Goal: Task Accomplishment & Management: Manage account settings

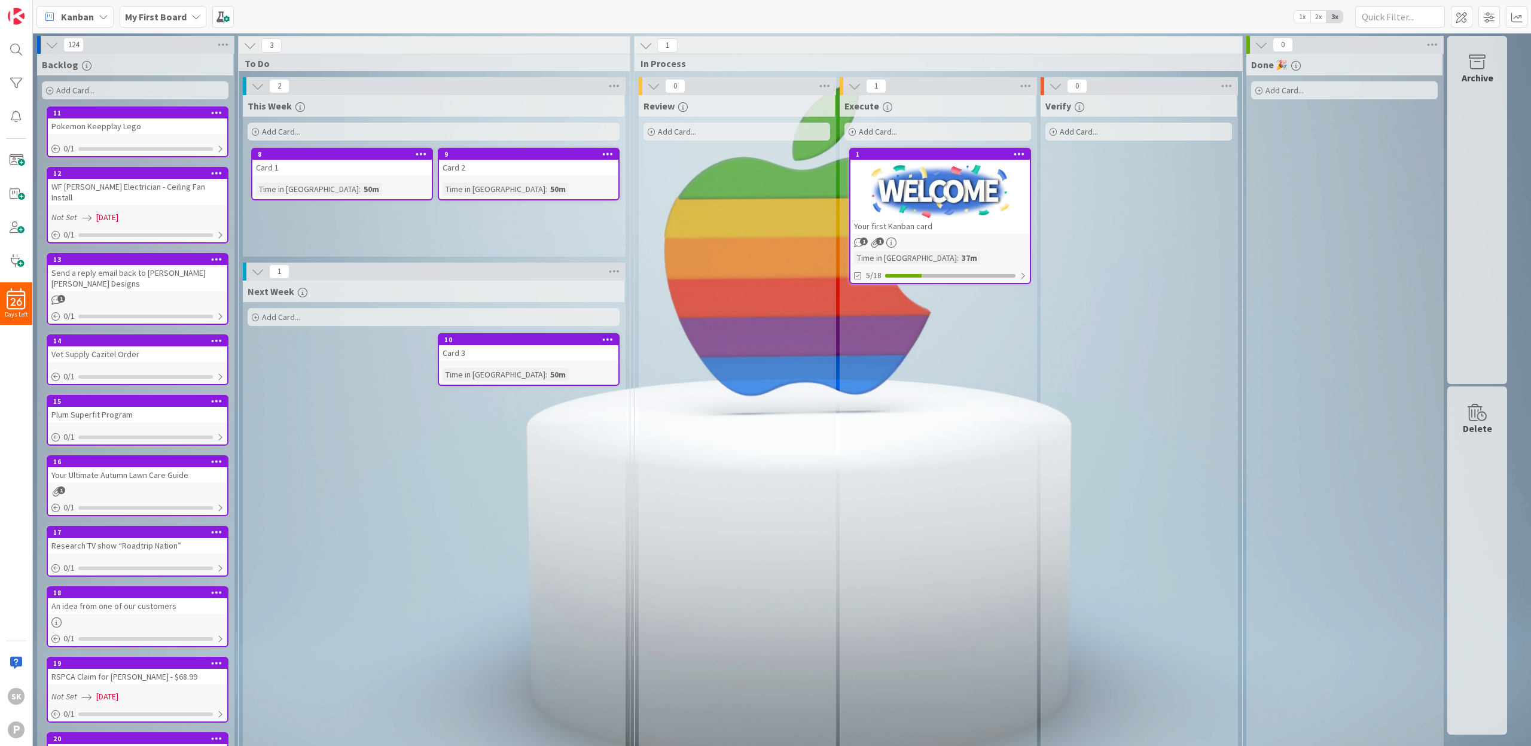
click at [160, 18] on b "My First Board" at bounding box center [156, 17] width 62 height 12
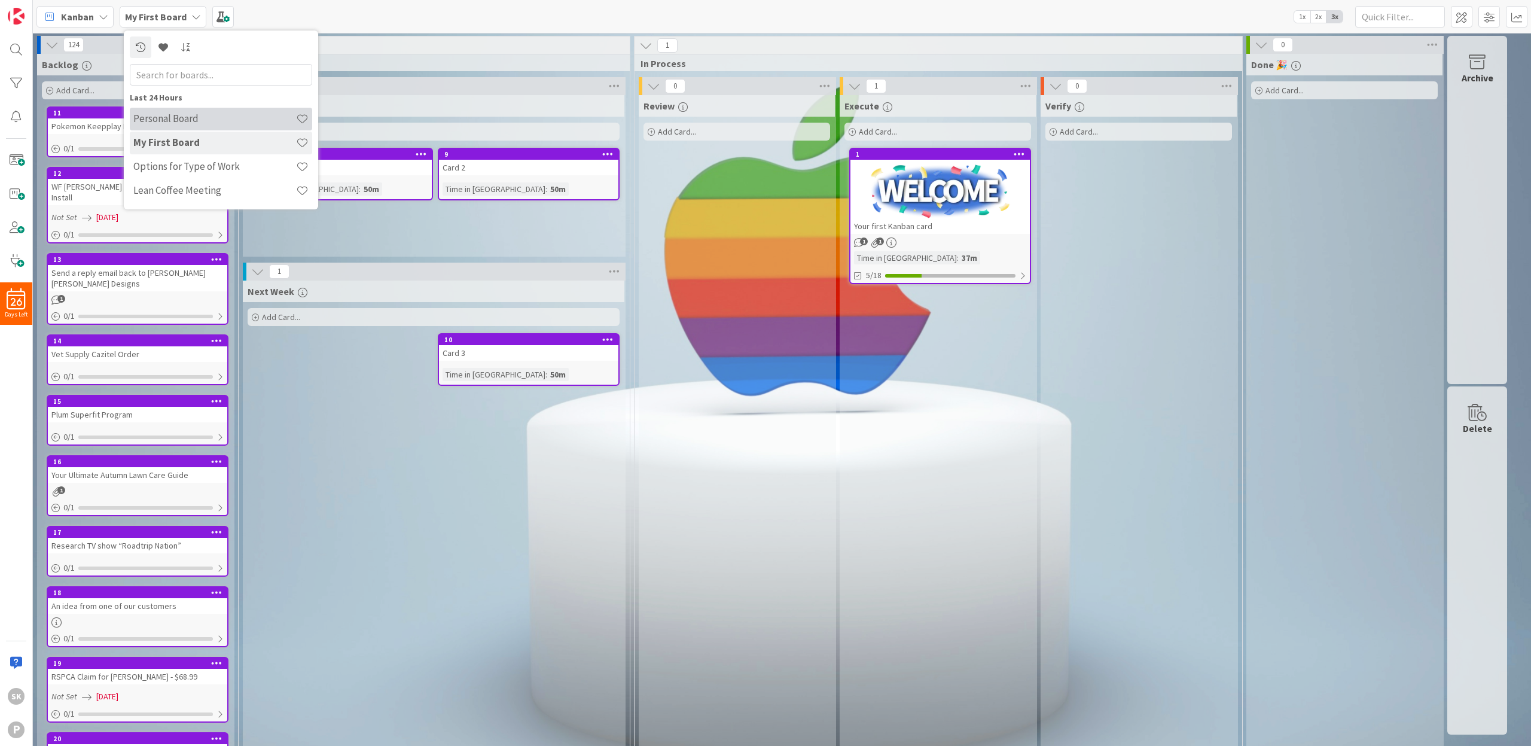
click at [191, 121] on h4 "Personal Board" at bounding box center [214, 118] width 163 height 12
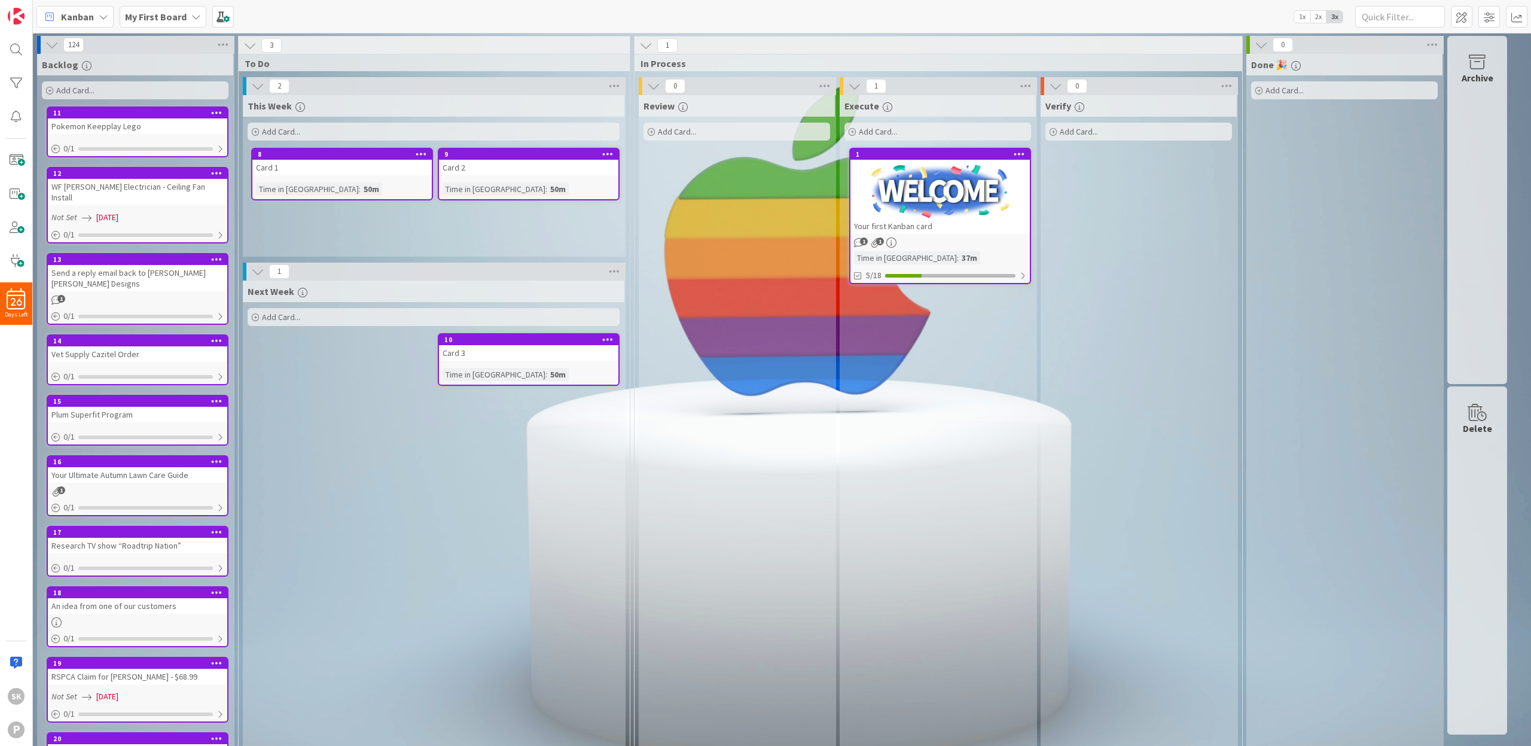
click at [148, 17] on b "My First Board" at bounding box center [156, 17] width 62 height 12
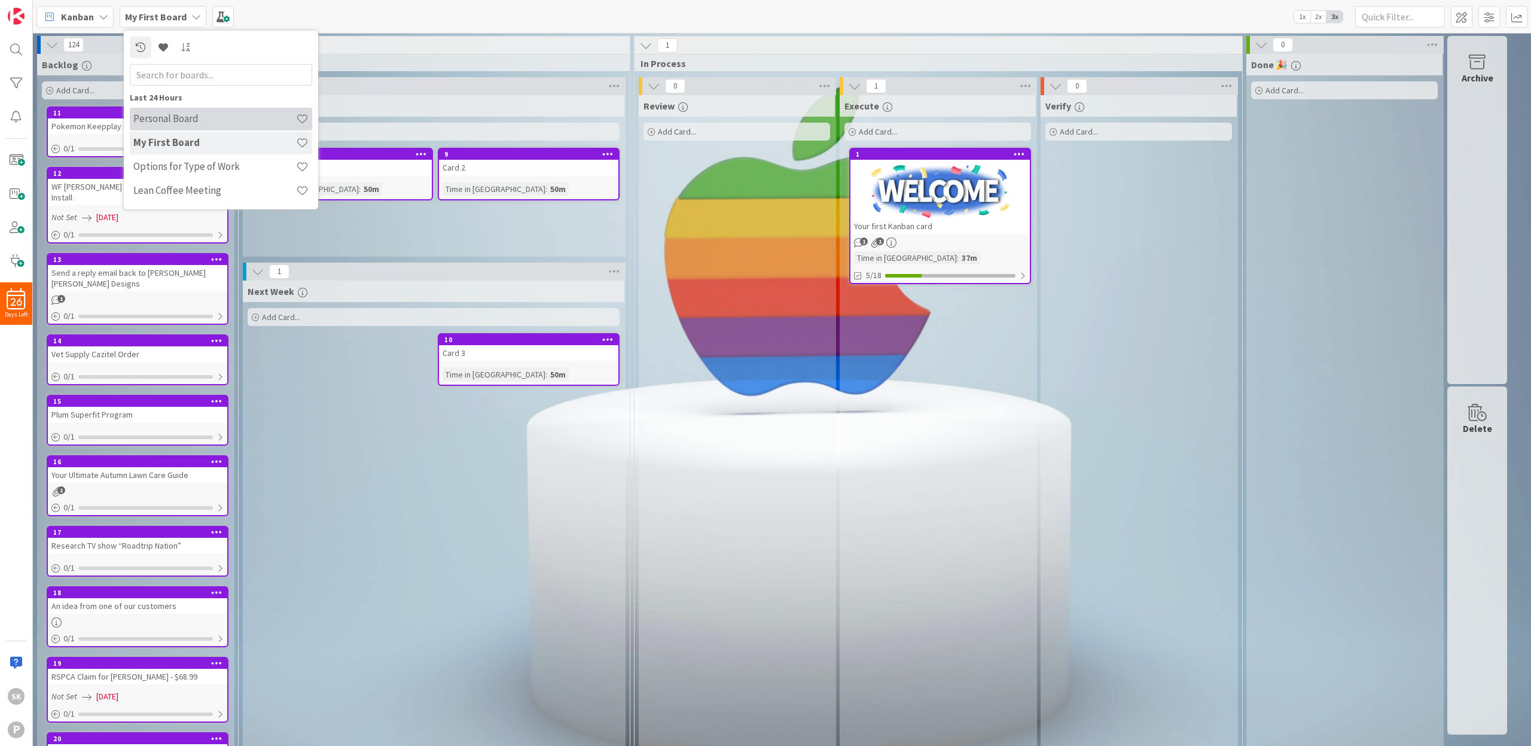
click at [211, 121] on h4 "Personal Board" at bounding box center [214, 118] width 163 height 12
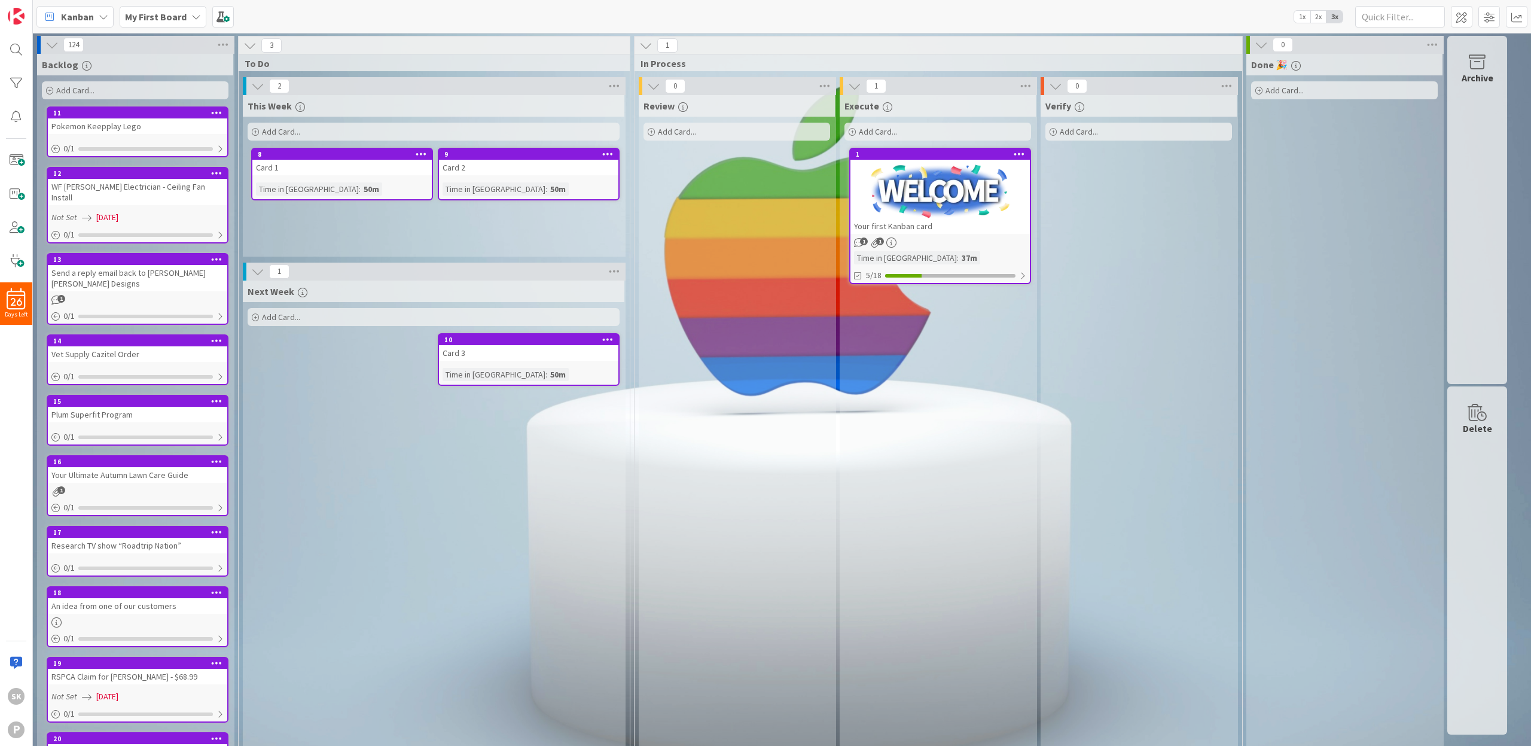
click at [557, 19] on div "Kanban My First Board 1x 2x 3x" at bounding box center [782, 16] width 1498 height 33
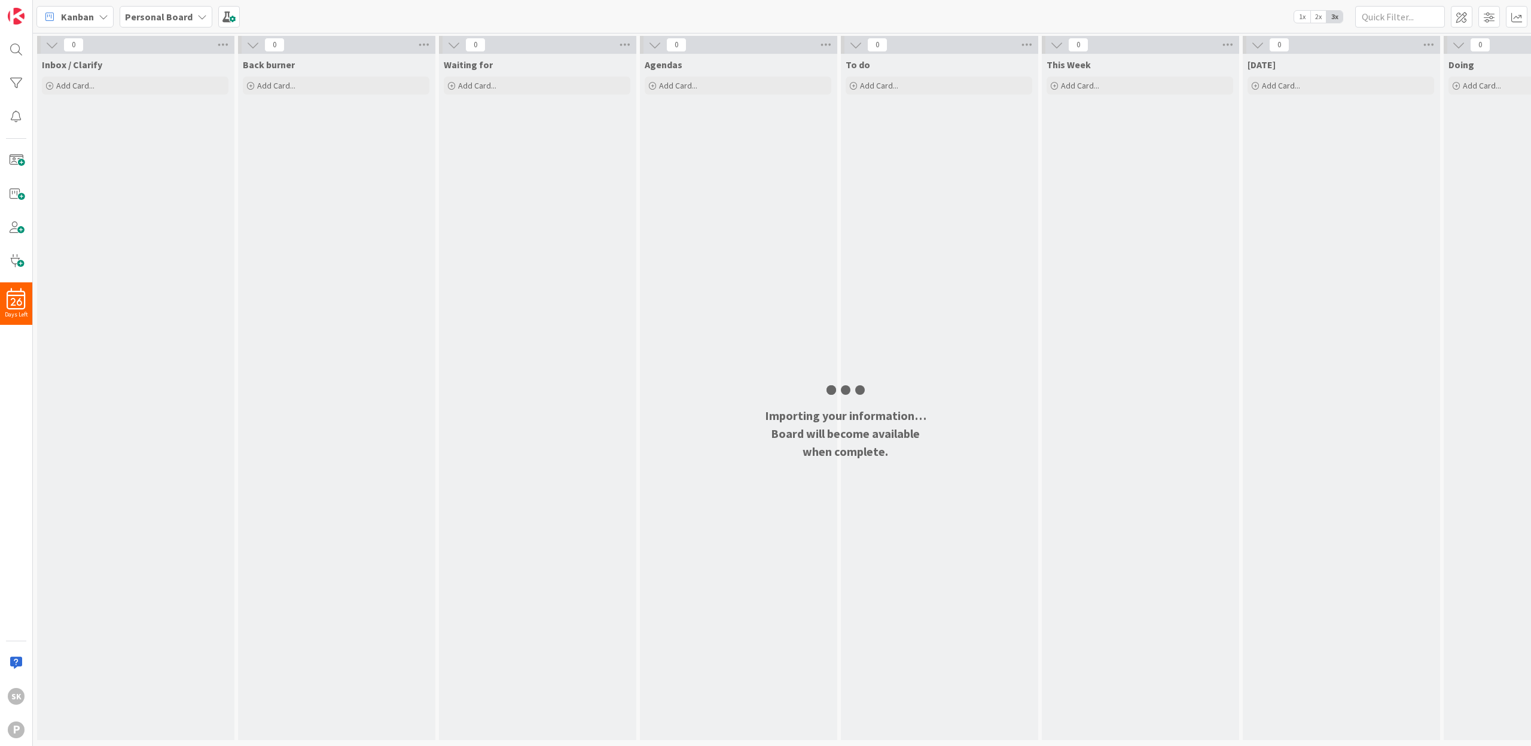
click at [190, 18] on div "Personal Board" at bounding box center [166, 17] width 93 height 22
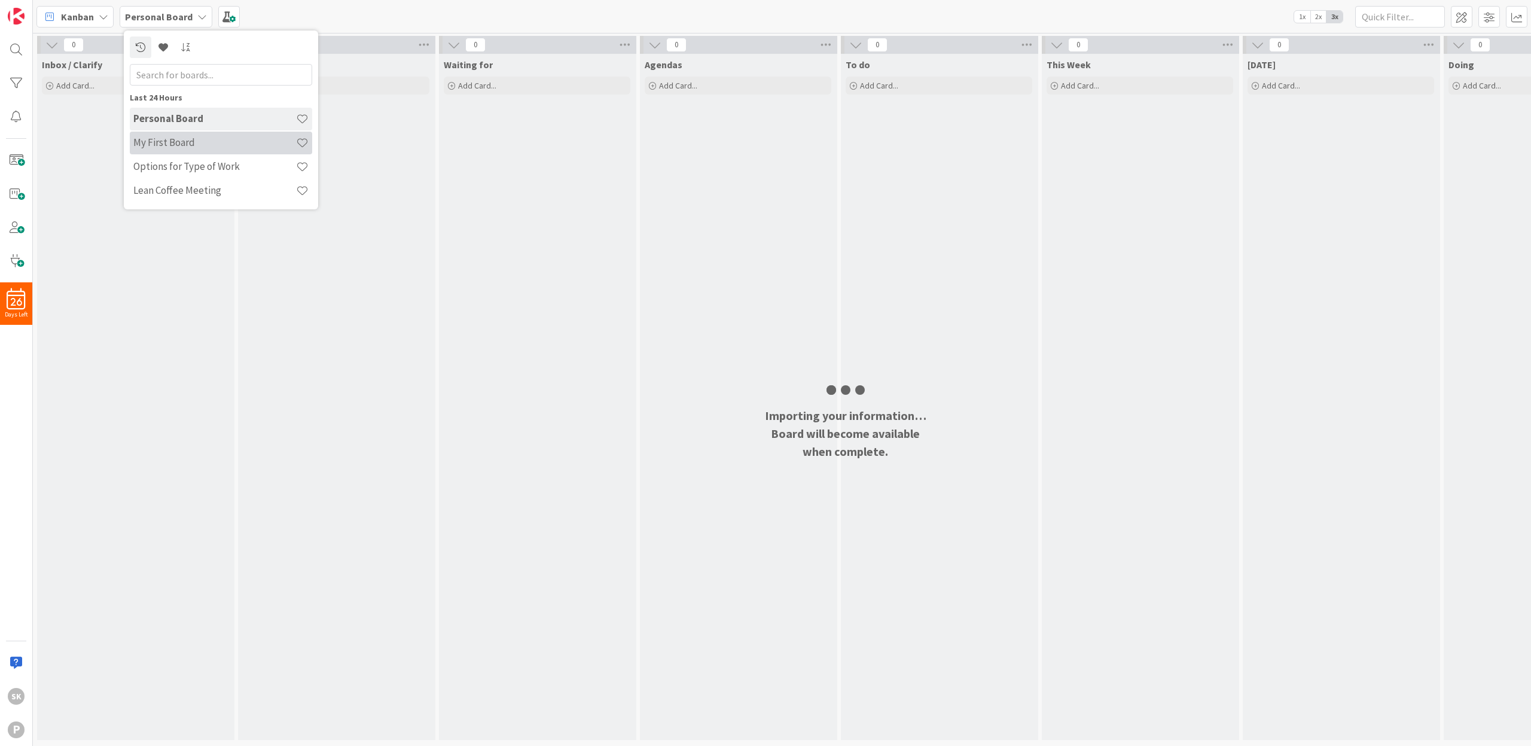
click at [189, 144] on h4 "My First Board" at bounding box center [214, 142] width 163 height 12
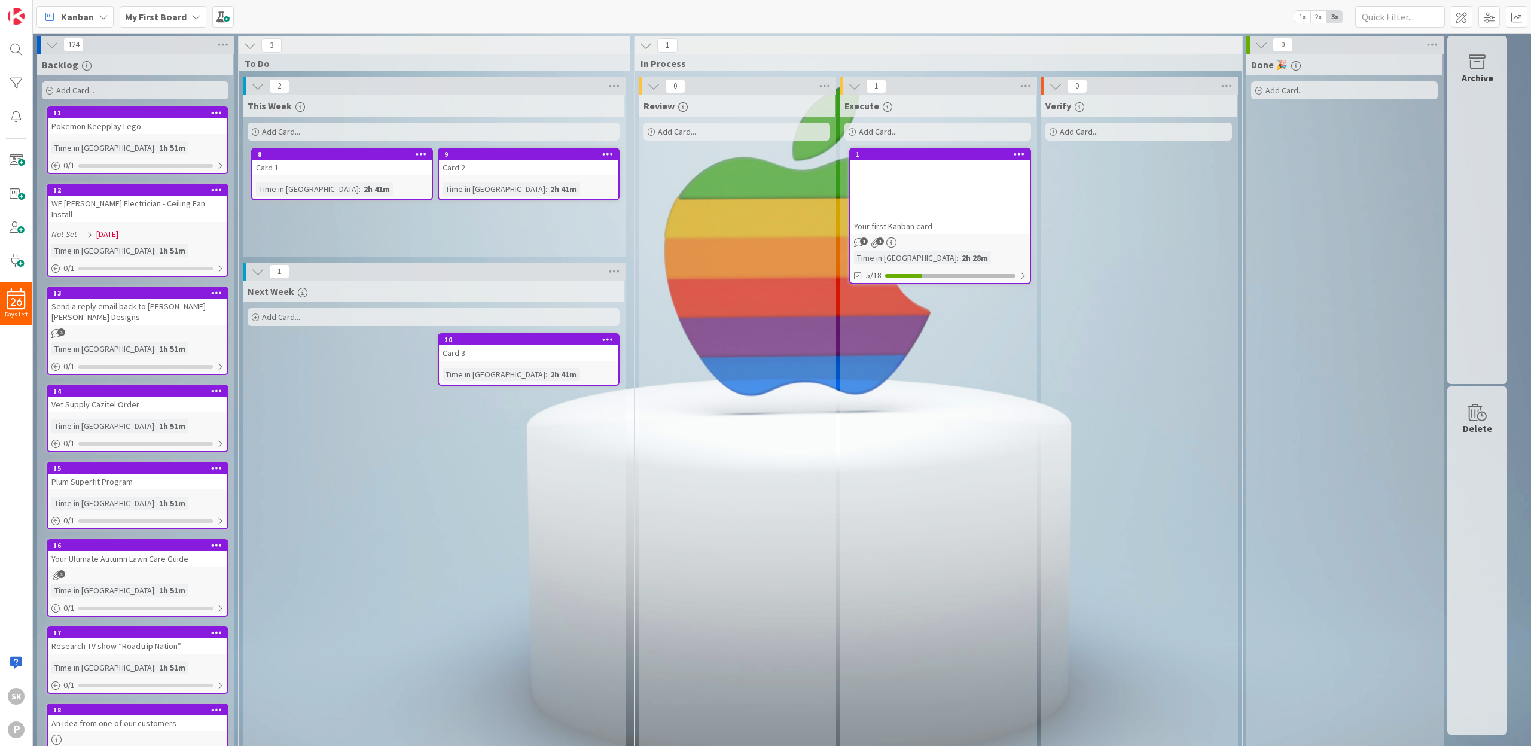
click at [157, 18] on b "My First Board" at bounding box center [156, 17] width 62 height 12
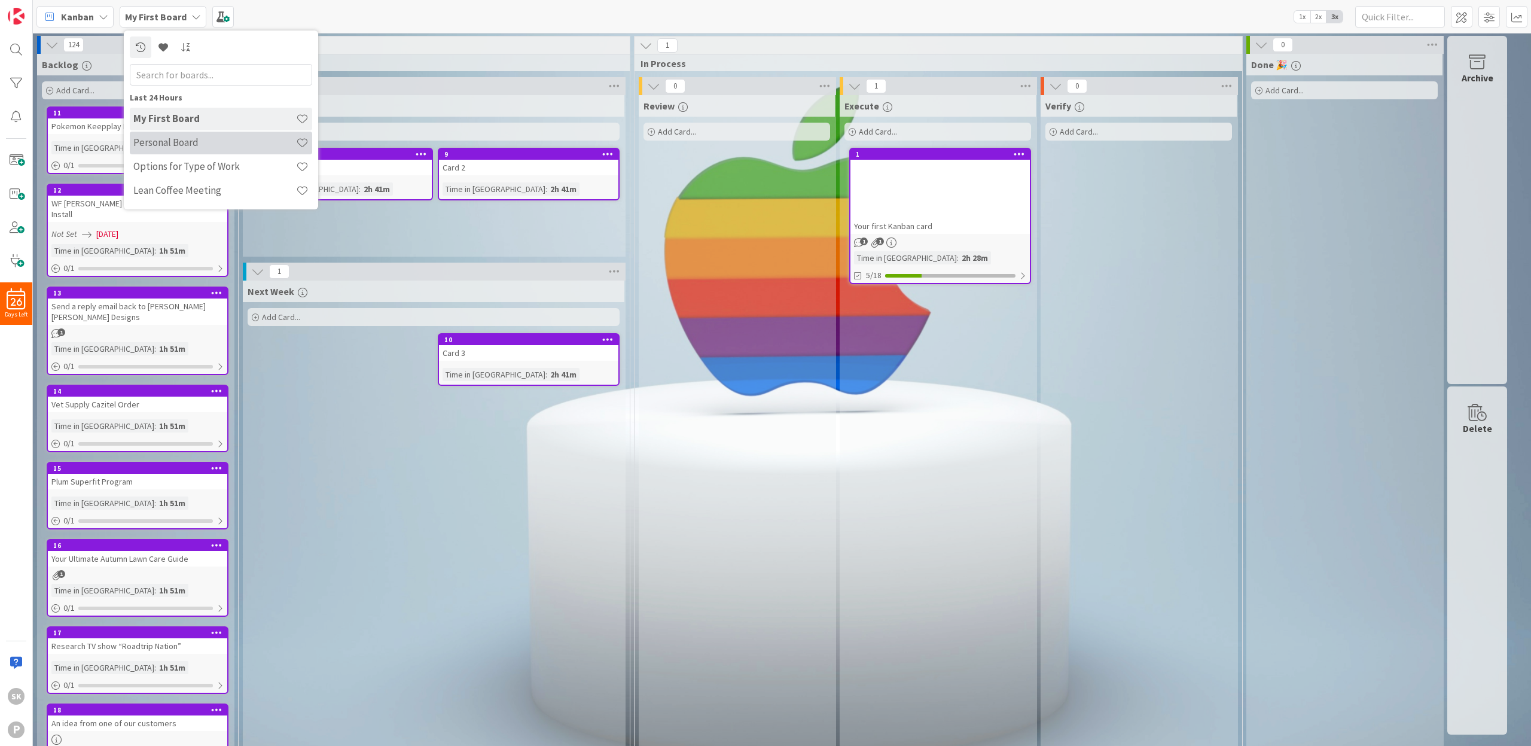
click at [184, 144] on h4 "Personal Board" at bounding box center [214, 142] width 163 height 12
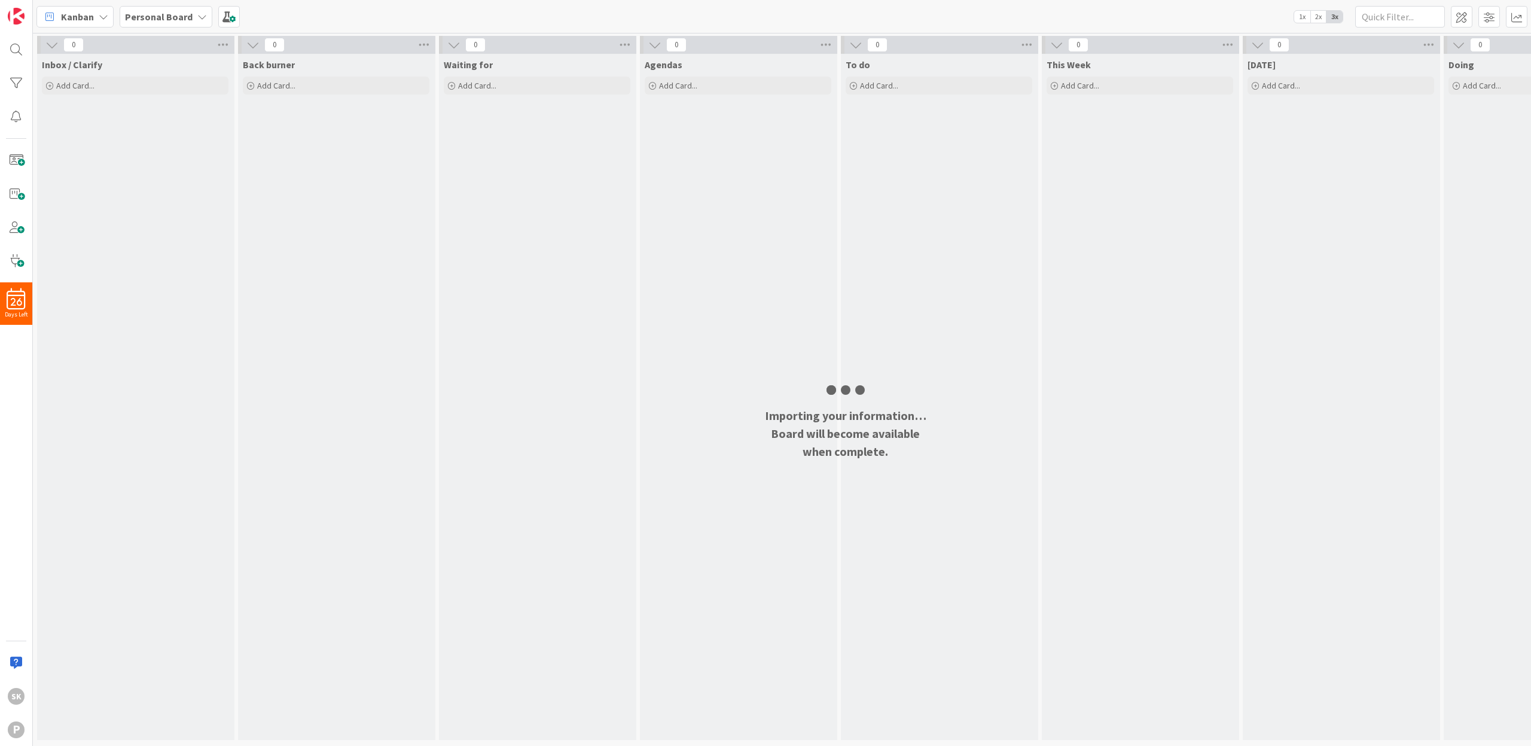
click at [291, 15] on div "Kanban Personal Board 1x 2x 3x" at bounding box center [782, 16] width 1498 height 33
click at [221, 15] on span at bounding box center [229, 17] width 22 height 22
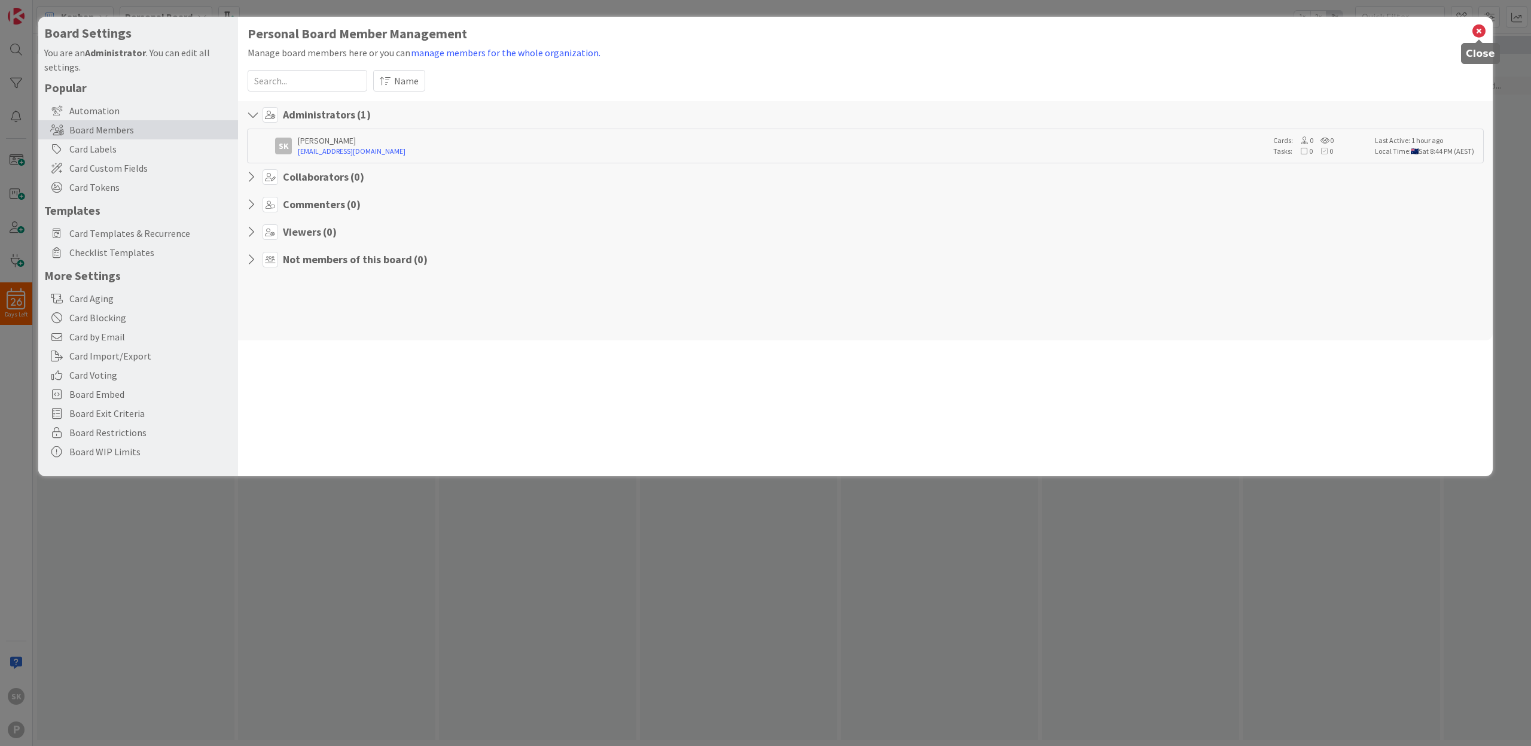
click at [1476, 25] on icon at bounding box center [1479, 31] width 16 height 17
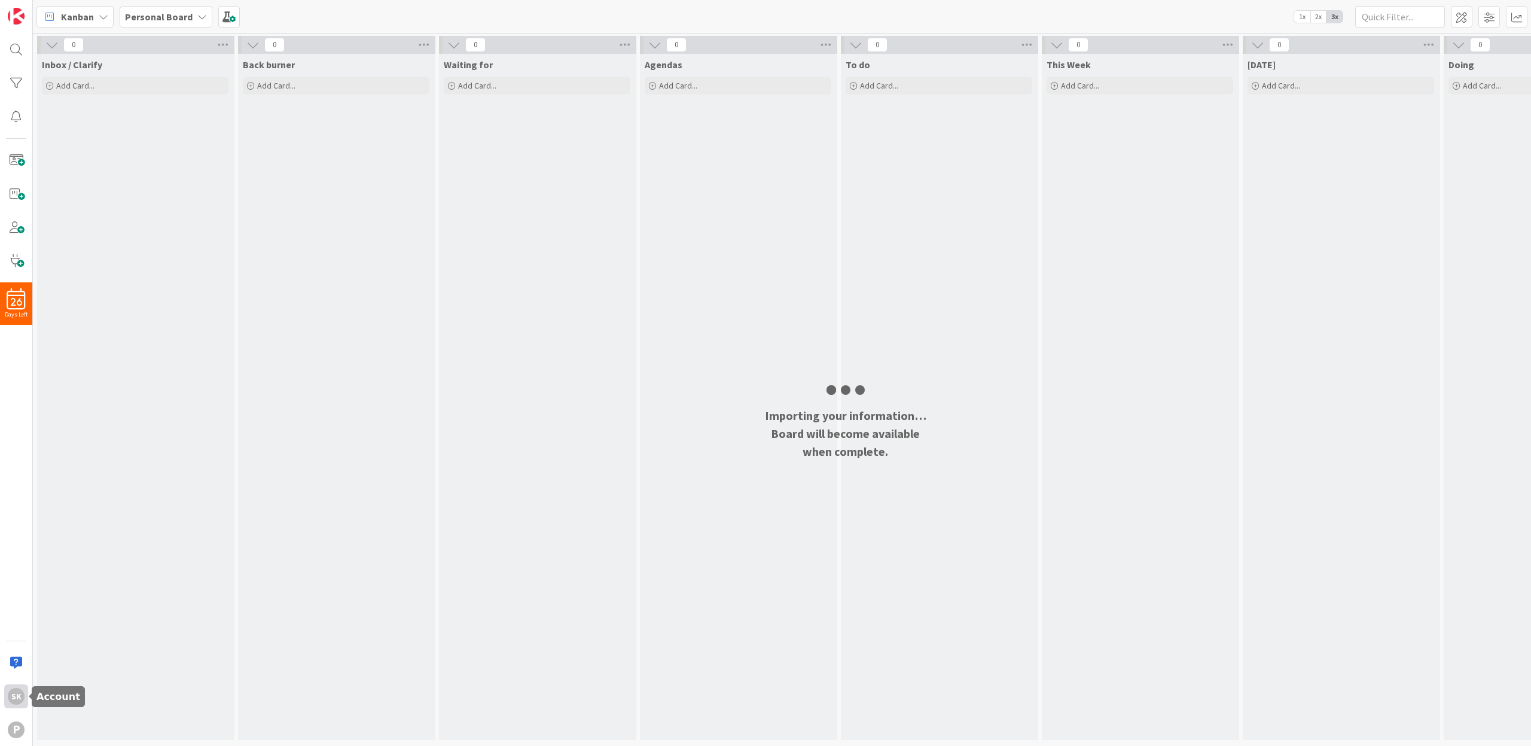
click at [14, 701] on div "SK" at bounding box center [16, 696] width 17 height 17
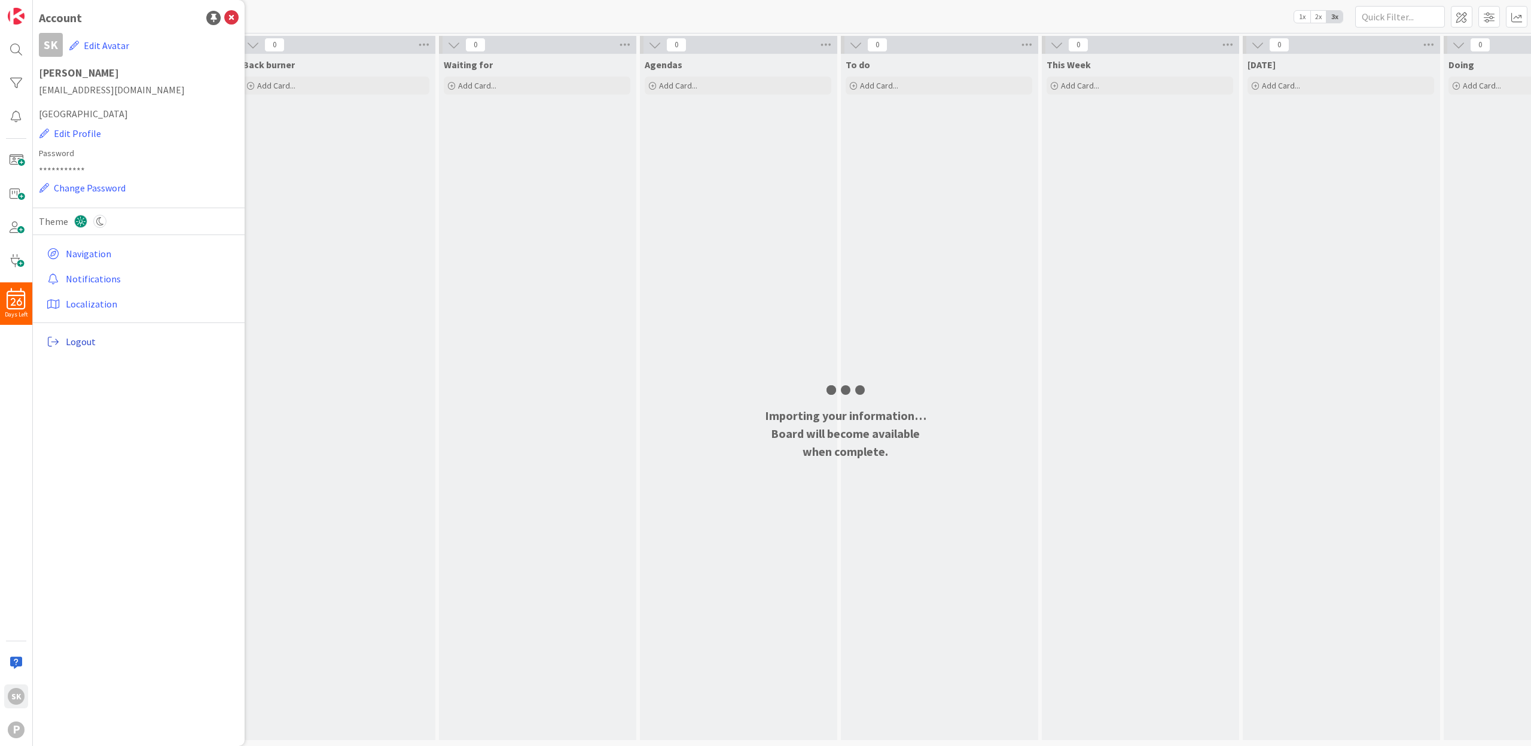
click at [87, 341] on span "Logout" at bounding box center [150, 341] width 168 height 14
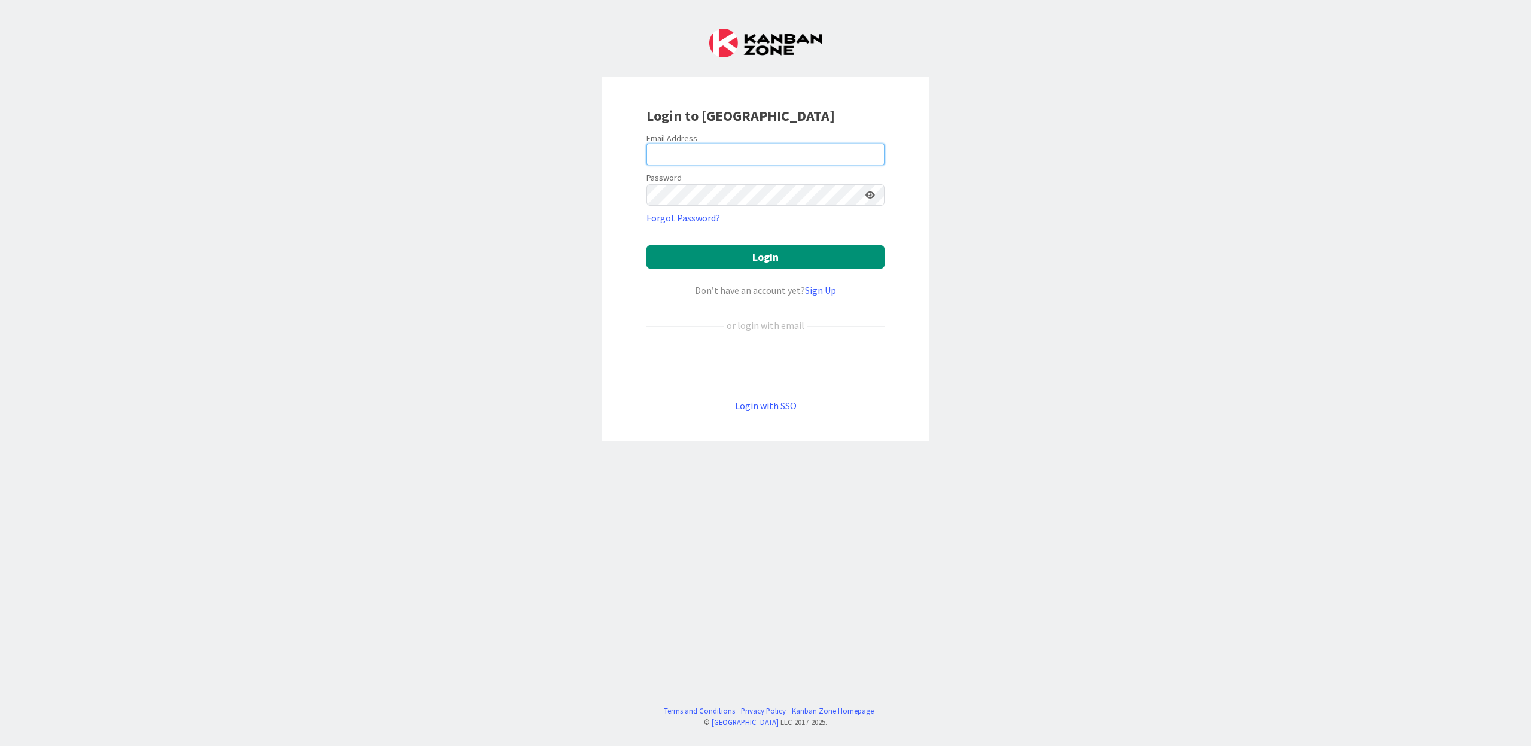
click at [707, 151] on input "email" at bounding box center [765, 155] width 238 height 22
click at [0, 745] on com-1password-button at bounding box center [0, 746] width 0 height 0
type input "[EMAIL_ADDRESS][DOMAIN_NAME]"
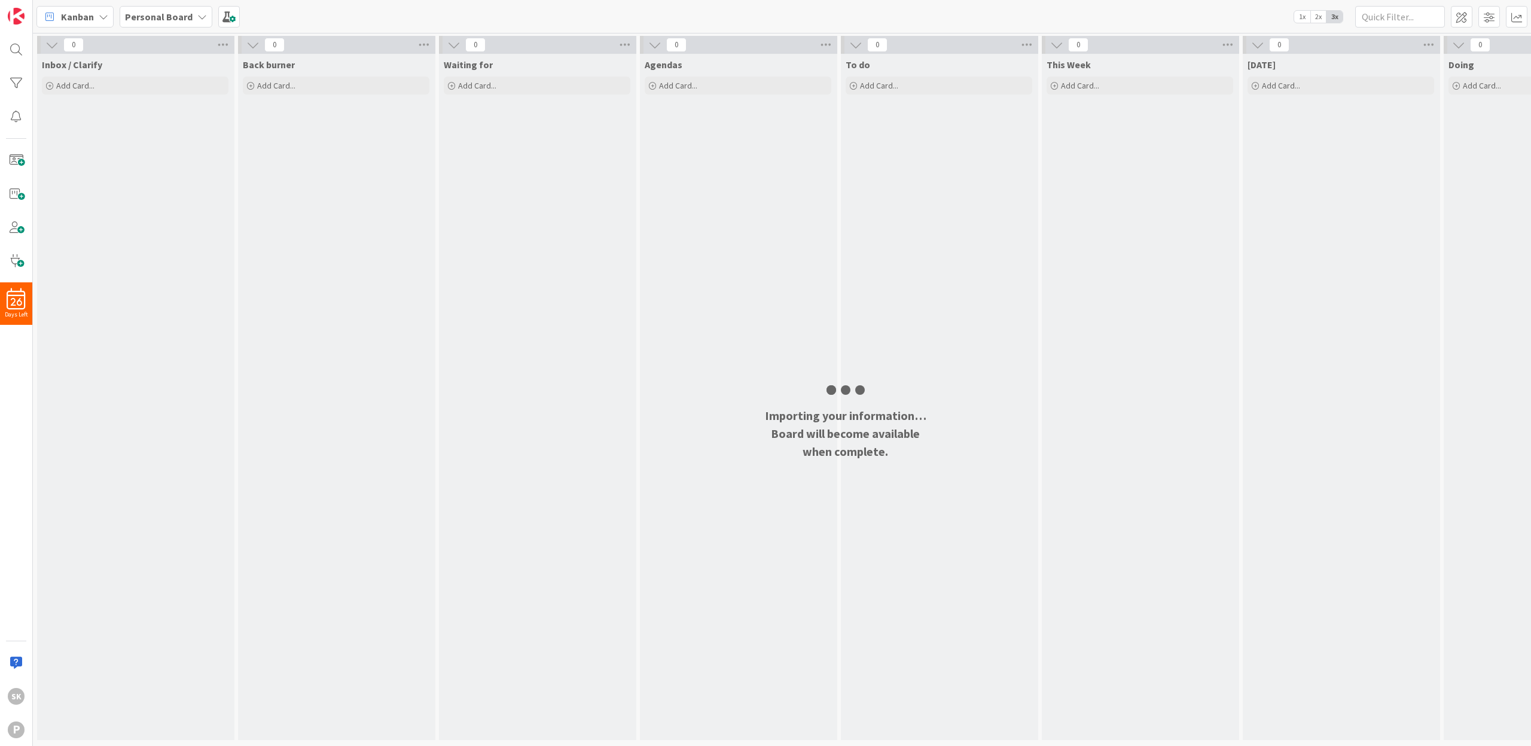
click at [101, 16] on icon at bounding box center [104, 17] width 10 height 10
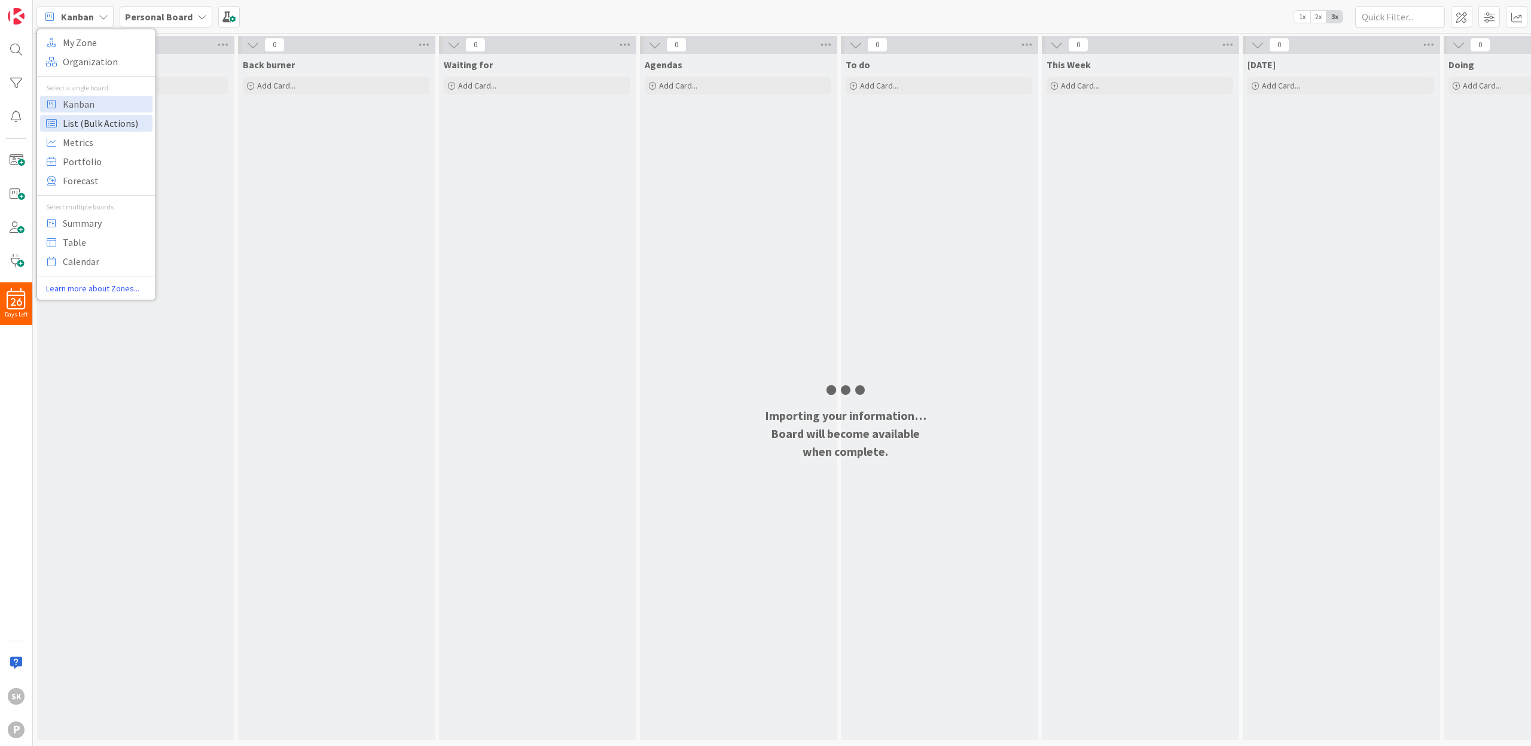
click at [97, 123] on span "List (Bulk Actions)" at bounding box center [106, 123] width 86 height 18
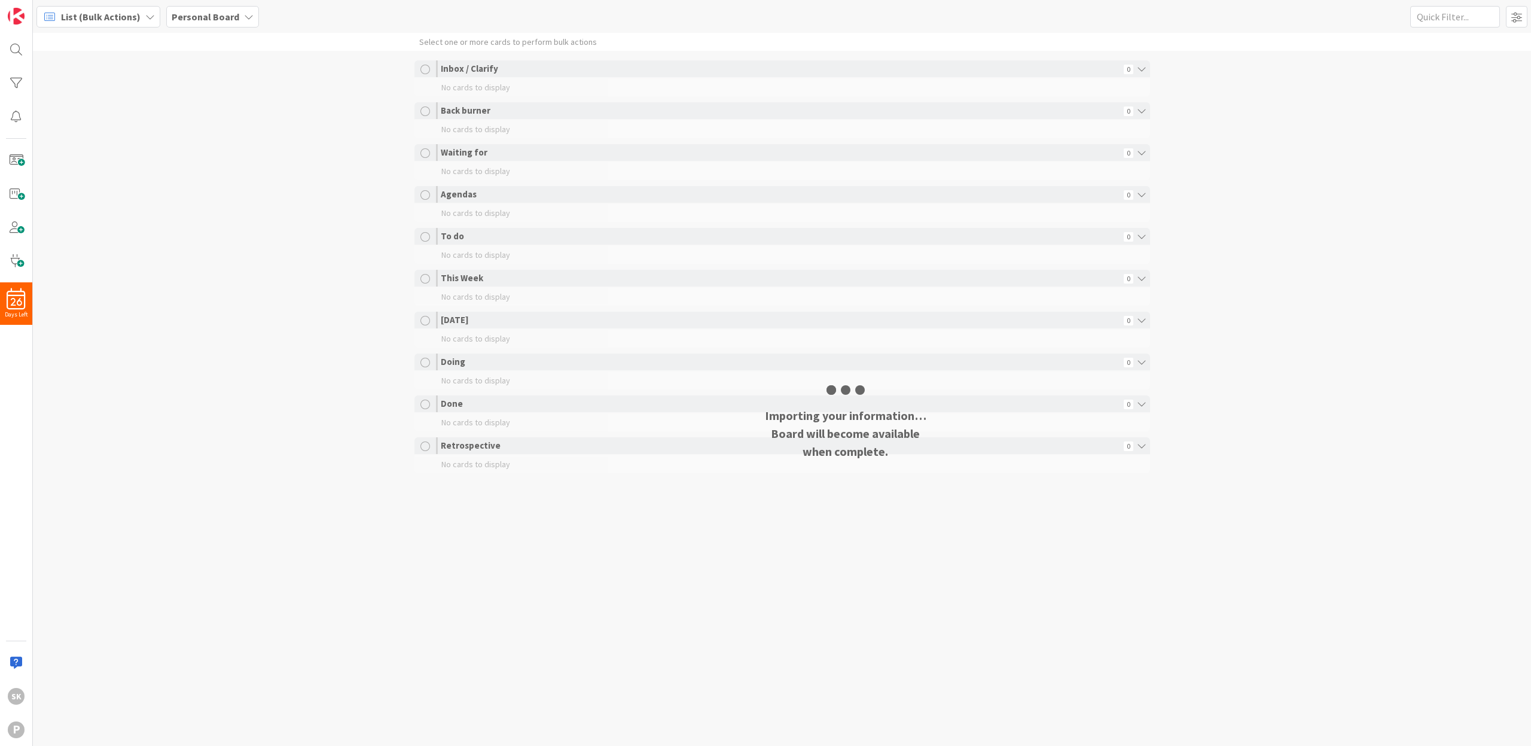
click at [130, 17] on span "List (Bulk Actions)" at bounding box center [101, 17] width 80 height 14
click at [100, 41] on span "My Zone" at bounding box center [106, 42] width 86 height 18
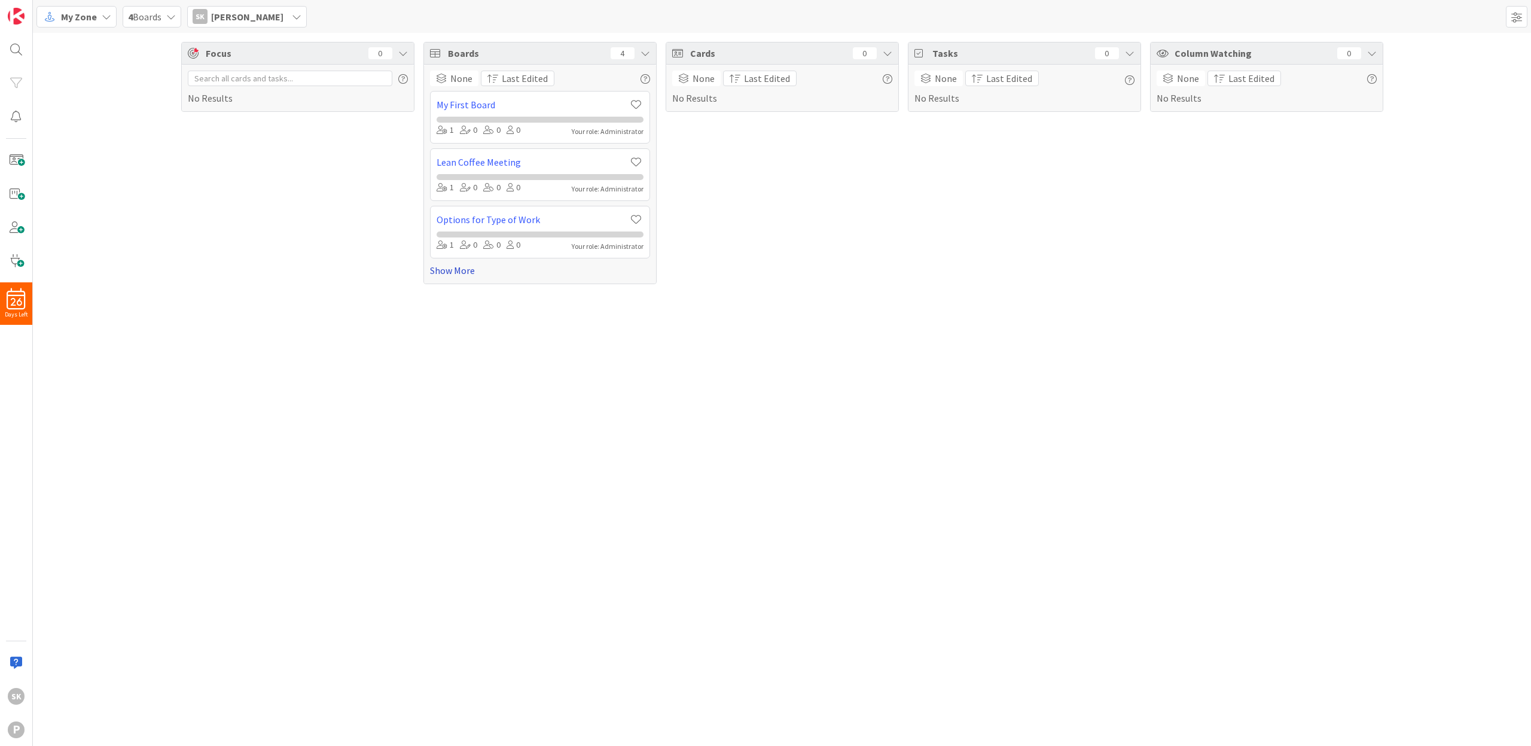
click at [456, 270] on link "Show More" at bounding box center [540, 270] width 220 height 14
click at [538, 278] on link "Personal Board" at bounding box center [533, 277] width 193 height 14
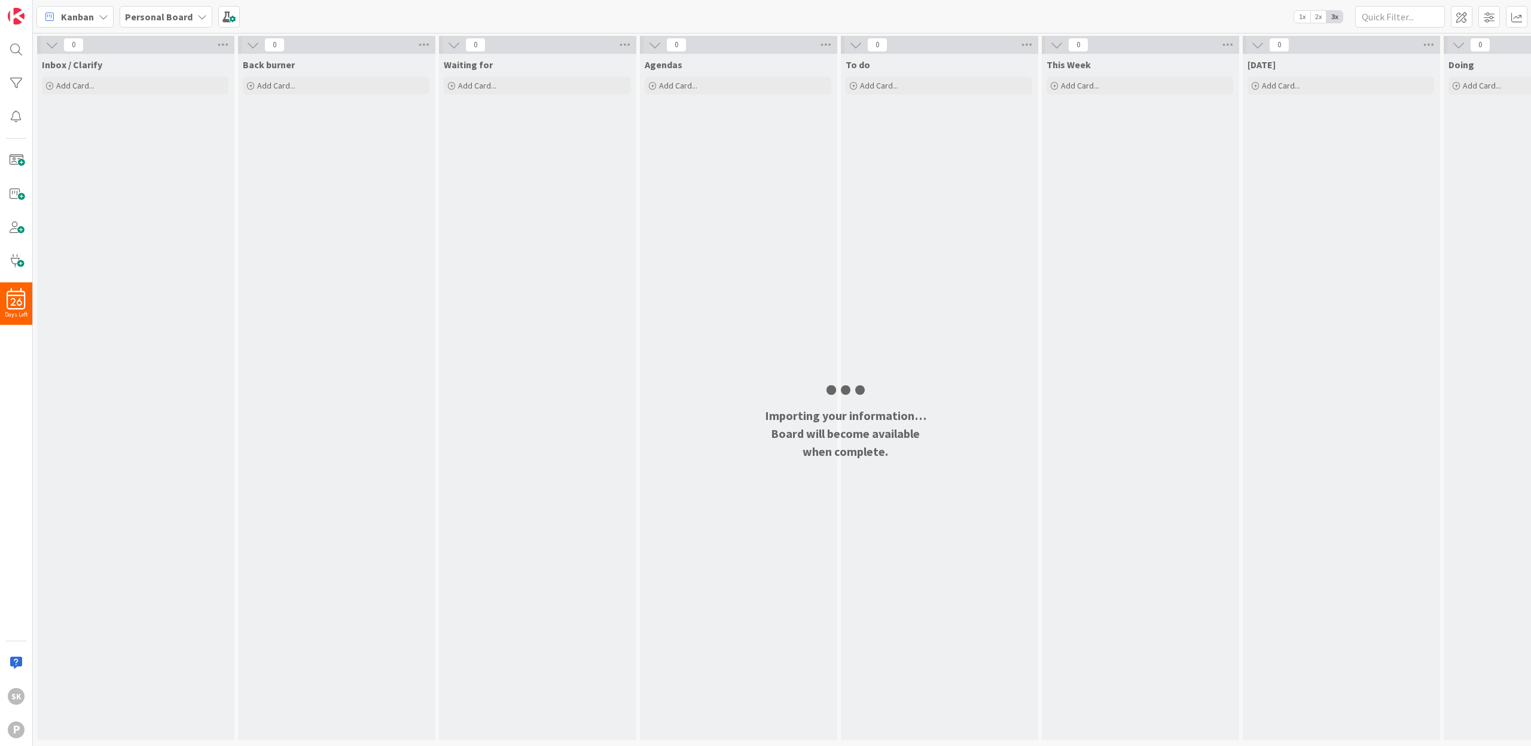
click at [200, 17] on icon at bounding box center [202, 17] width 10 height 10
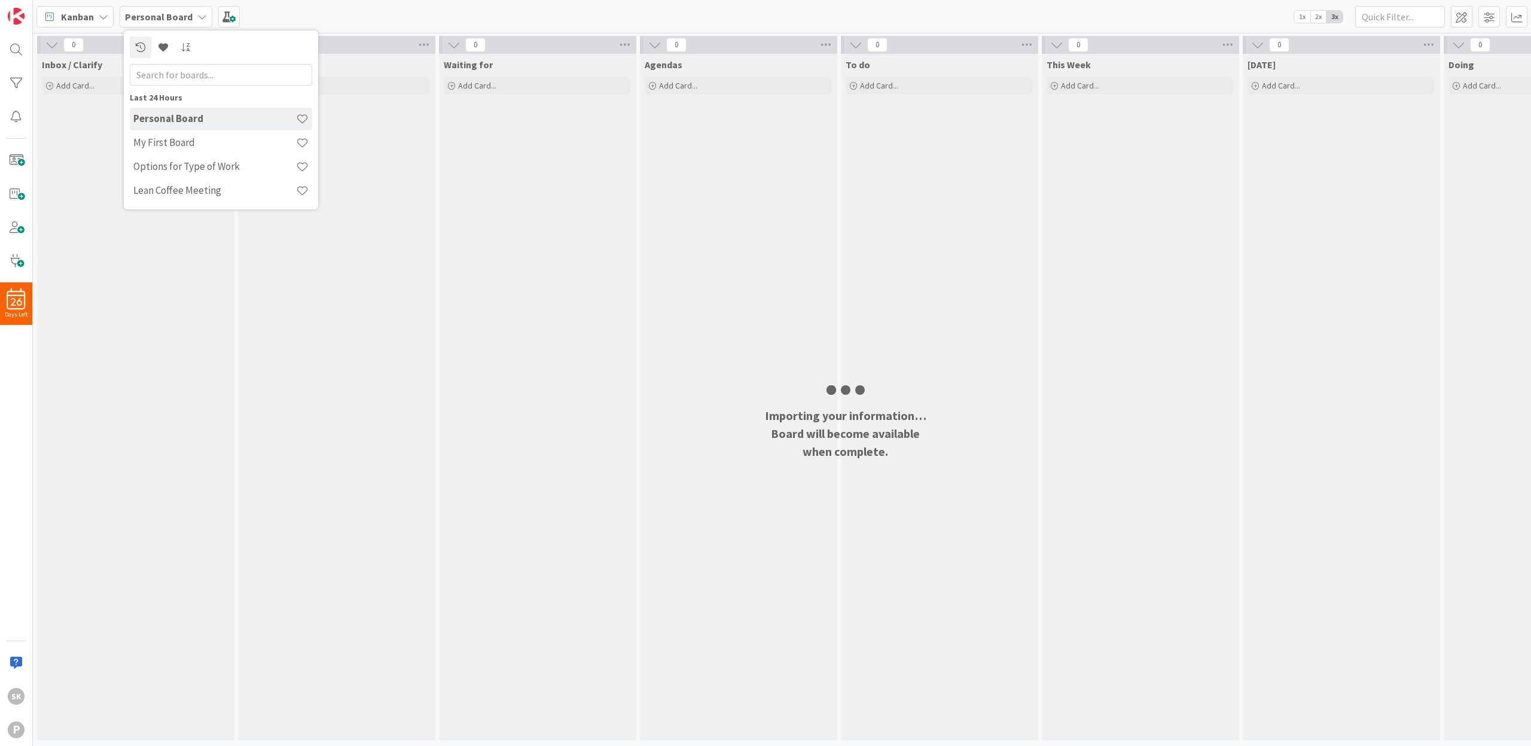
click at [310, 18] on div "Kanban Personal Board Last 24 Hours Personal Board My First Board Options for T…" at bounding box center [782, 16] width 1498 height 33
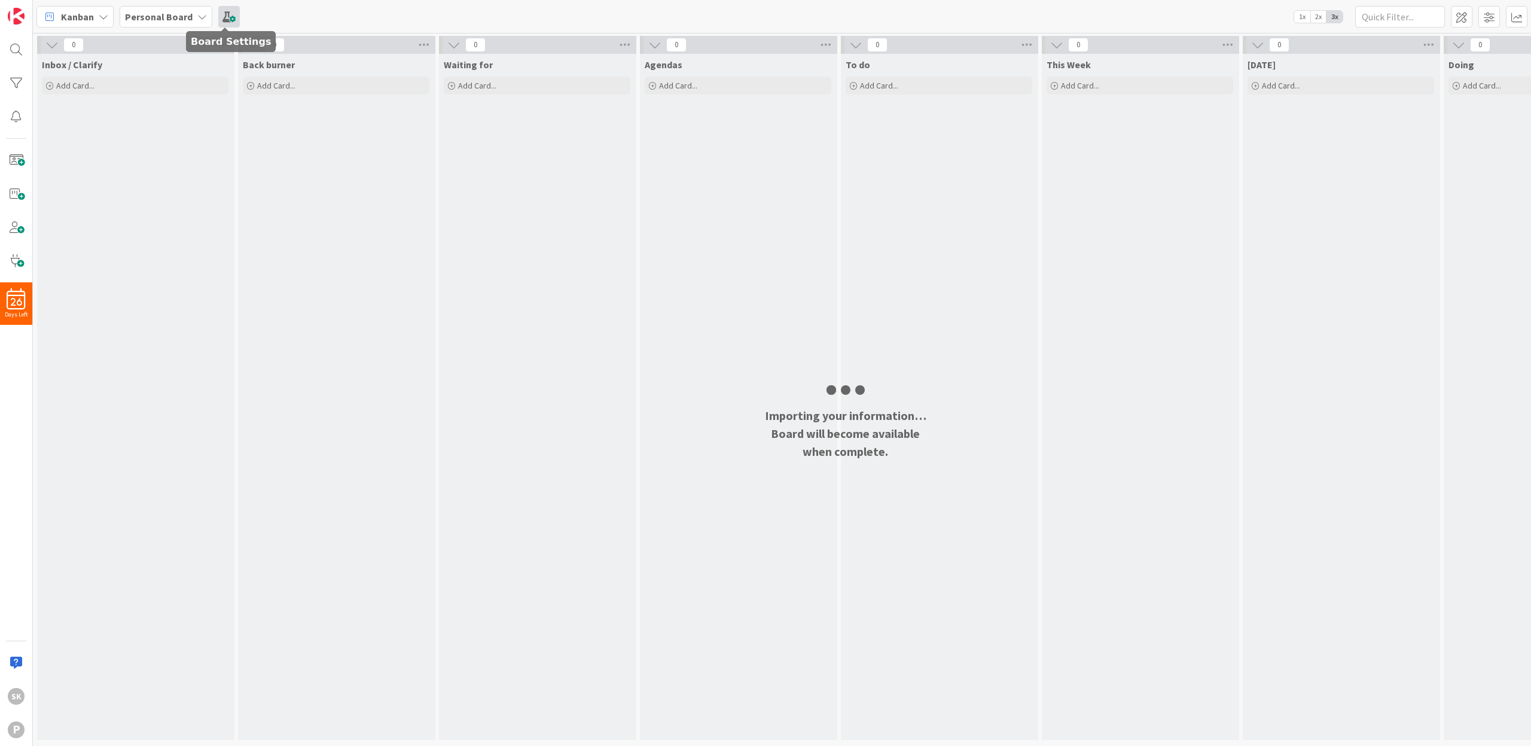
click at [230, 16] on span at bounding box center [229, 17] width 22 height 22
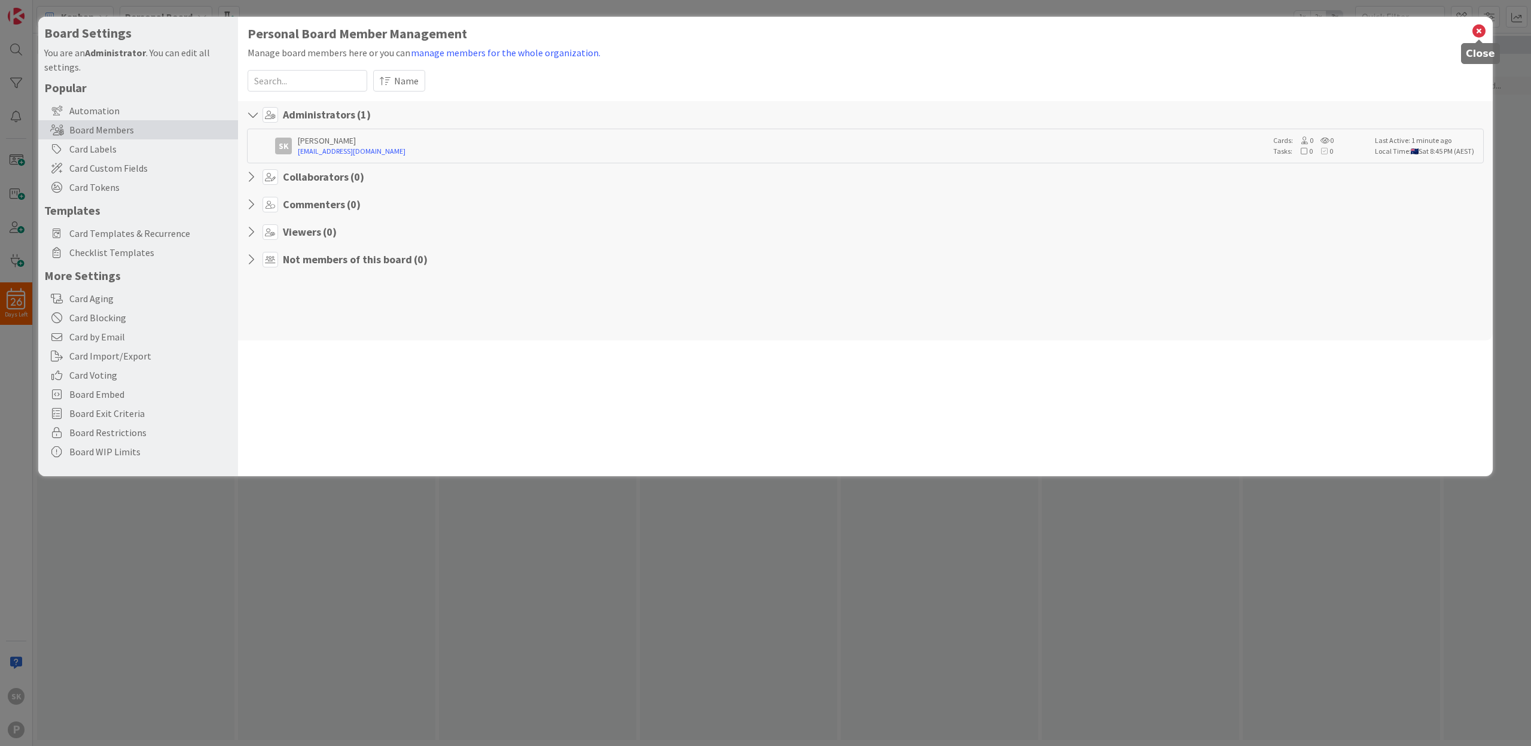
click at [1481, 26] on icon at bounding box center [1479, 31] width 16 height 17
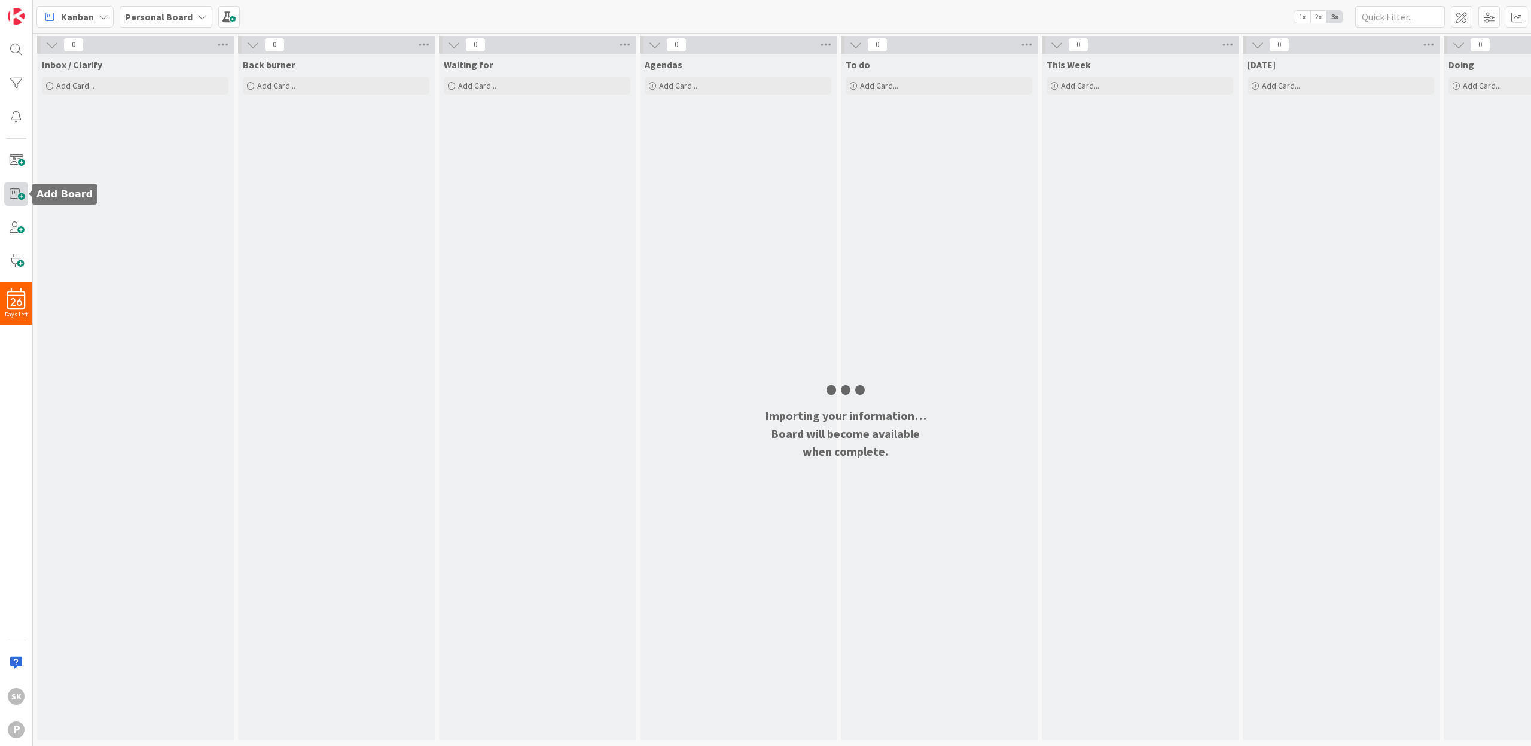
click at [10, 191] on span at bounding box center [16, 194] width 24 height 24
click at [19, 694] on div "SK" at bounding box center [16, 696] width 17 height 17
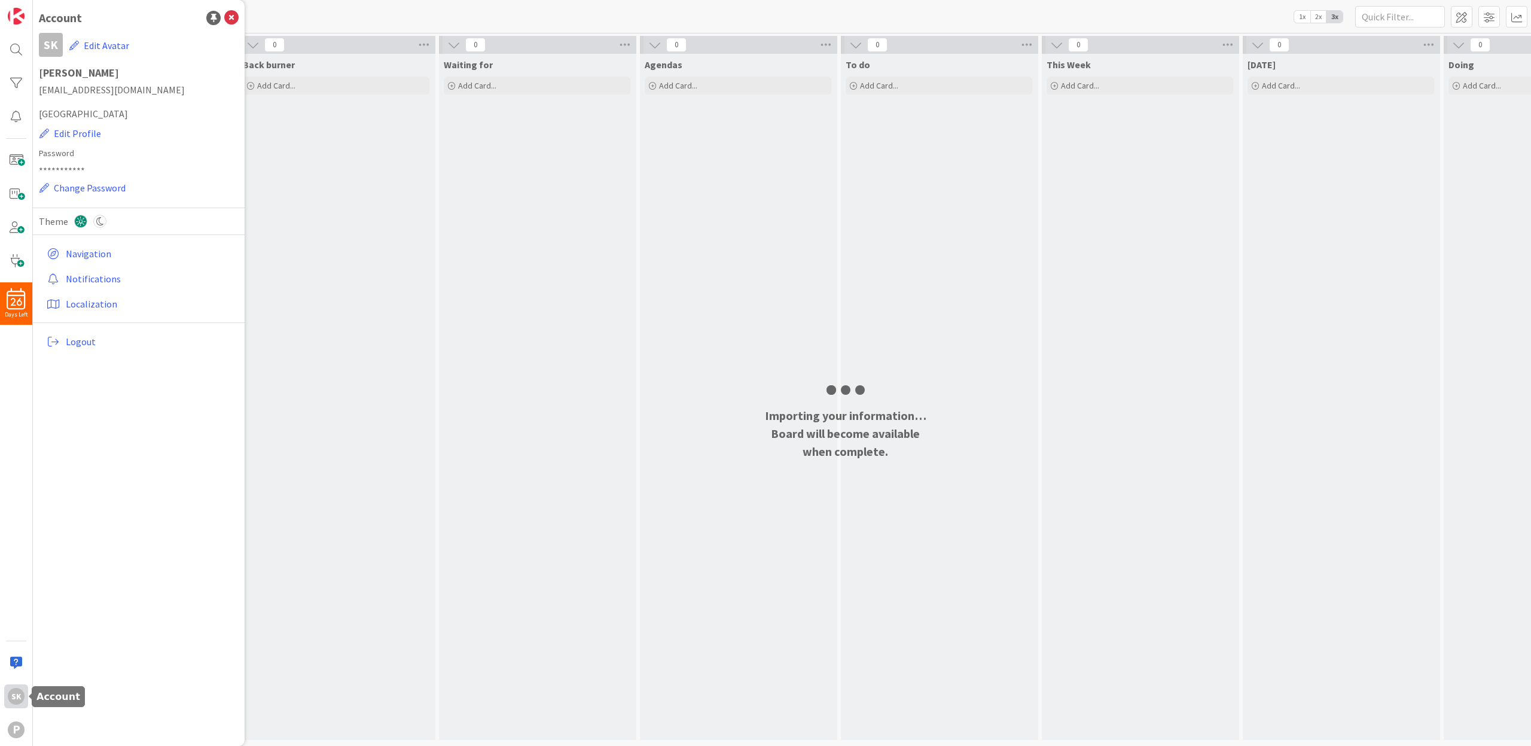
click at [19, 694] on div "SK" at bounding box center [16, 696] width 17 height 17
click at [16, 725] on div "P" at bounding box center [16, 729] width 17 height 17
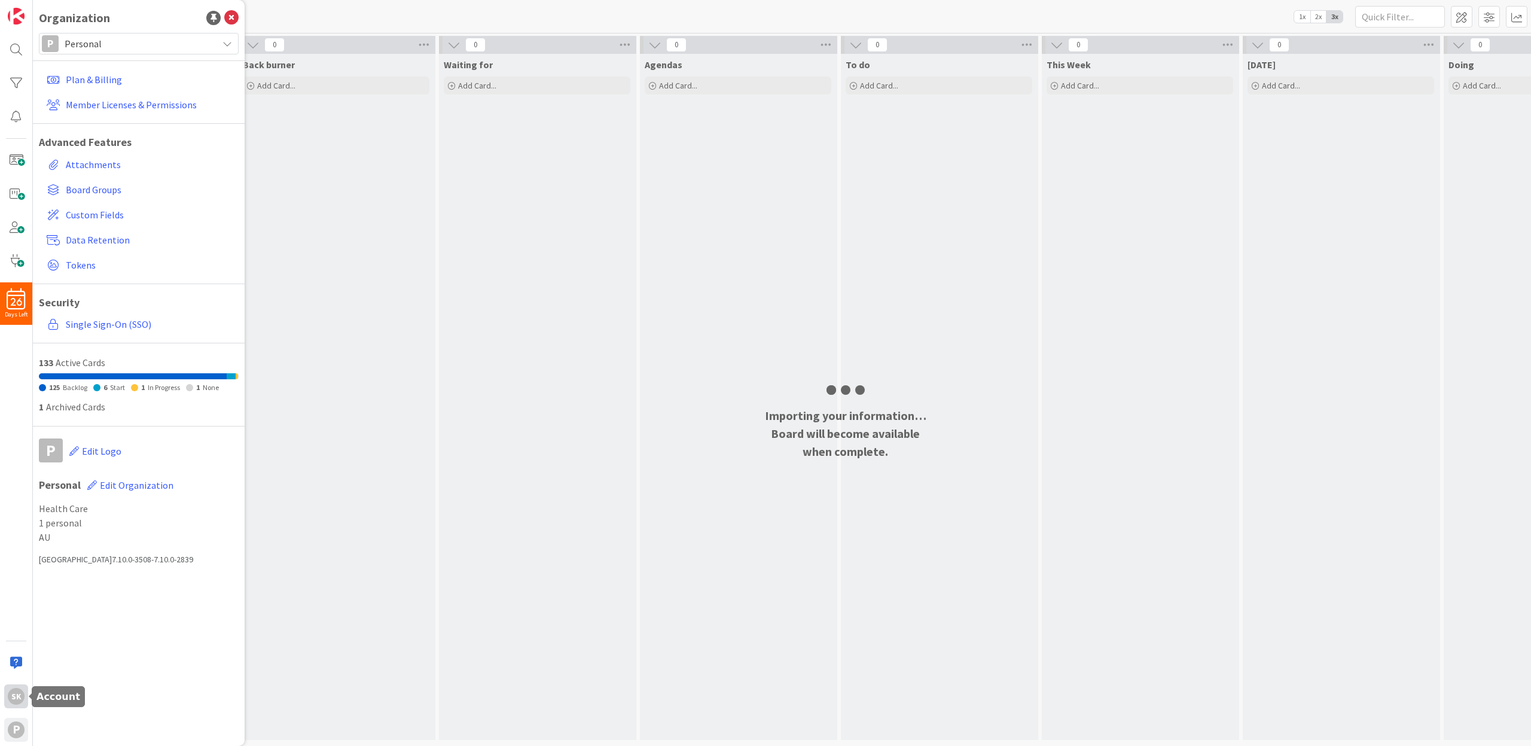
click at [16, 692] on div "SK" at bounding box center [16, 696] width 17 height 17
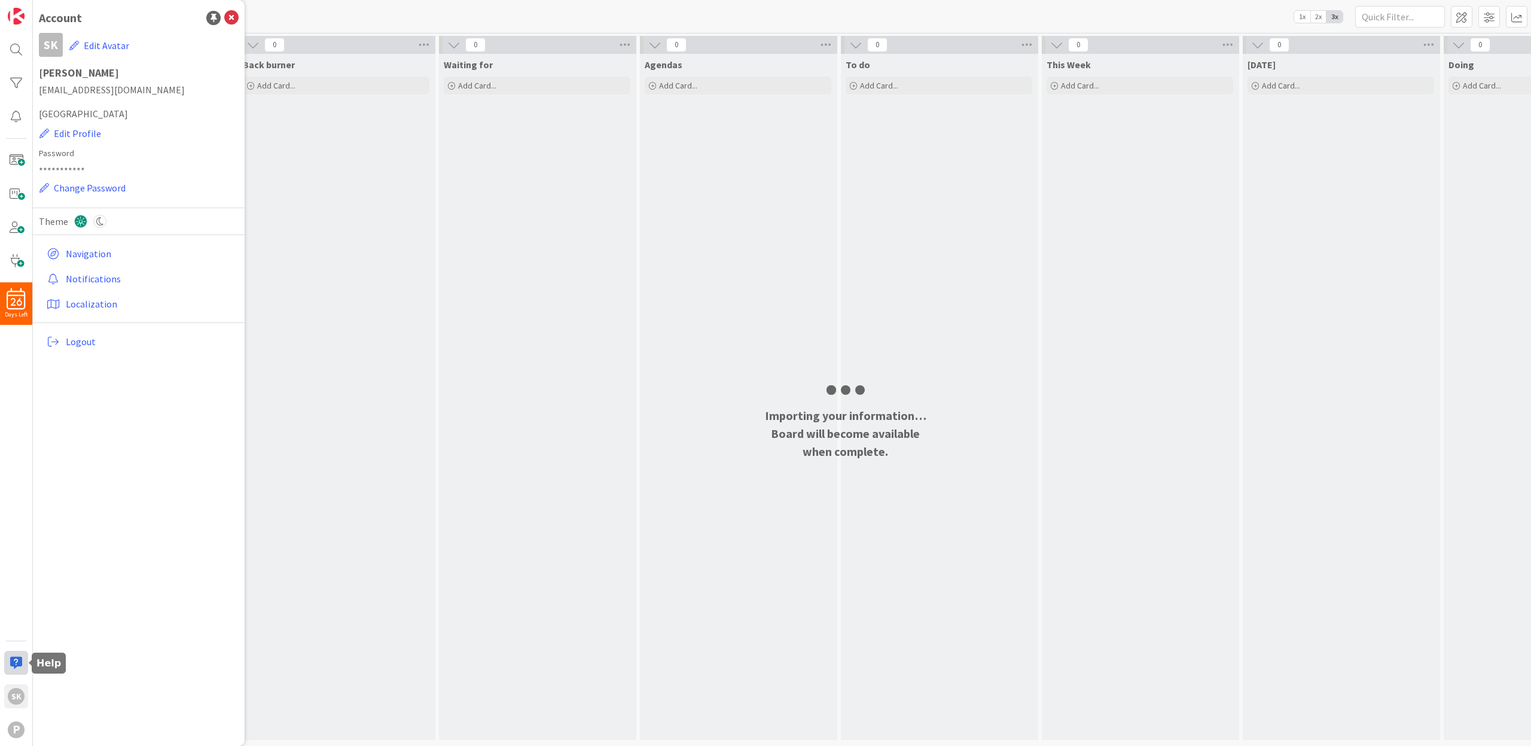
click at [13, 651] on div at bounding box center [16, 663] width 24 height 24
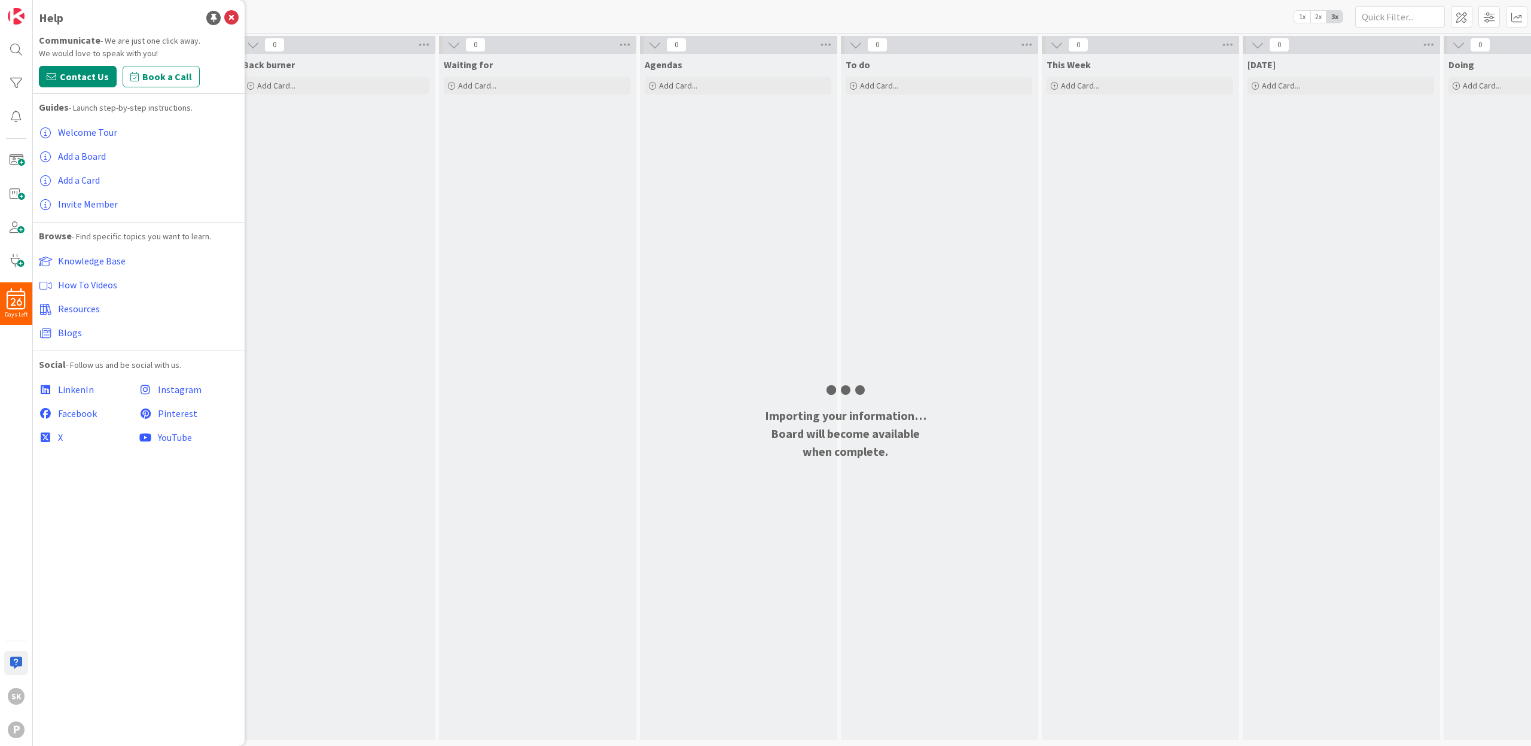
click at [11, 379] on div "26 Days Left SK P" at bounding box center [16, 373] width 33 height 746
click at [14, 17] on img at bounding box center [16, 16] width 17 height 17
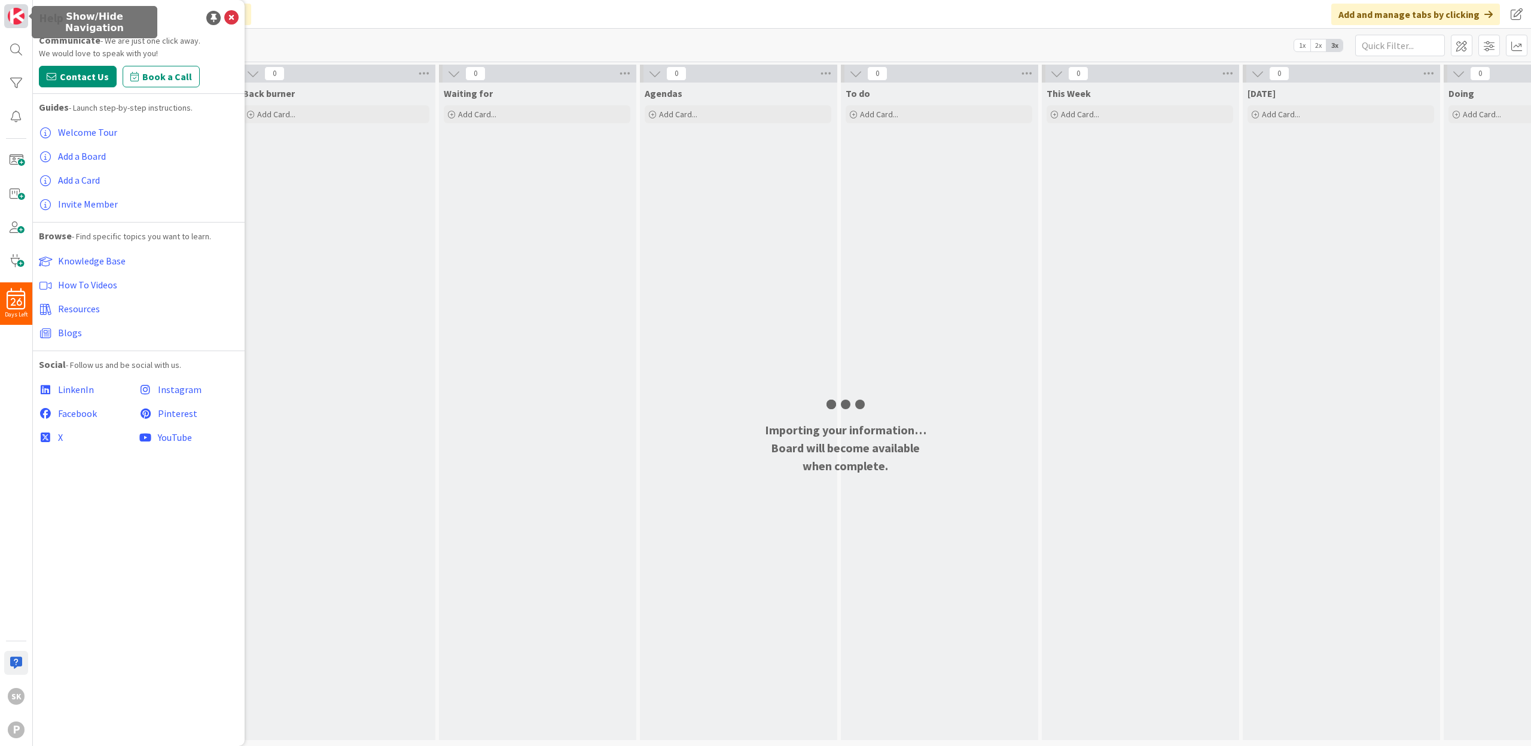
click at [14, 17] on img at bounding box center [16, 16] width 17 height 17
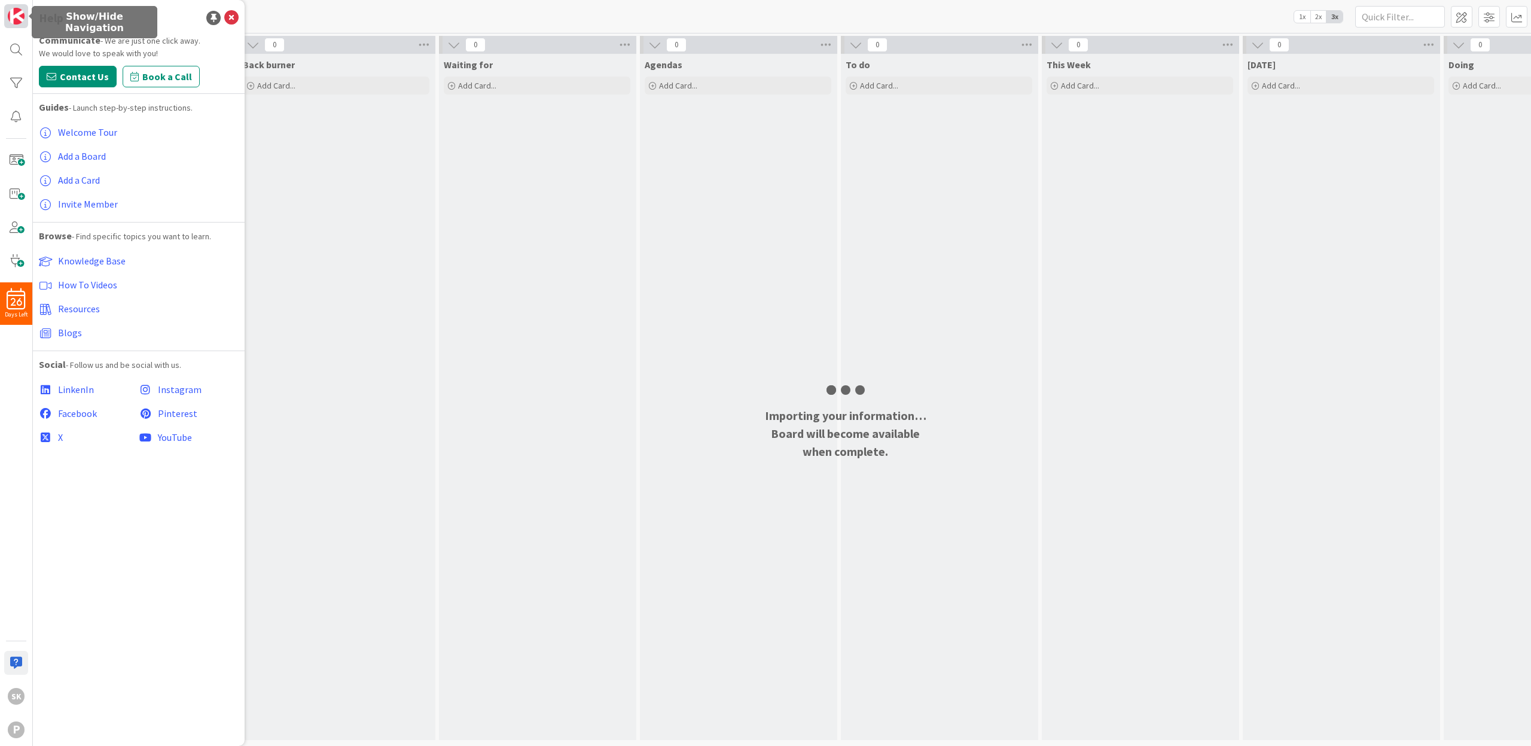
click at [14, 17] on img at bounding box center [16, 16] width 17 height 17
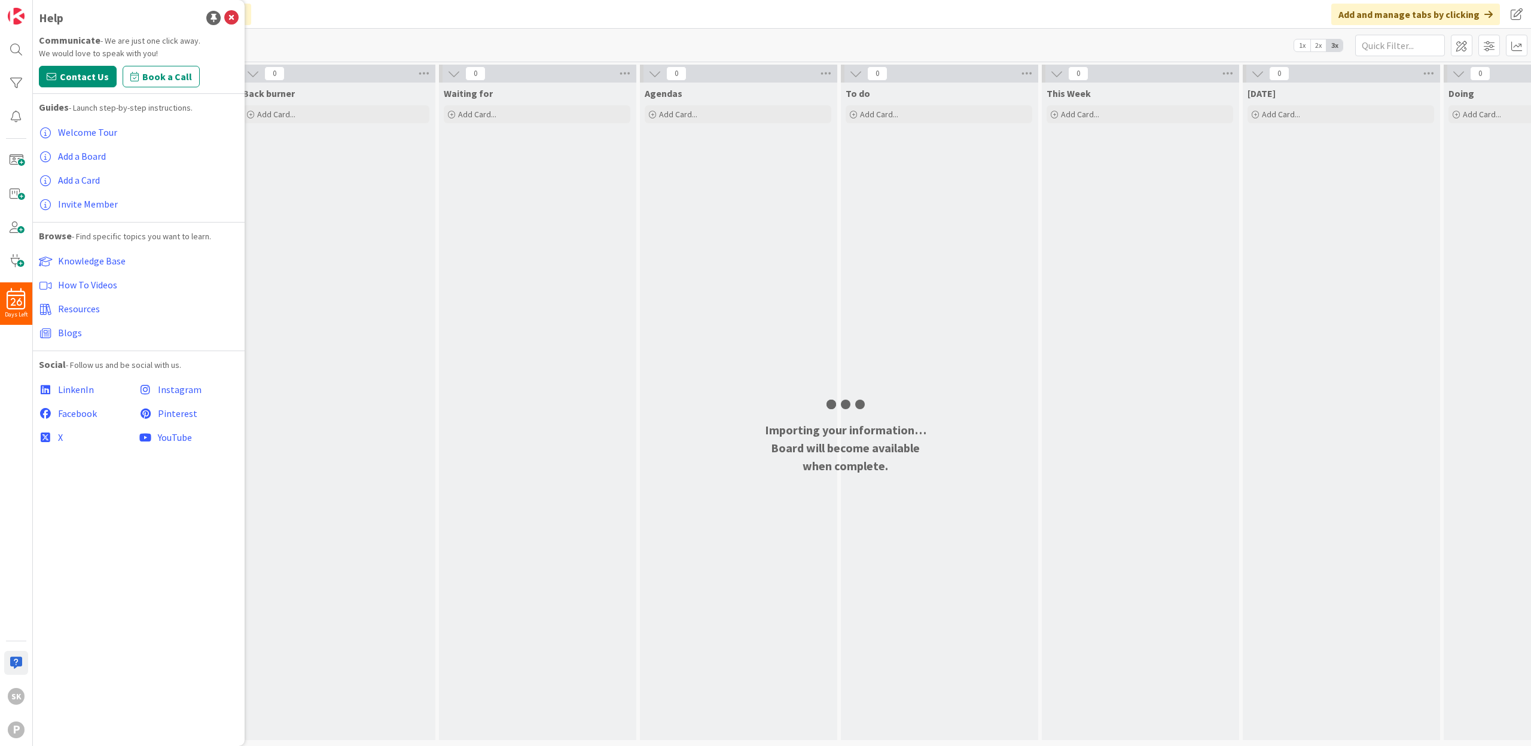
click at [306, 55] on div "Kanban Personal Board 1x 2x 3x" at bounding box center [782, 45] width 1498 height 33
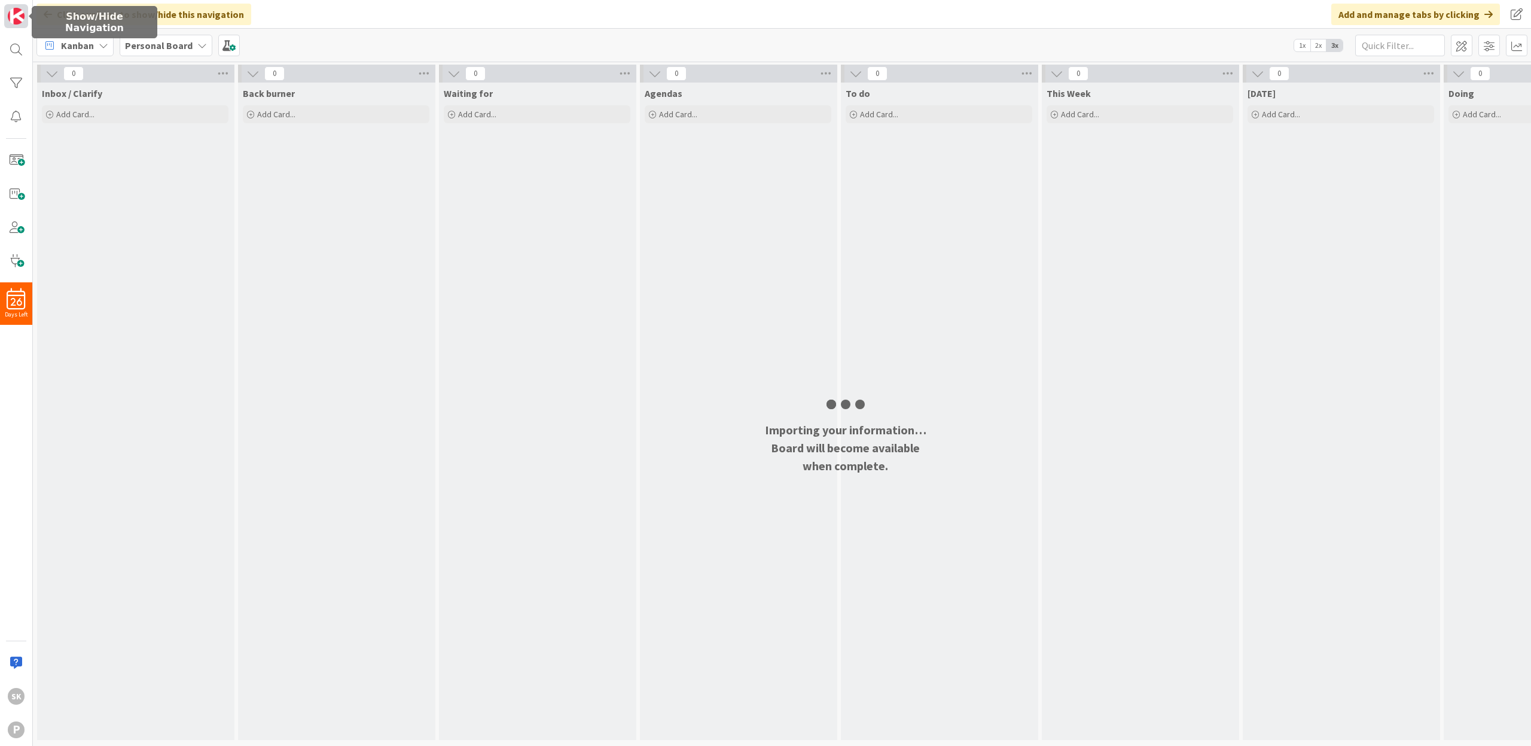
click at [20, 19] on img at bounding box center [16, 16] width 17 height 17
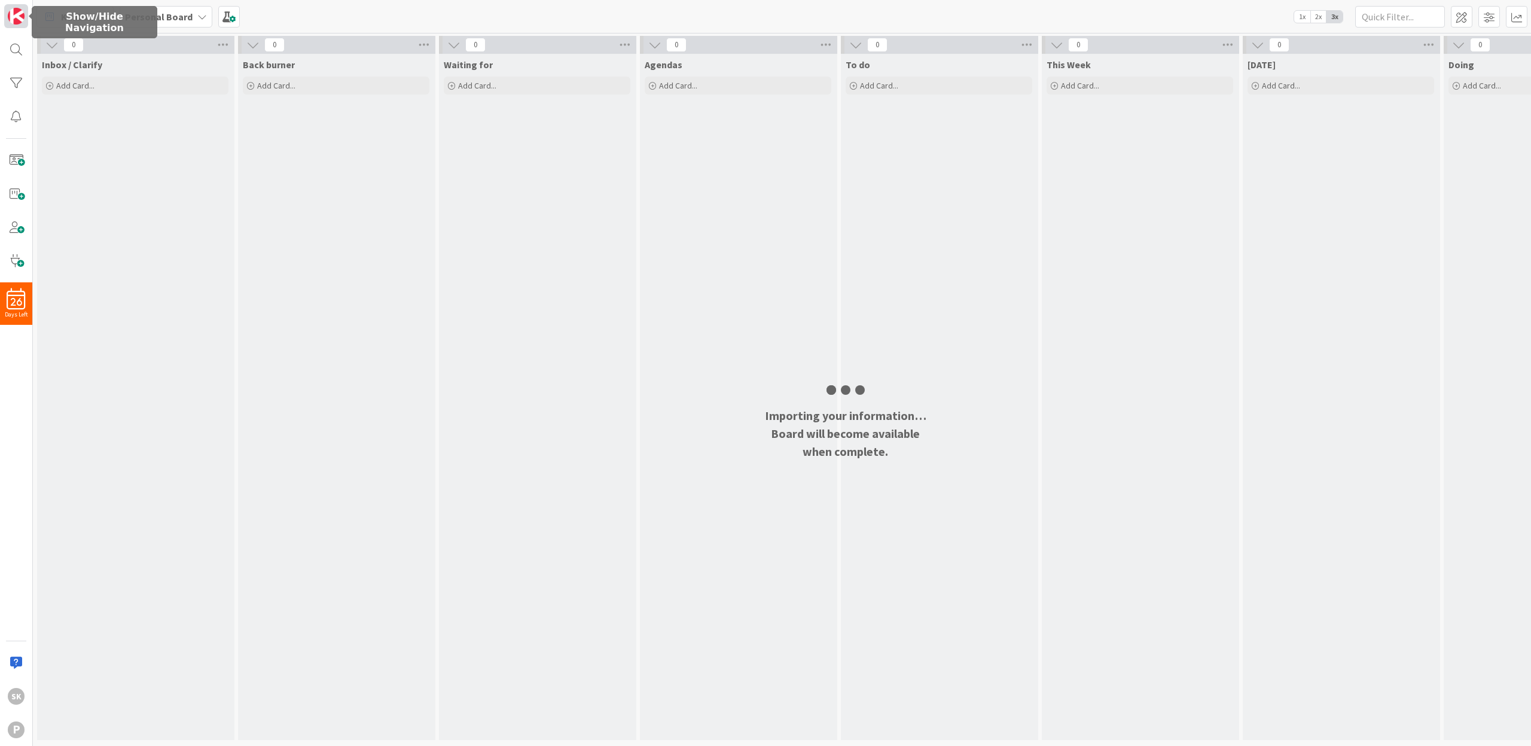
click at [20, 19] on img at bounding box center [16, 16] width 17 height 17
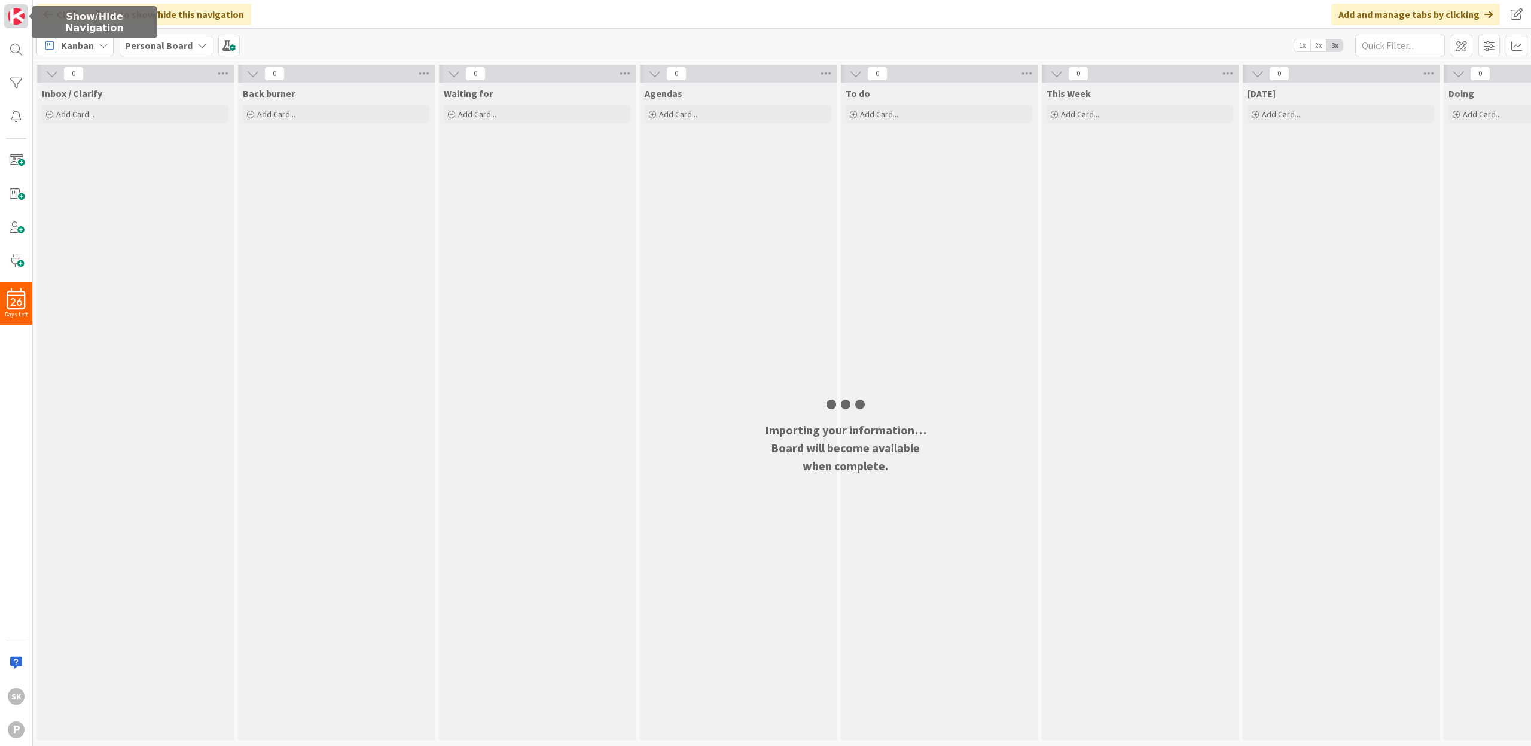
click at [20, 19] on img at bounding box center [16, 16] width 17 height 17
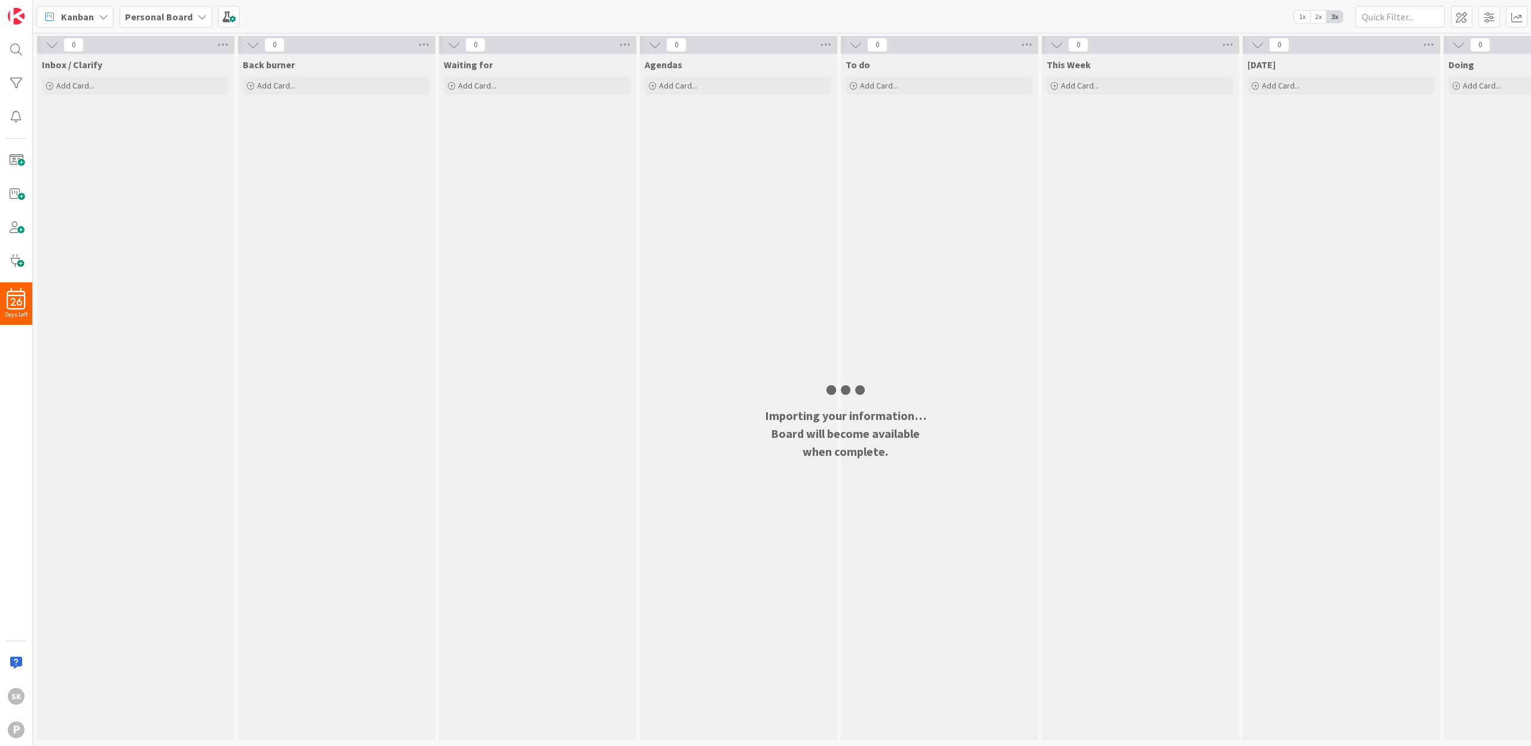
click at [102, 15] on icon at bounding box center [104, 17] width 10 height 10
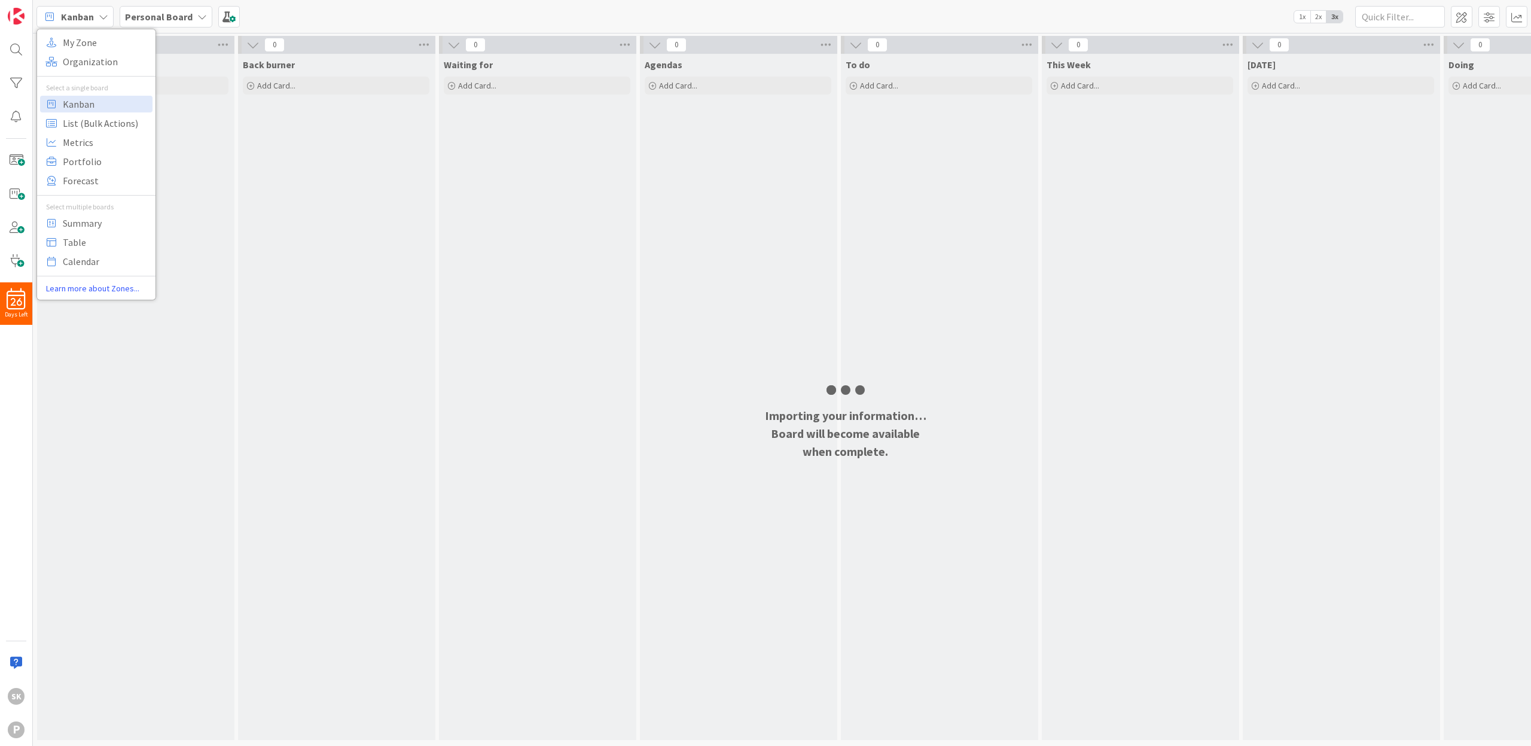
click at [191, 16] on div "Personal Board" at bounding box center [166, 17] width 93 height 22
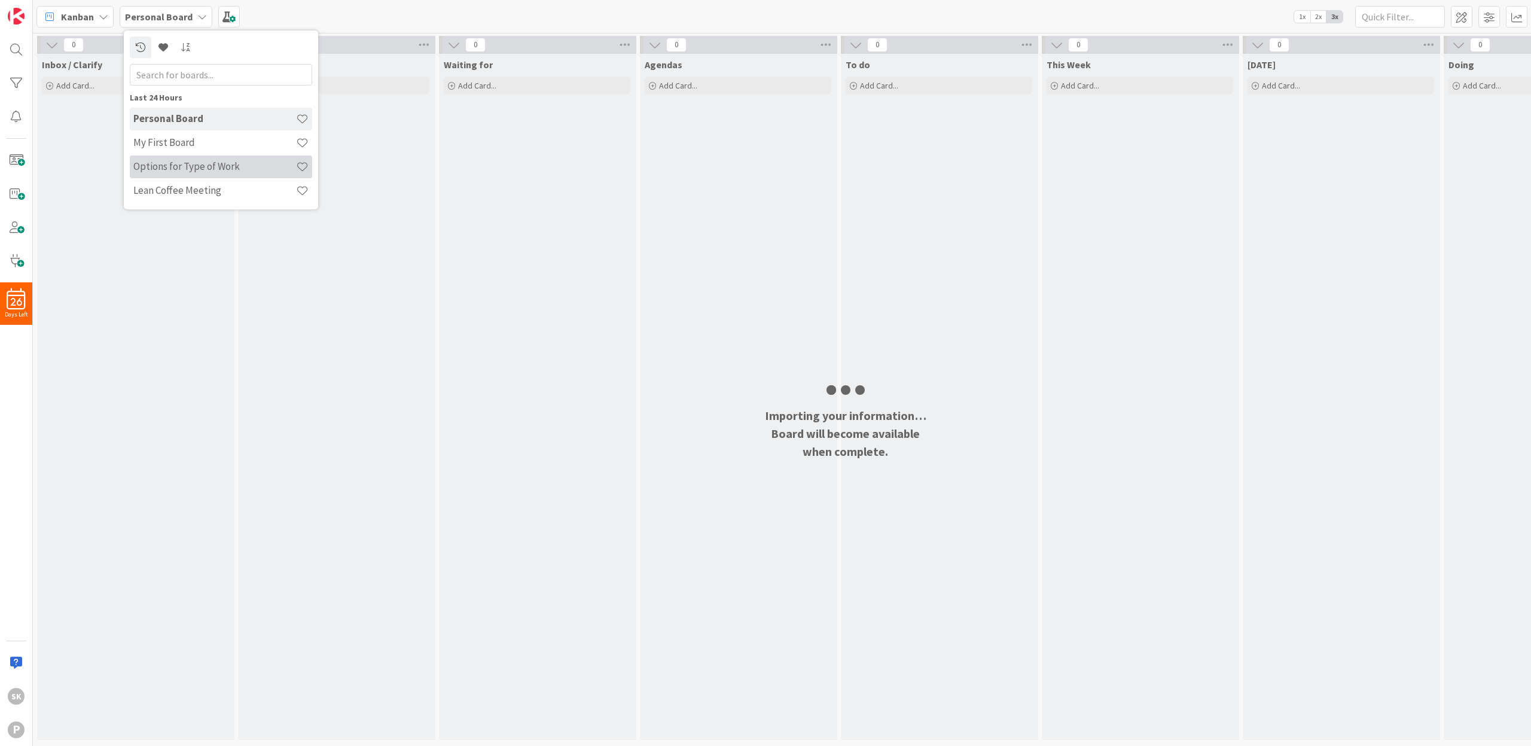
click at [175, 164] on h4 "Options for Type of Work" at bounding box center [214, 166] width 163 height 12
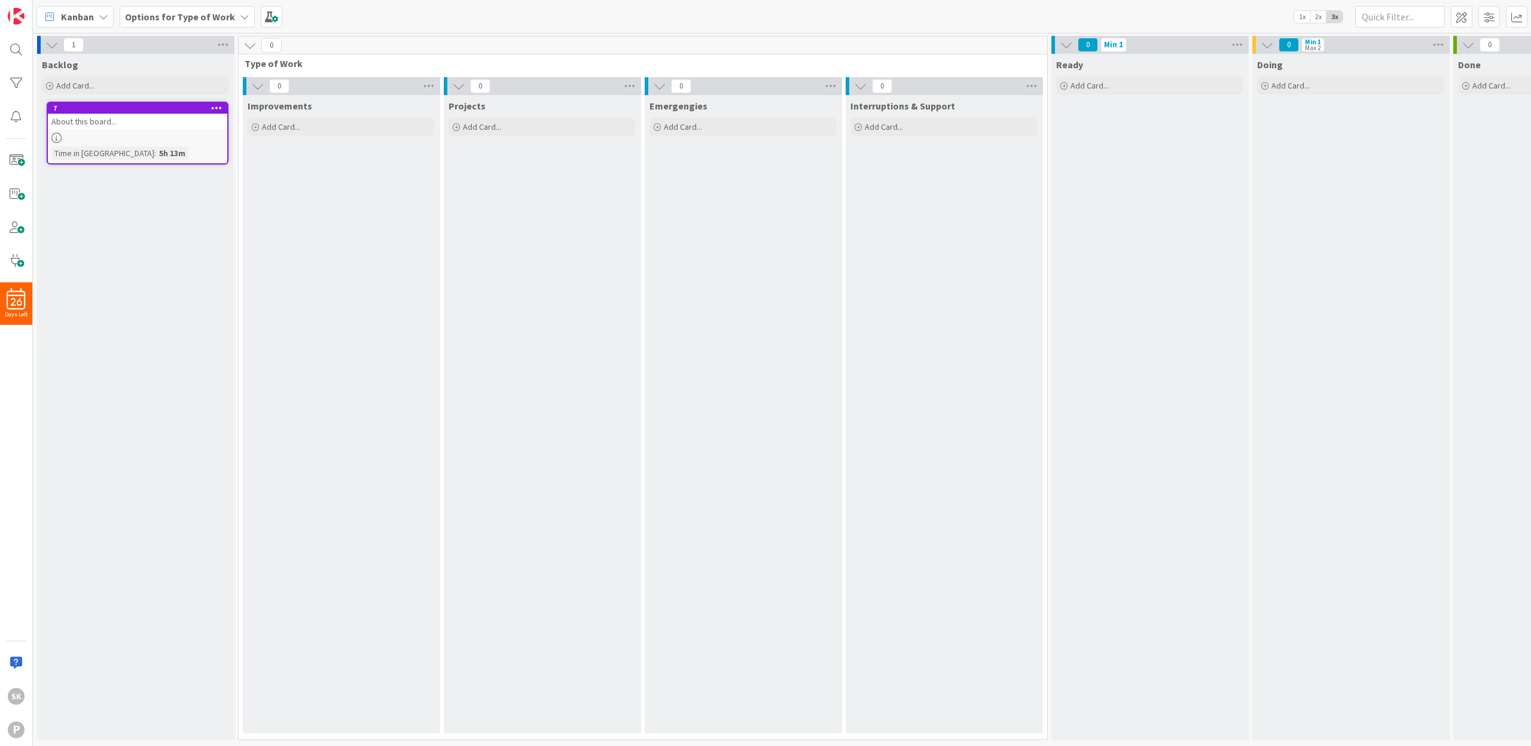
click at [240, 19] on icon at bounding box center [245, 17] width 10 height 10
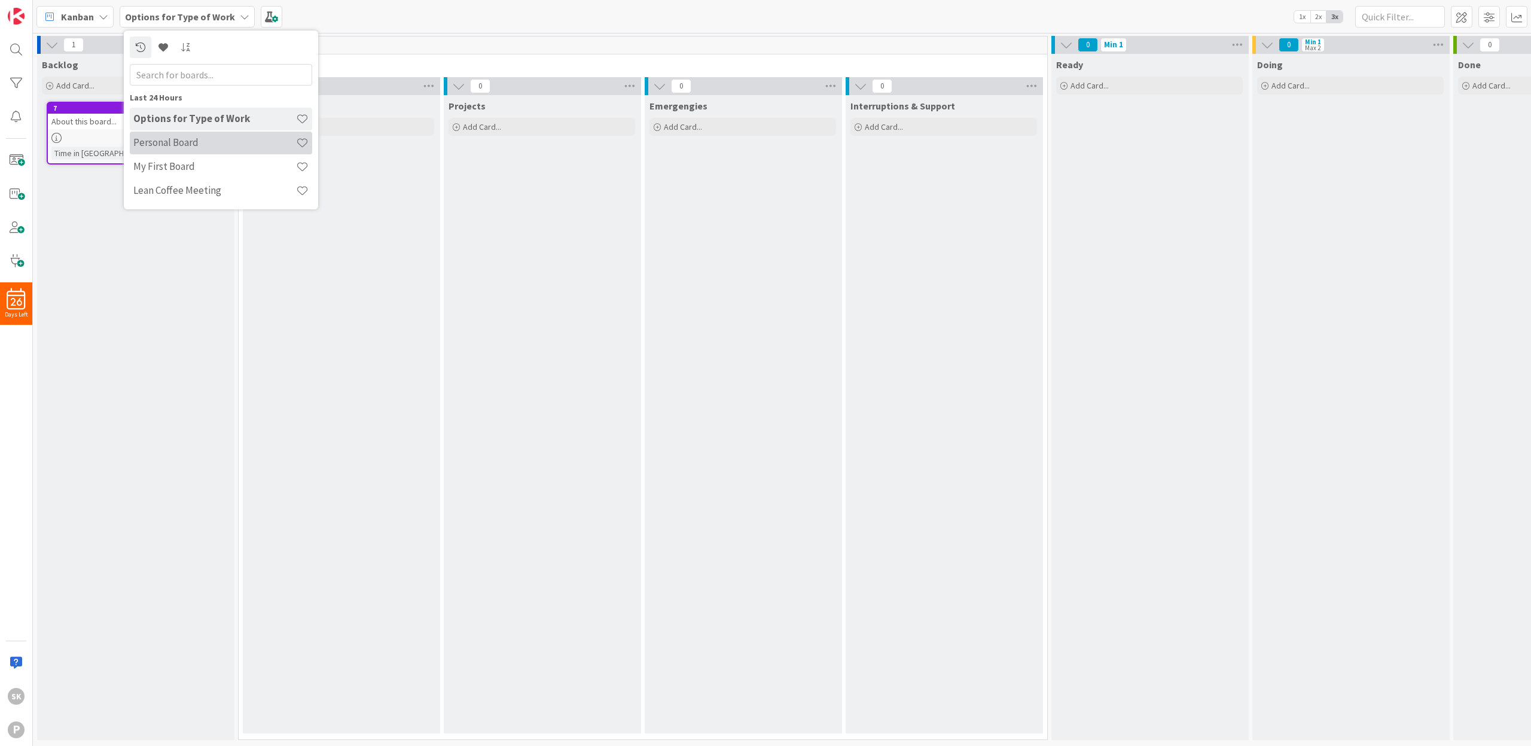
click at [174, 140] on h4 "Personal Board" at bounding box center [214, 142] width 163 height 12
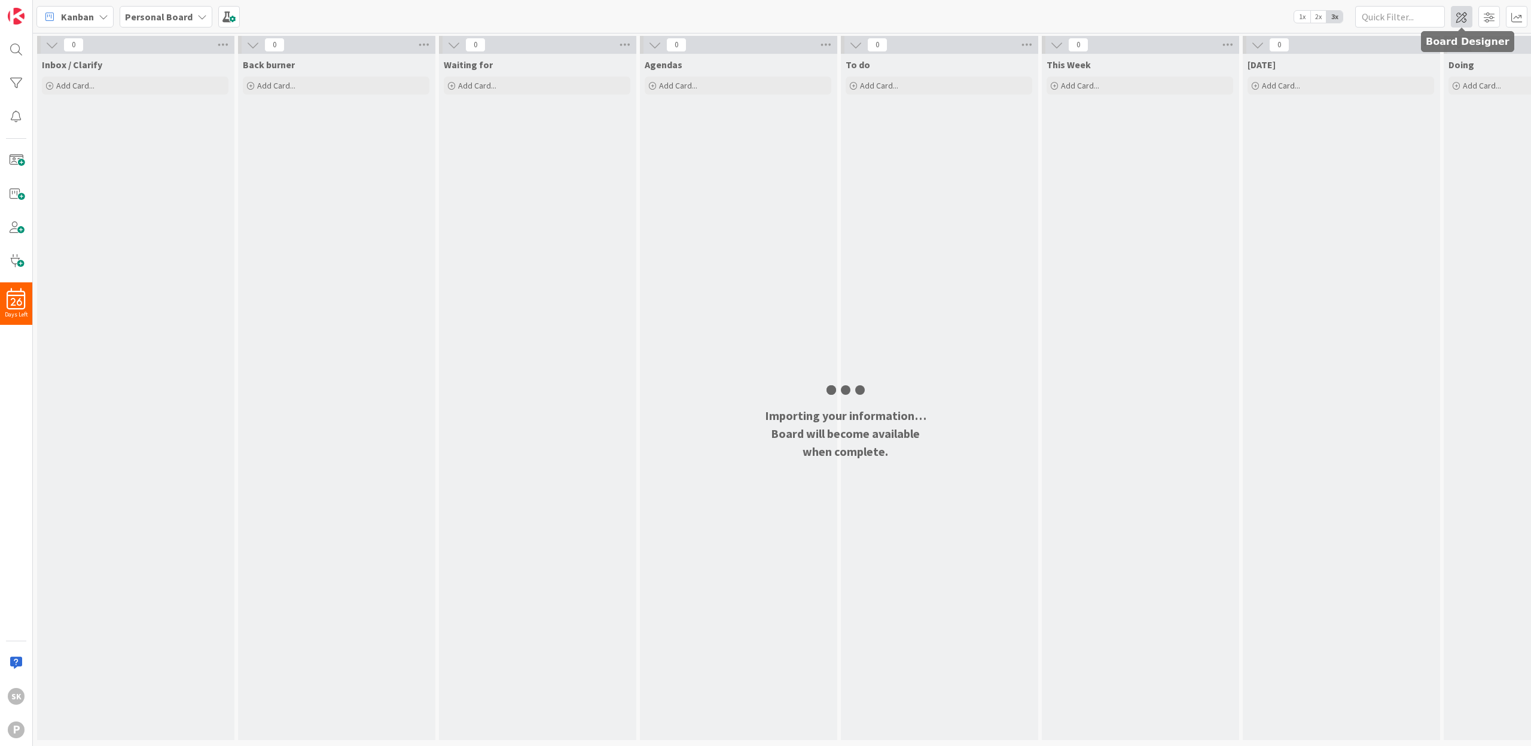
click at [1463, 17] on span at bounding box center [1462, 17] width 22 height 22
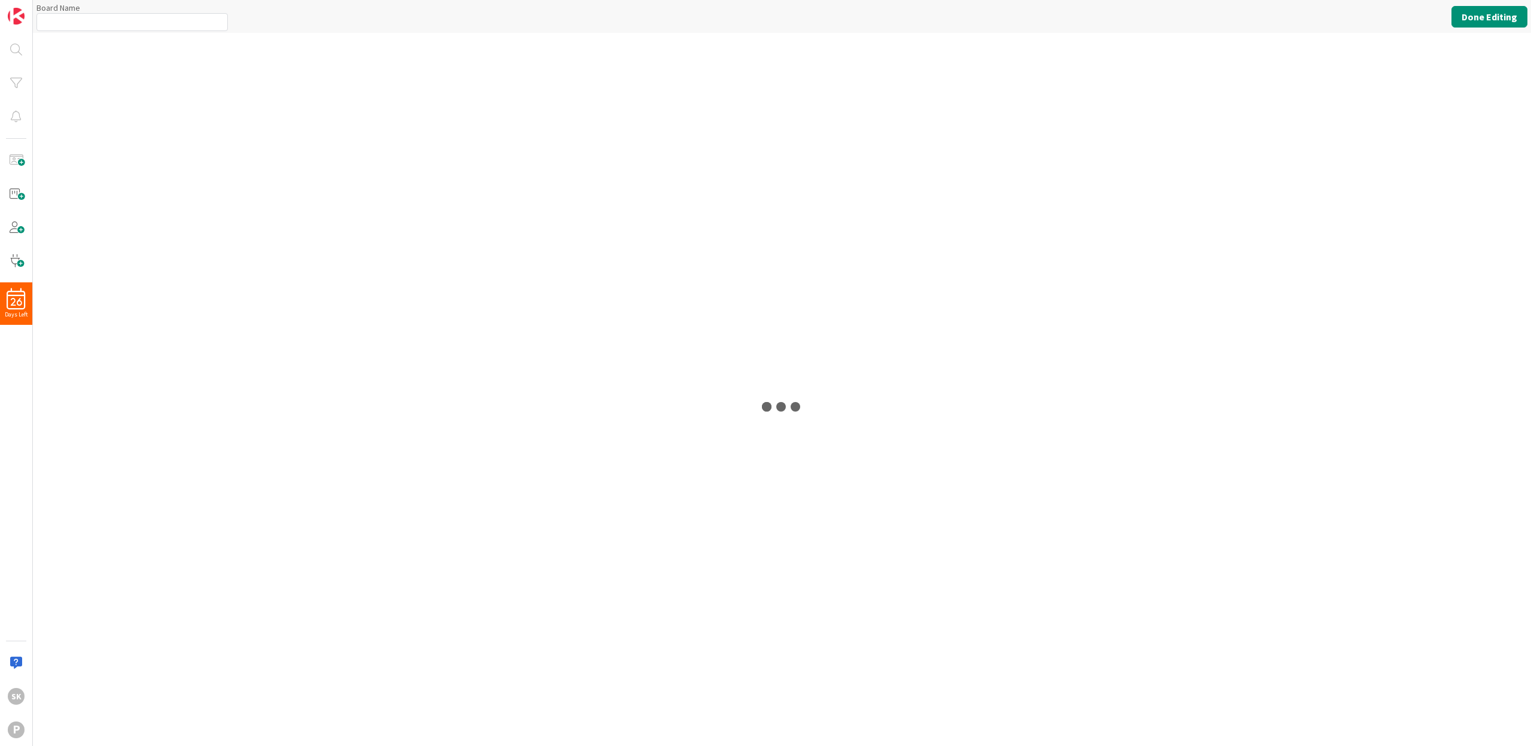
type input "Personal Board"
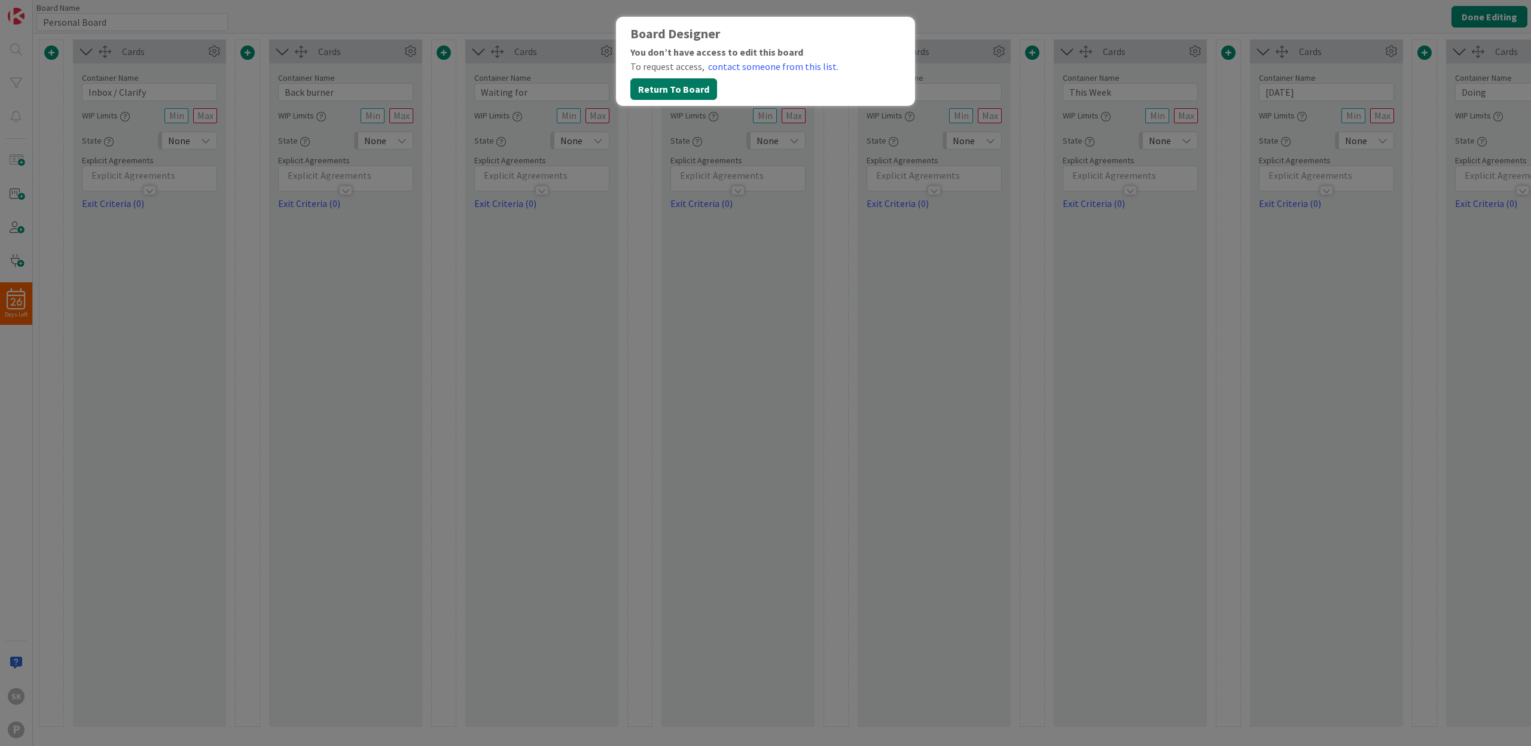
click at [679, 88] on button "Return To Board" at bounding box center [673, 89] width 87 height 22
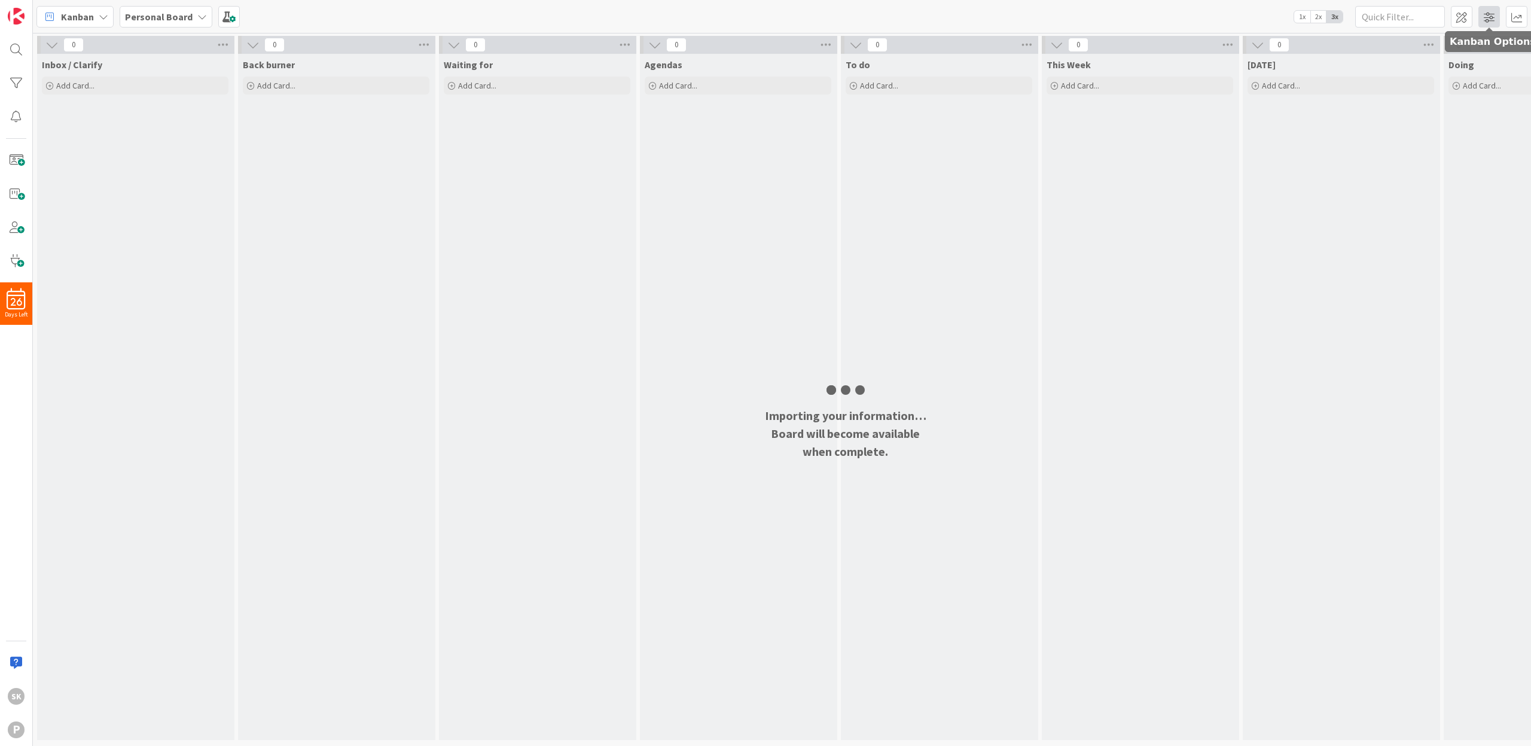
click at [1485, 19] on span at bounding box center [1489, 17] width 22 height 22
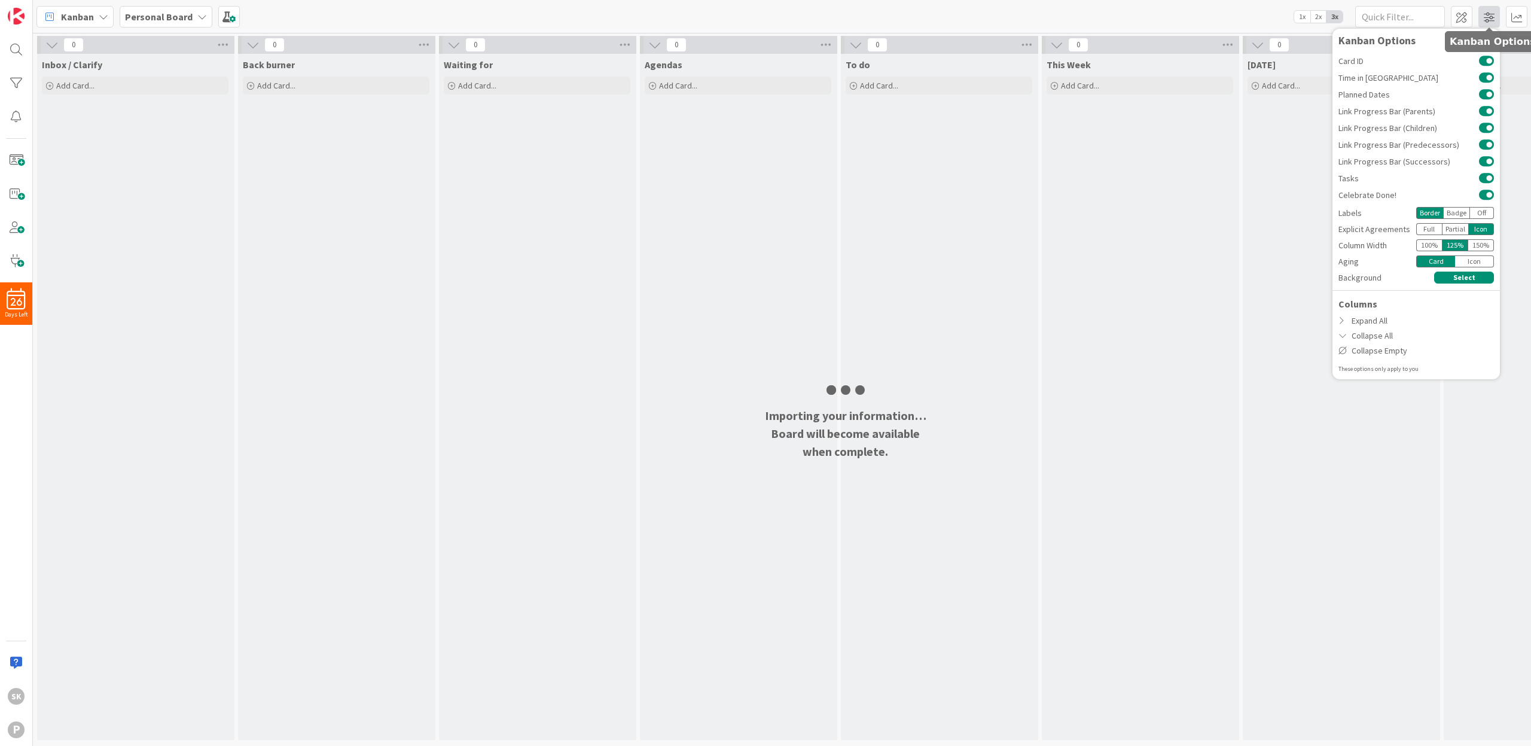
click at [1485, 18] on span at bounding box center [1489, 17] width 22 height 22
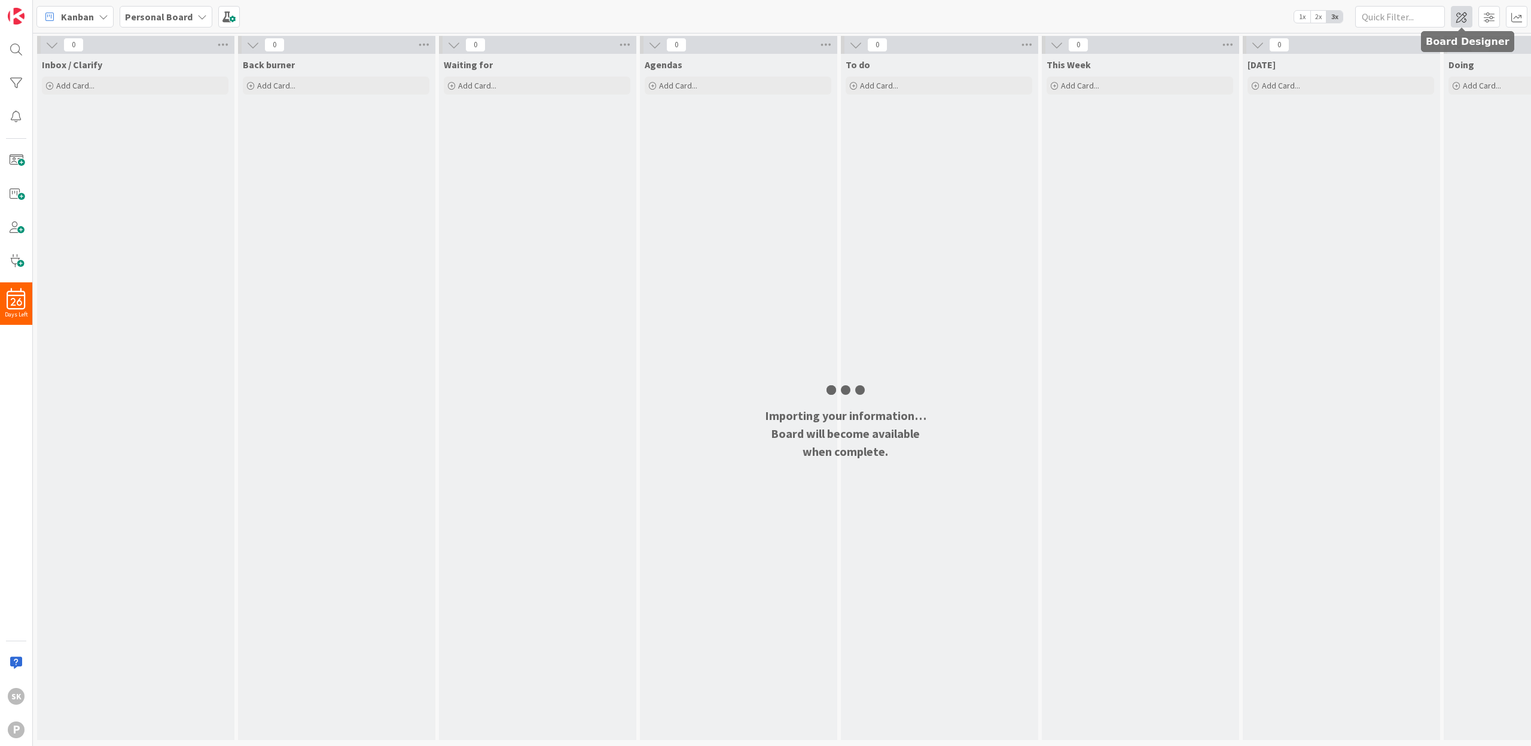
click at [1457, 18] on span at bounding box center [1462, 17] width 22 height 22
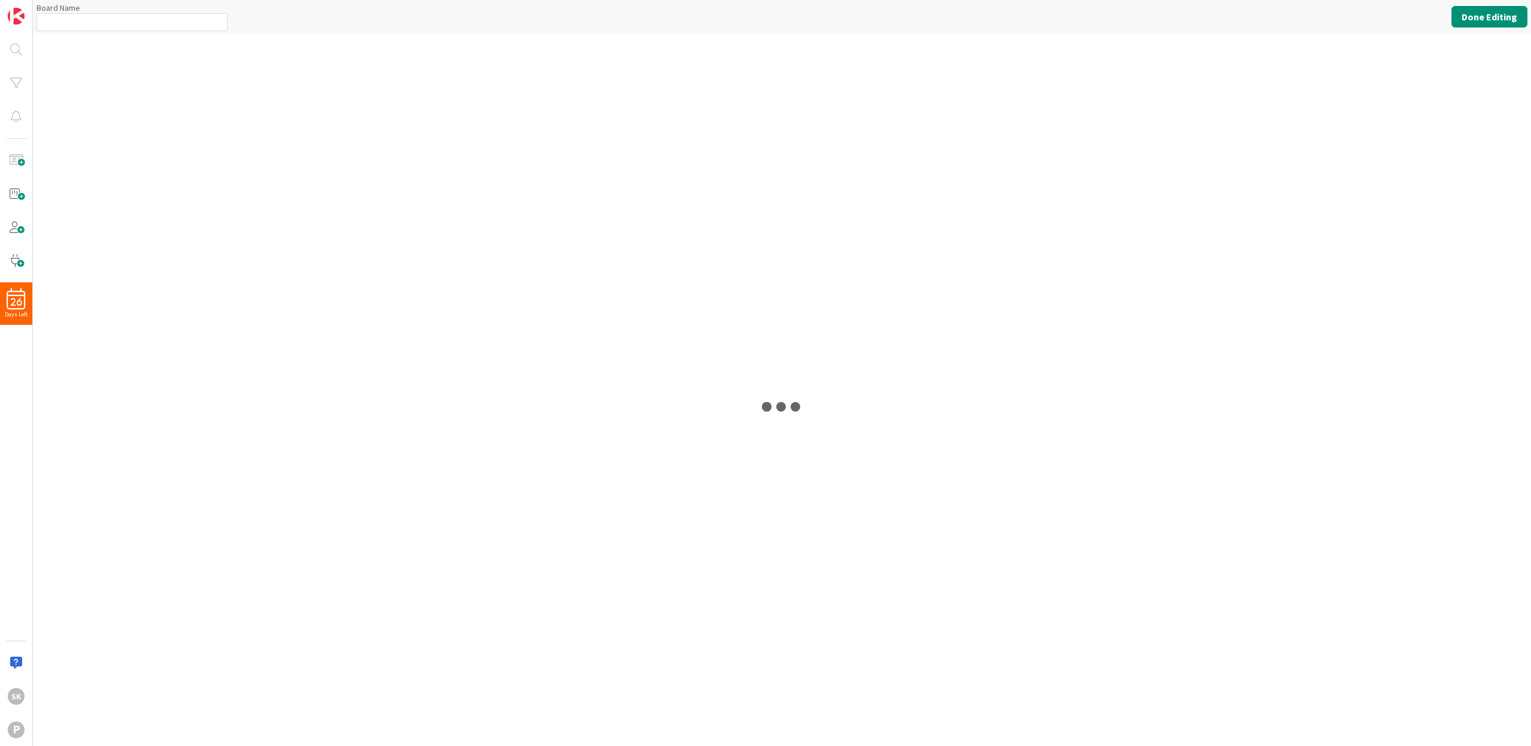
type input "Personal Board"
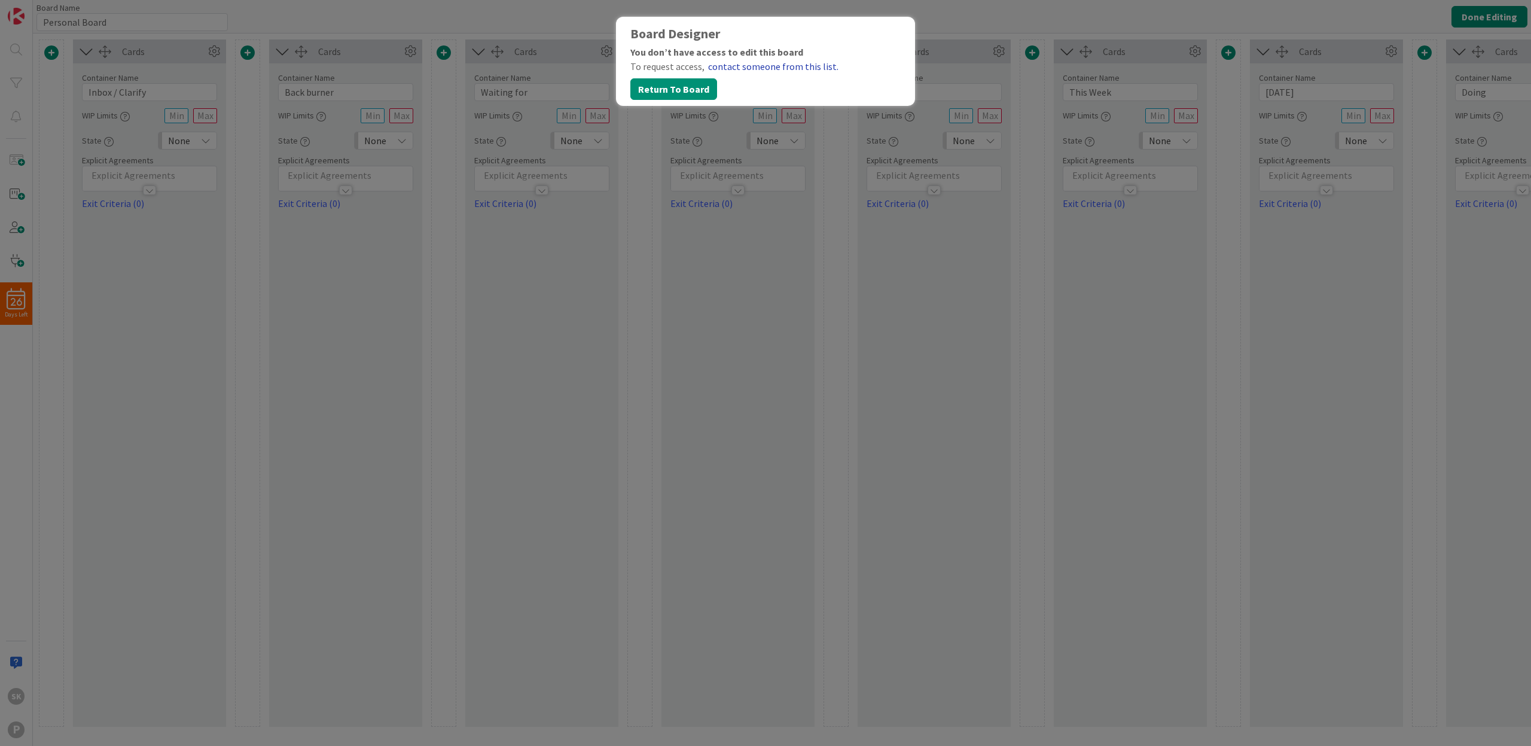
click at [750, 64] on link "contact someone from this list." at bounding box center [773, 66] width 130 height 14
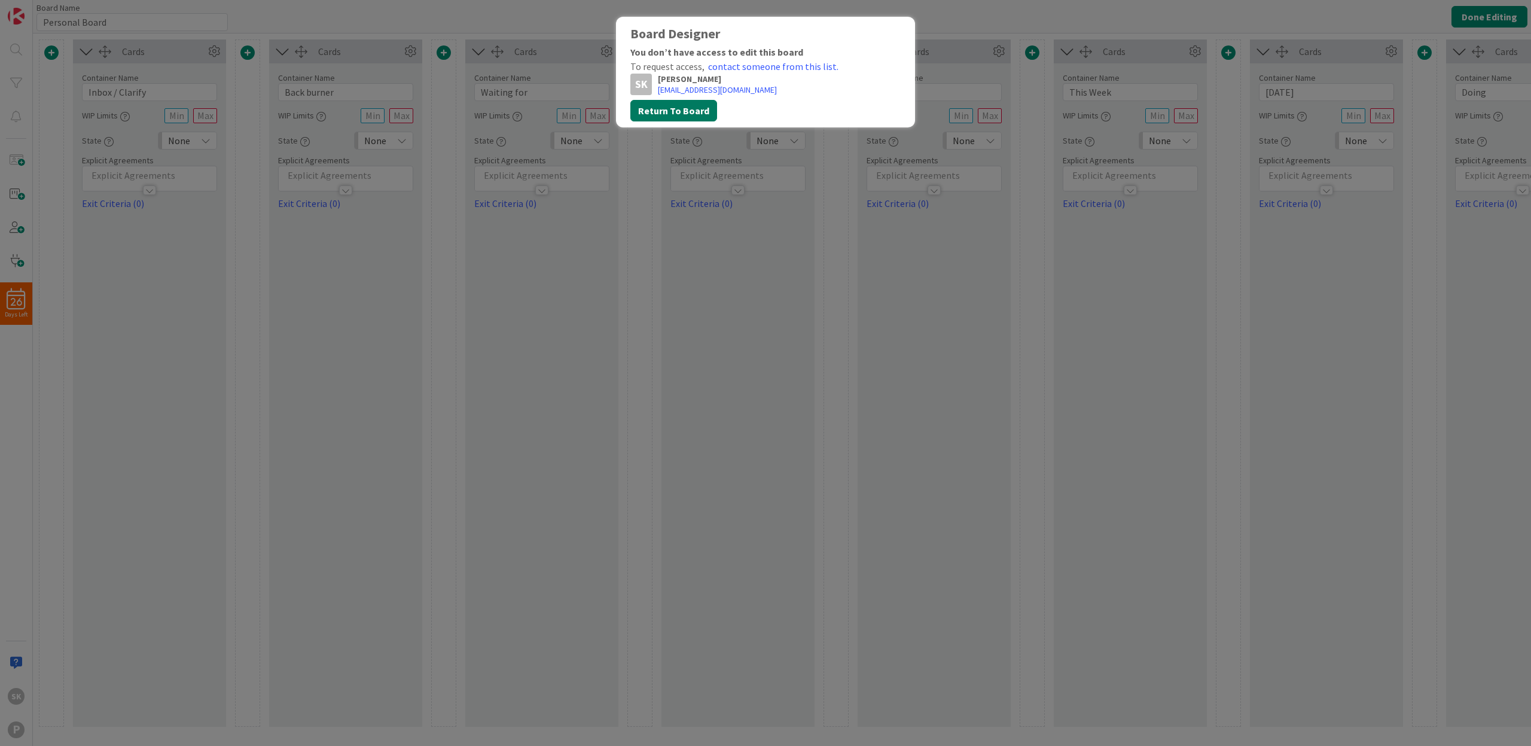
click at [669, 111] on button "Return To Board" at bounding box center [673, 111] width 87 height 22
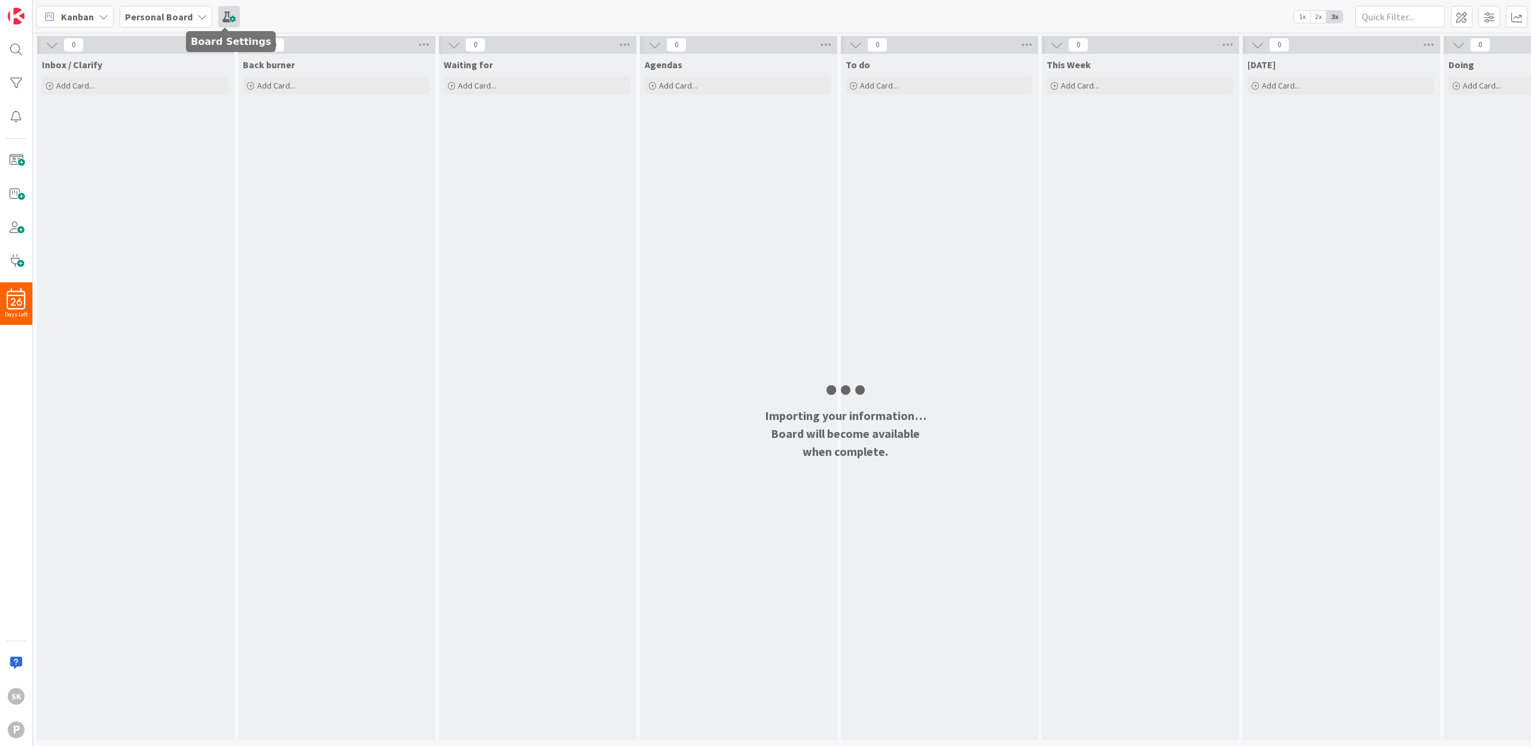
click at [222, 18] on span at bounding box center [229, 17] width 22 height 22
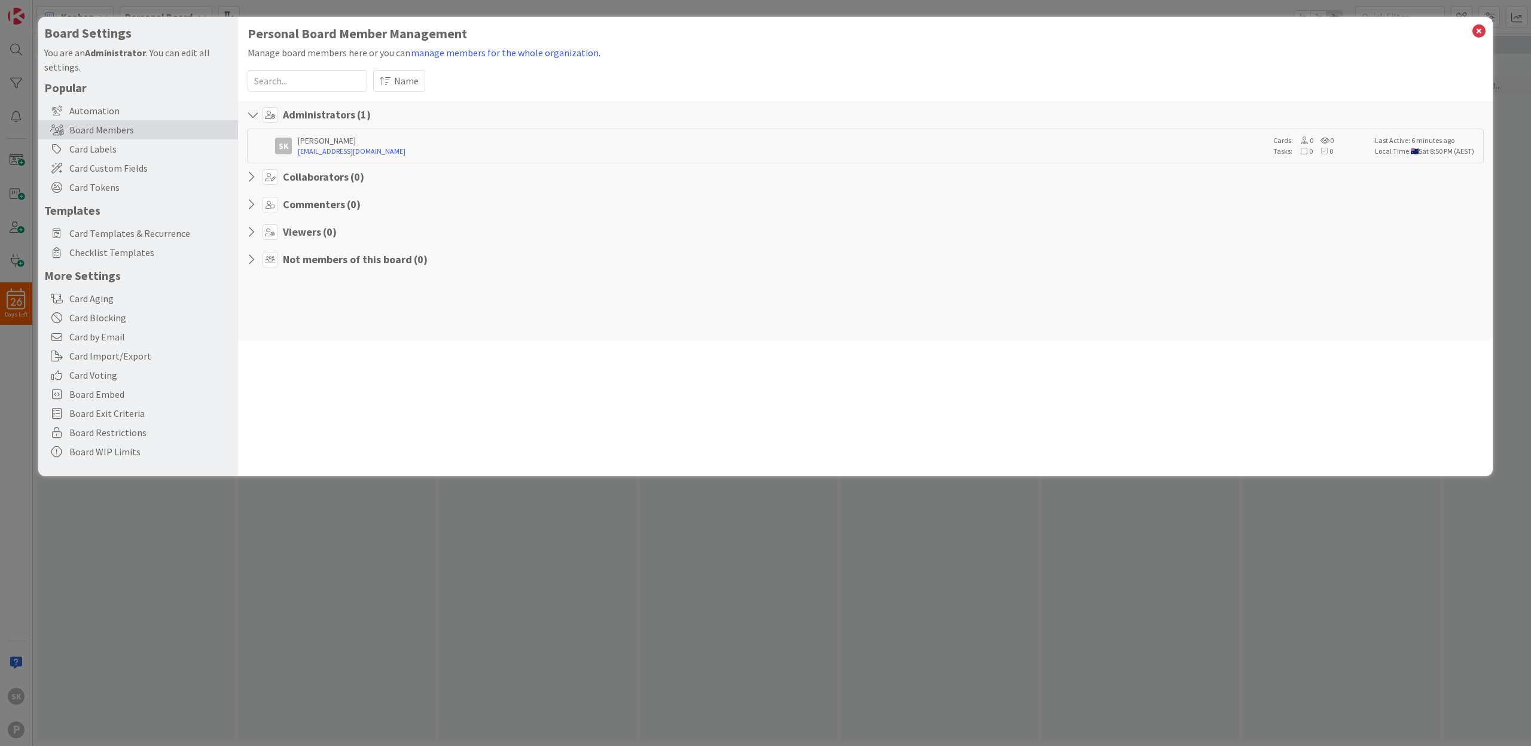
click at [252, 176] on icon at bounding box center [255, 177] width 16 height 12
click at [267, 175] on icon at bounding box center [271, 177] width 16 height 16
click at [271, 176] on icon at bounding box center [271, 177] width 16 height 16
click at [296, 179] on h4 "Collaborators ( 0 )" at bounding box center [323, 176] width 81 height 13
click at [265, 14] on div "Board Settings You are an Administrator . You can edit all settings. Popular Au…" at bounding box center [765, 373] width 1531 height 746
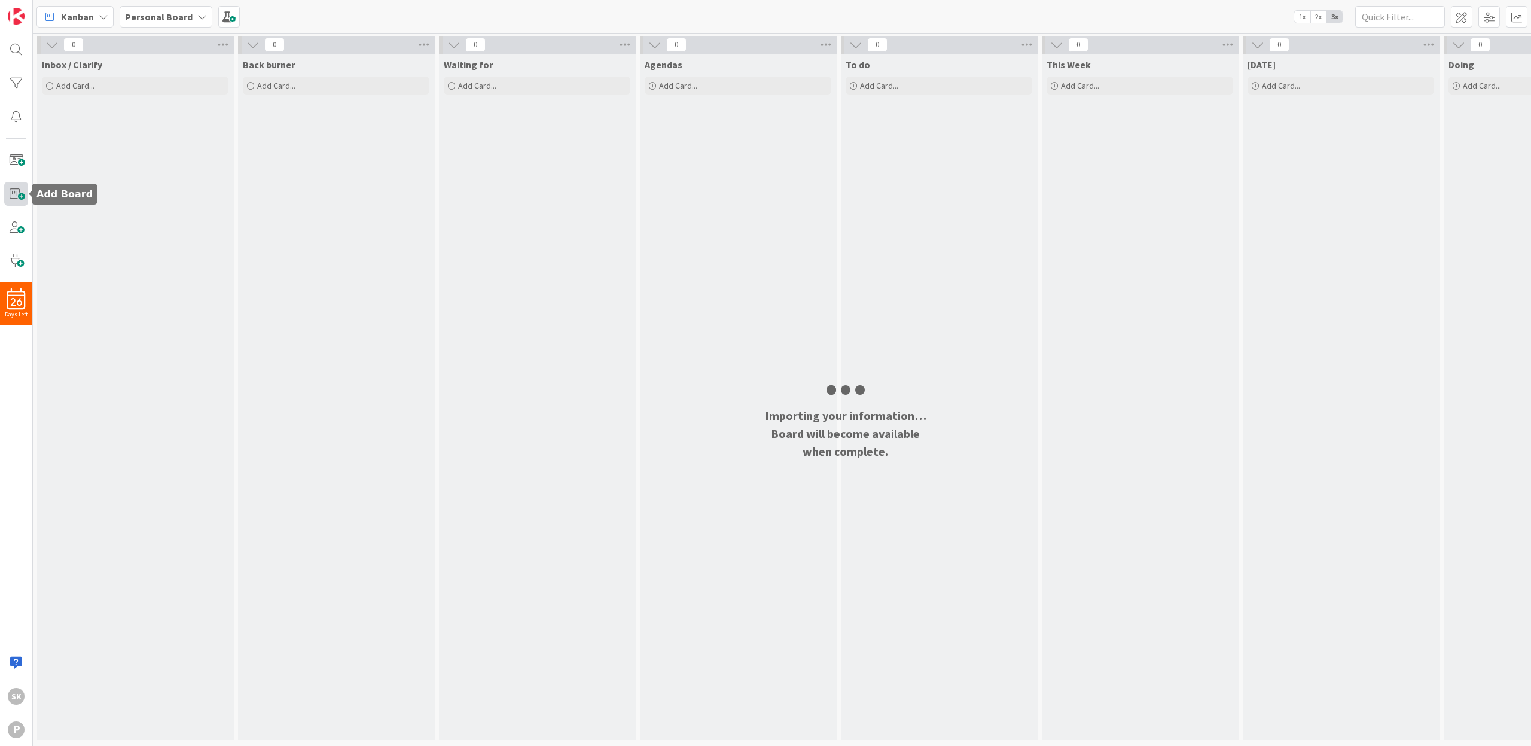
click at [17, 197] on span at bounding box center [16, 194] width 24 height 24
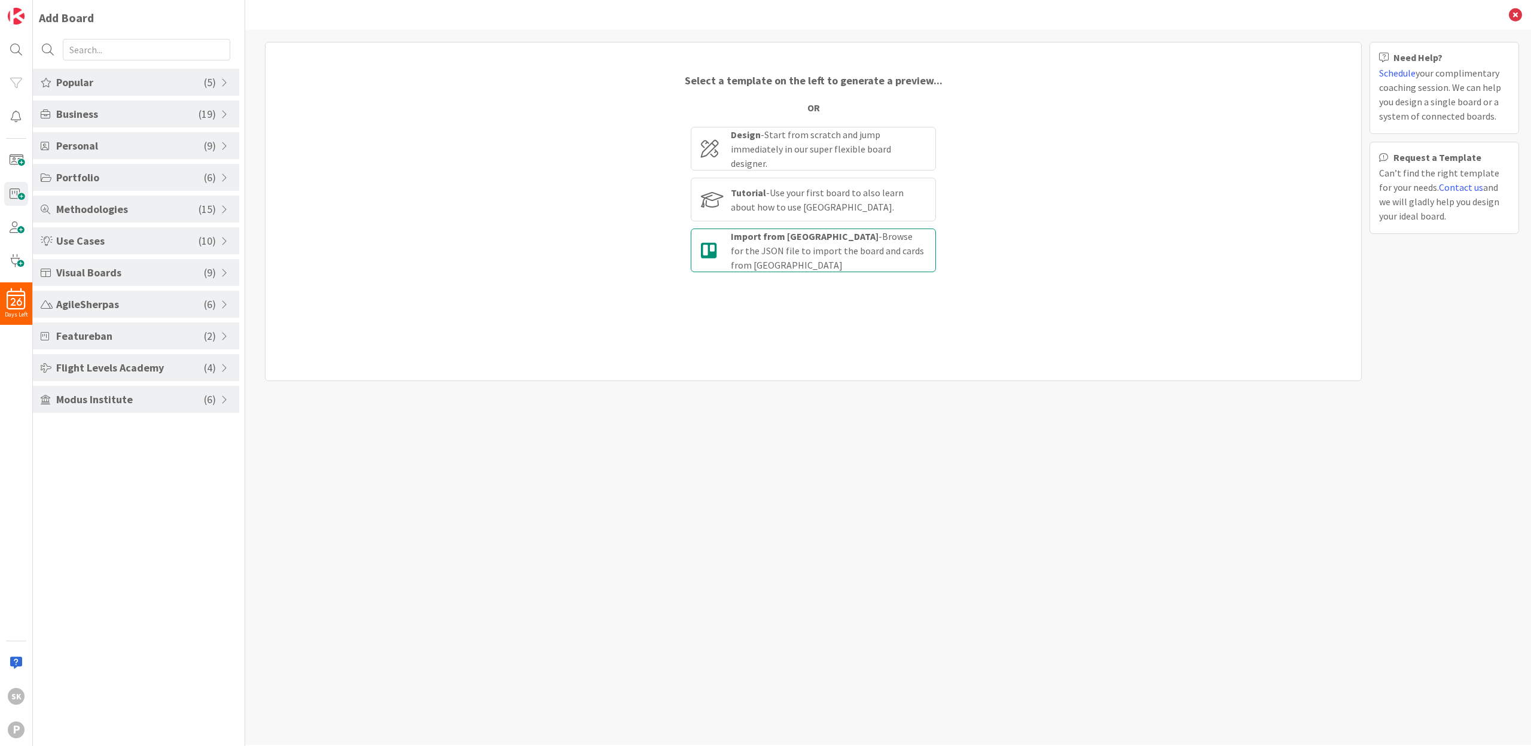
click at [816, 248] on div "Import from [PERSON_NAME] - Browse for the JSON file to import the board and ca…" at bounding box center [828, 250] width 195 height 43
click at [0, 0] on input "Import from [PERSON_NAME] - Browse for the JSON file to import the board and ca…" at bounding box center [0, 0] width 0 height 0
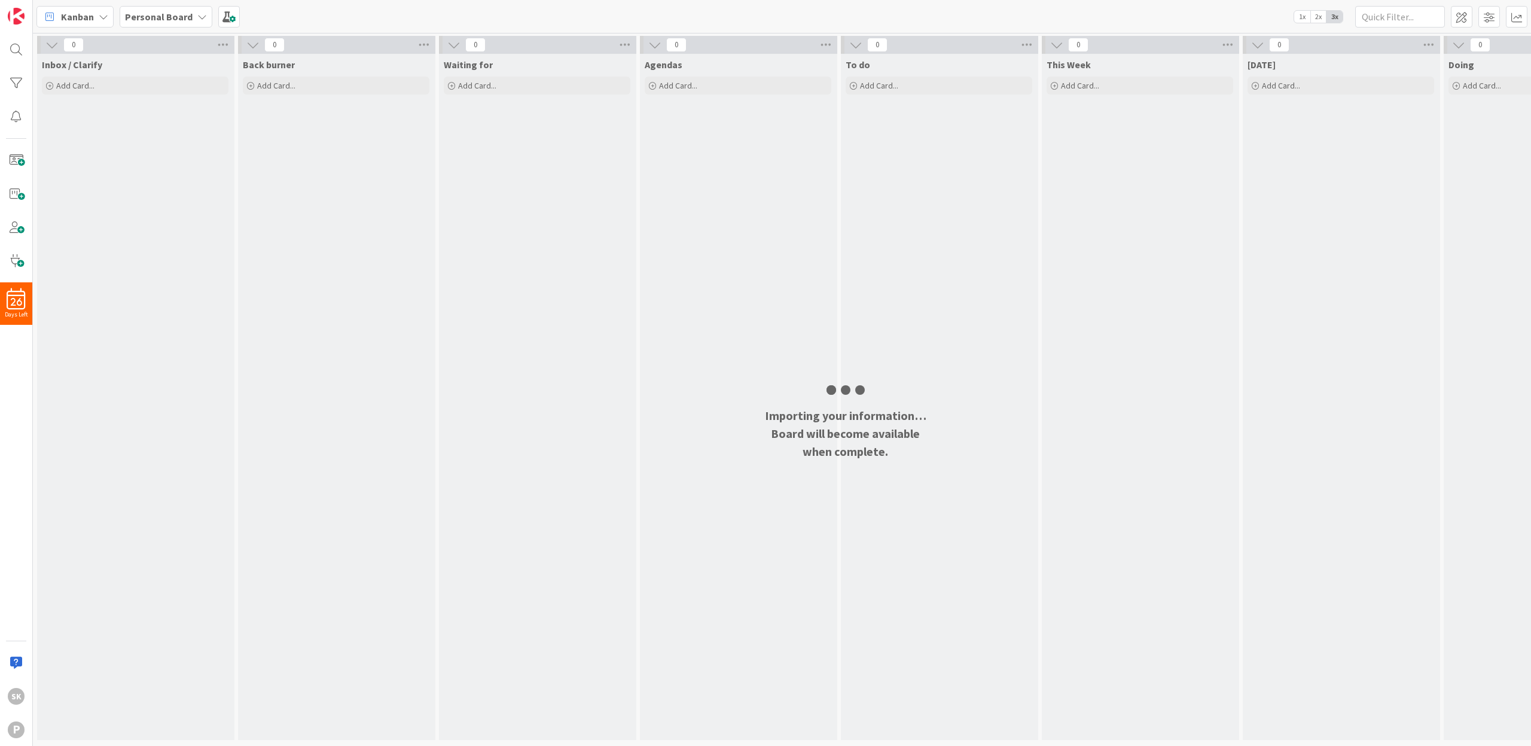
click at [200, 16] on icon at bounding box center [202, 17] width 10 height 10
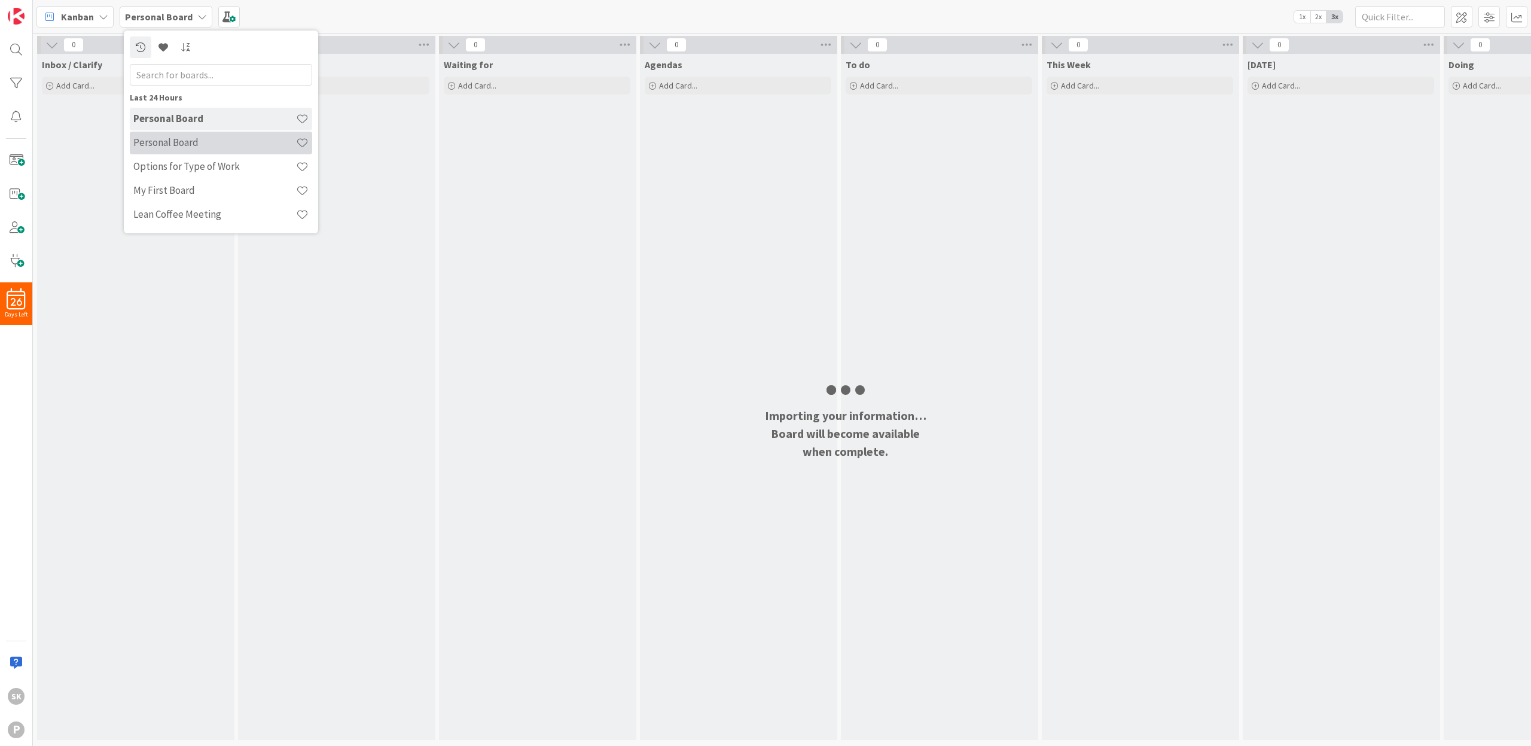
click at [180, 133] on div "Personal Board" at bounding box center [221, 143] width 182 height 23
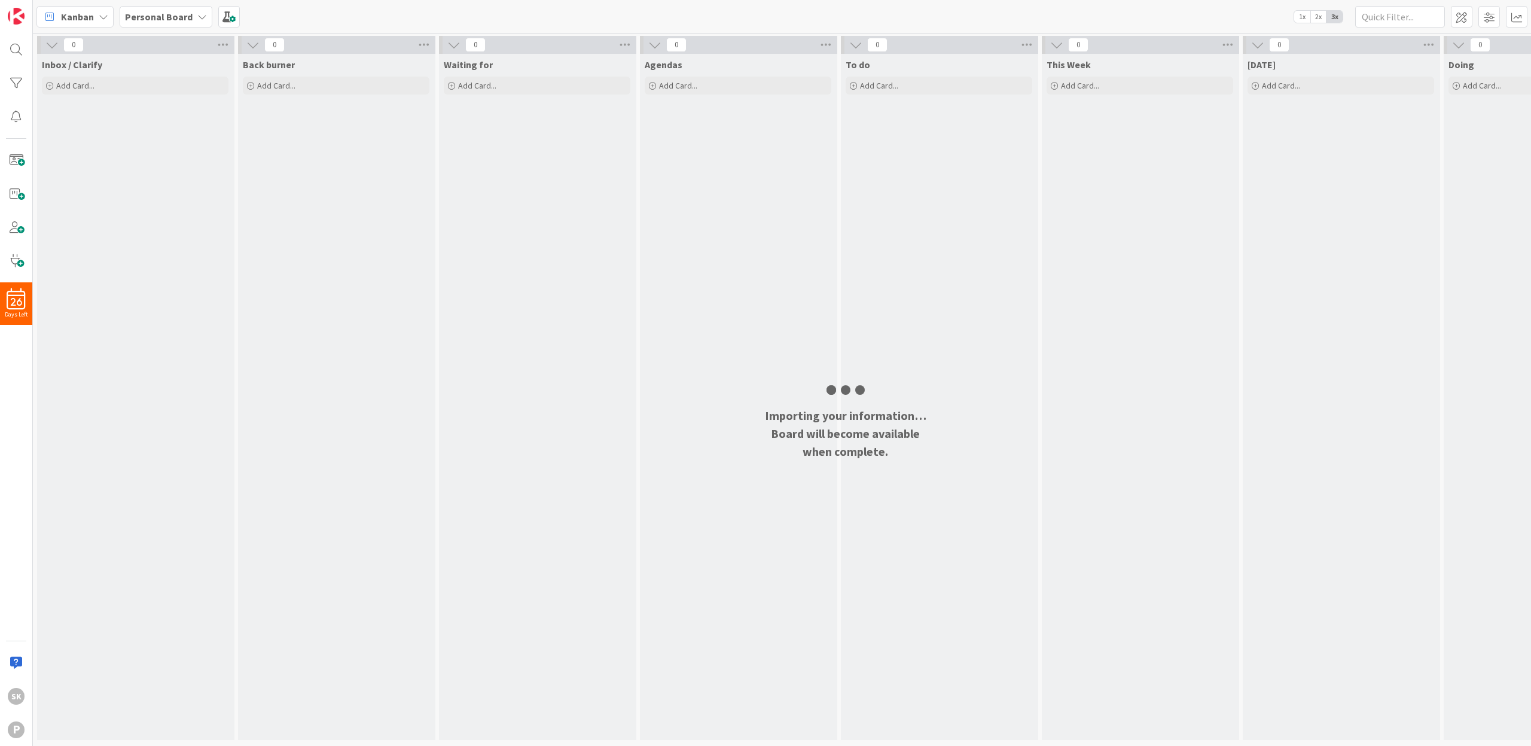
click at [190, 15] on div "Personal Board" at bounding box center [166, 17] width 93 height 22
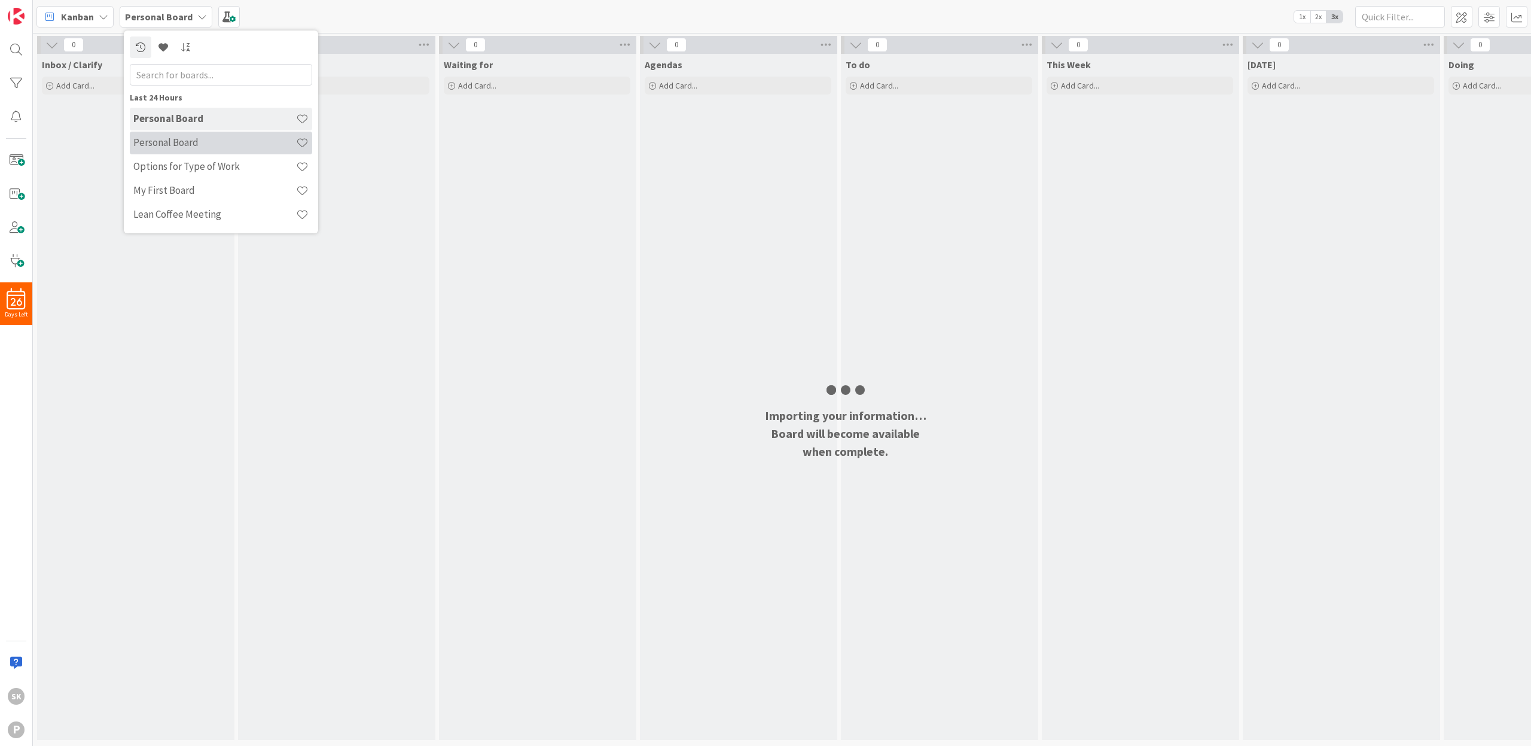
click at [185, 139] on h4 "Personal Board" at bounding box center [214, 142] width 163 height 12
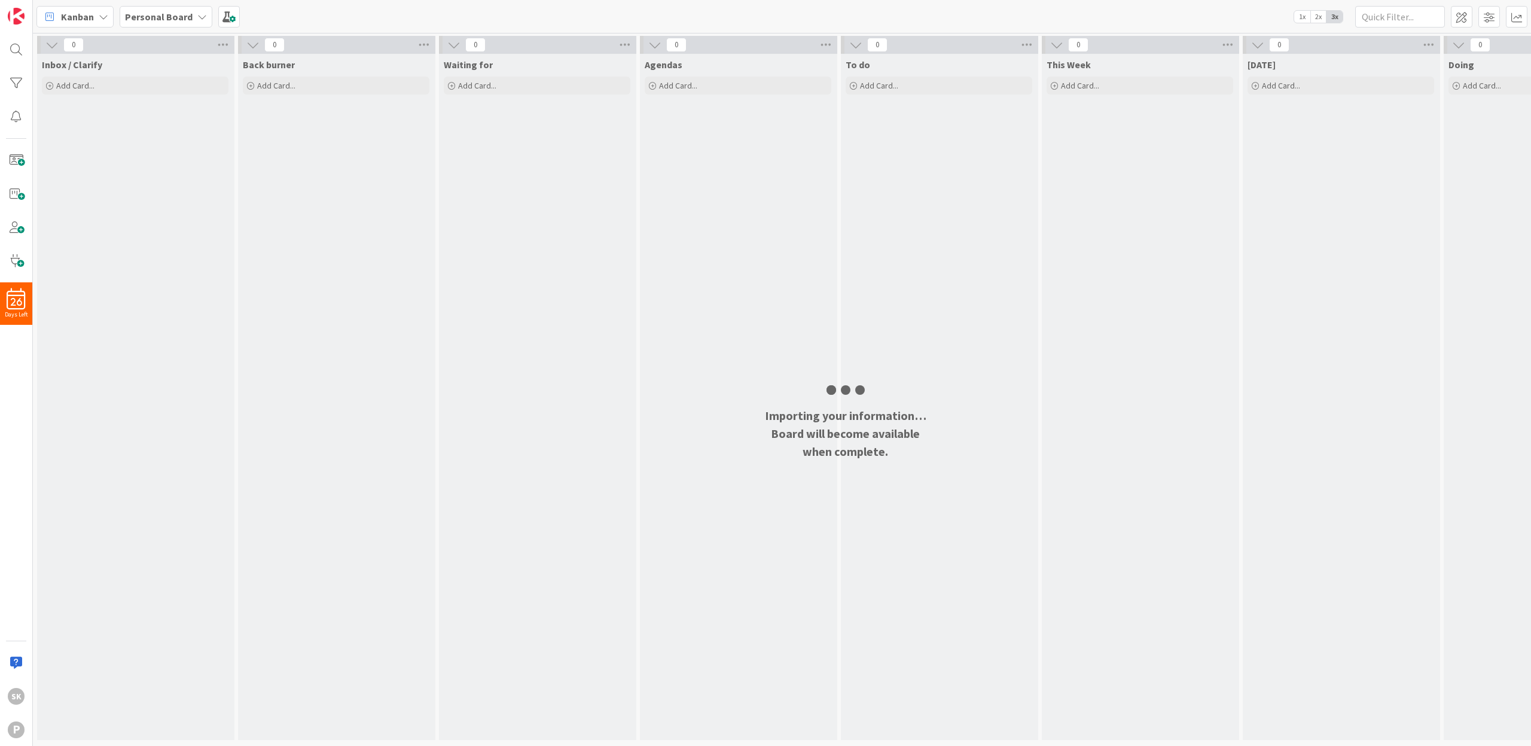
click at [197, 17] on icon at bounding box center [202, 17] width 10 height 10
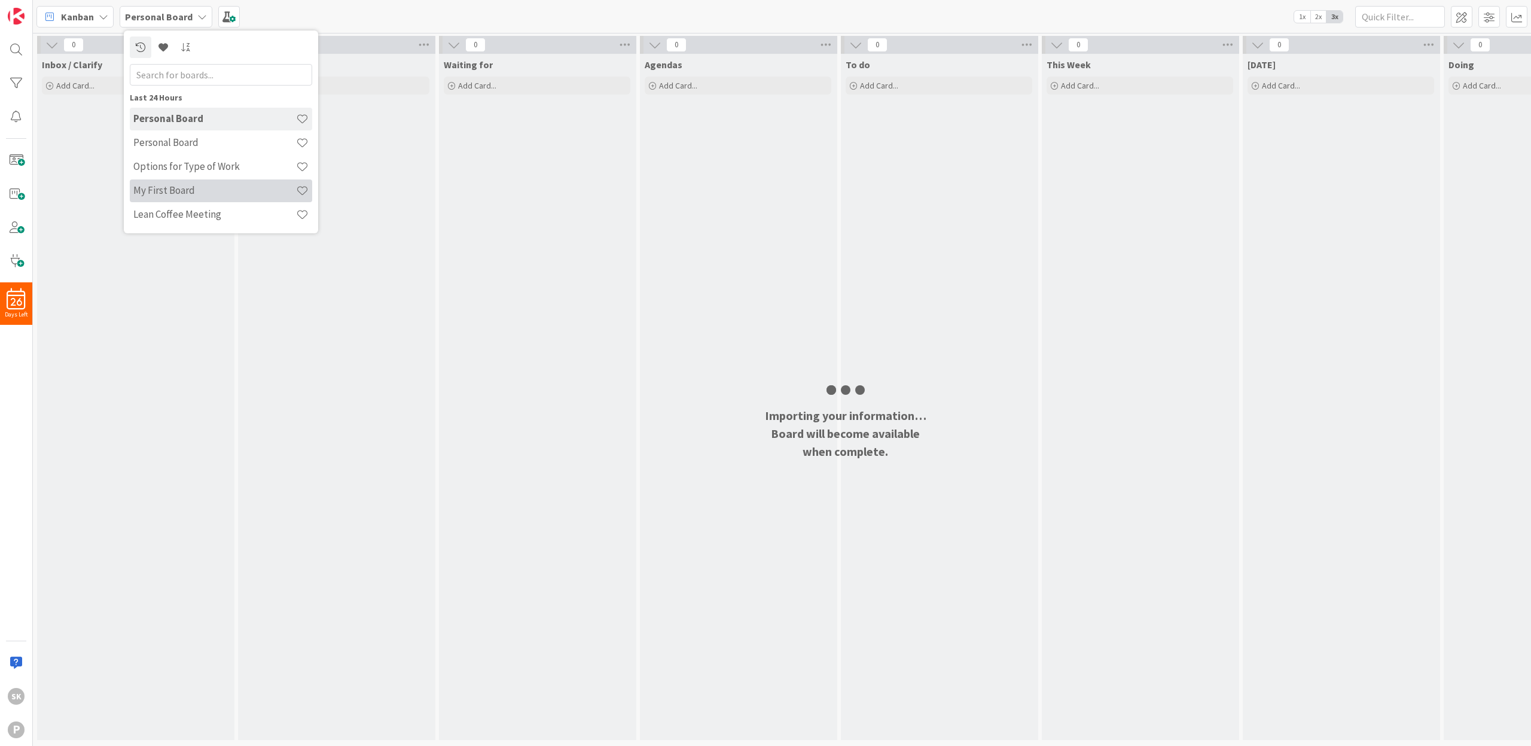
click at [190, 190] on h4 "My First Board" at bounding box center [214, 190] width 163 height 12
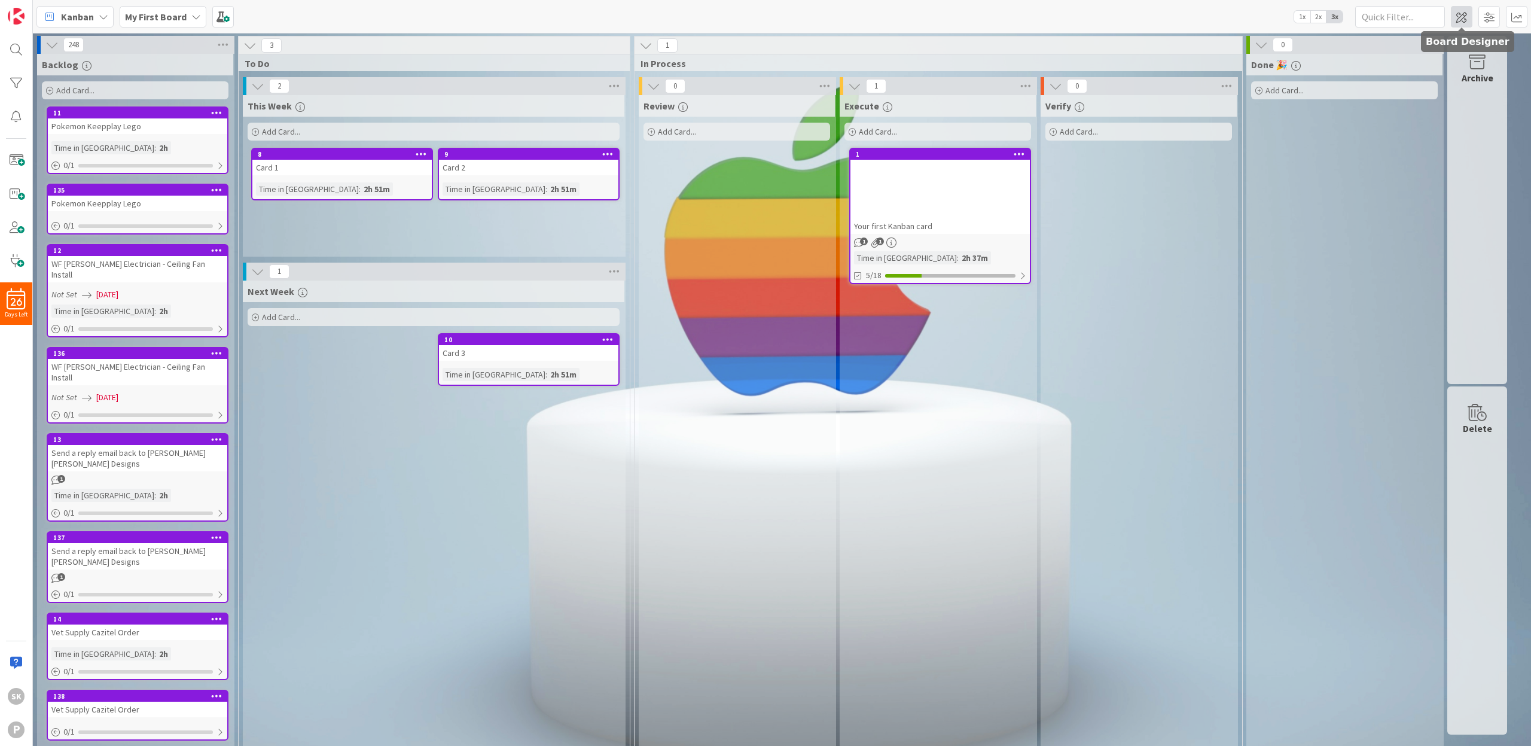
click at [1451, 16] on span at bounding box center [1462, 17] width 22 height 22
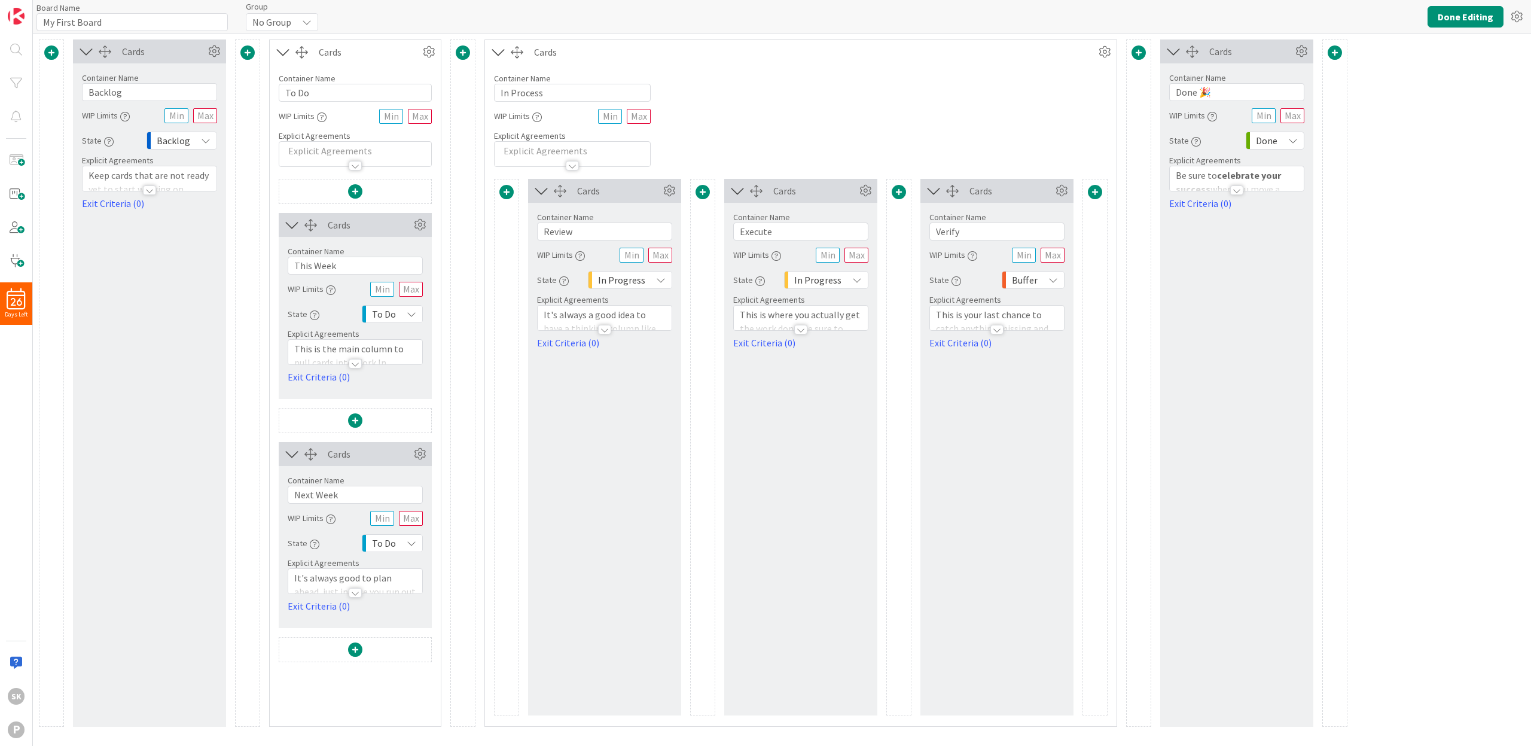
type input "My First Board"
click at [1520, 21] on icon at bounding box center [1517, 17] width 22 height 22
click at [1417, 77] on link "Delete Board" at bounding box center [1452, 79] width 151 height 17
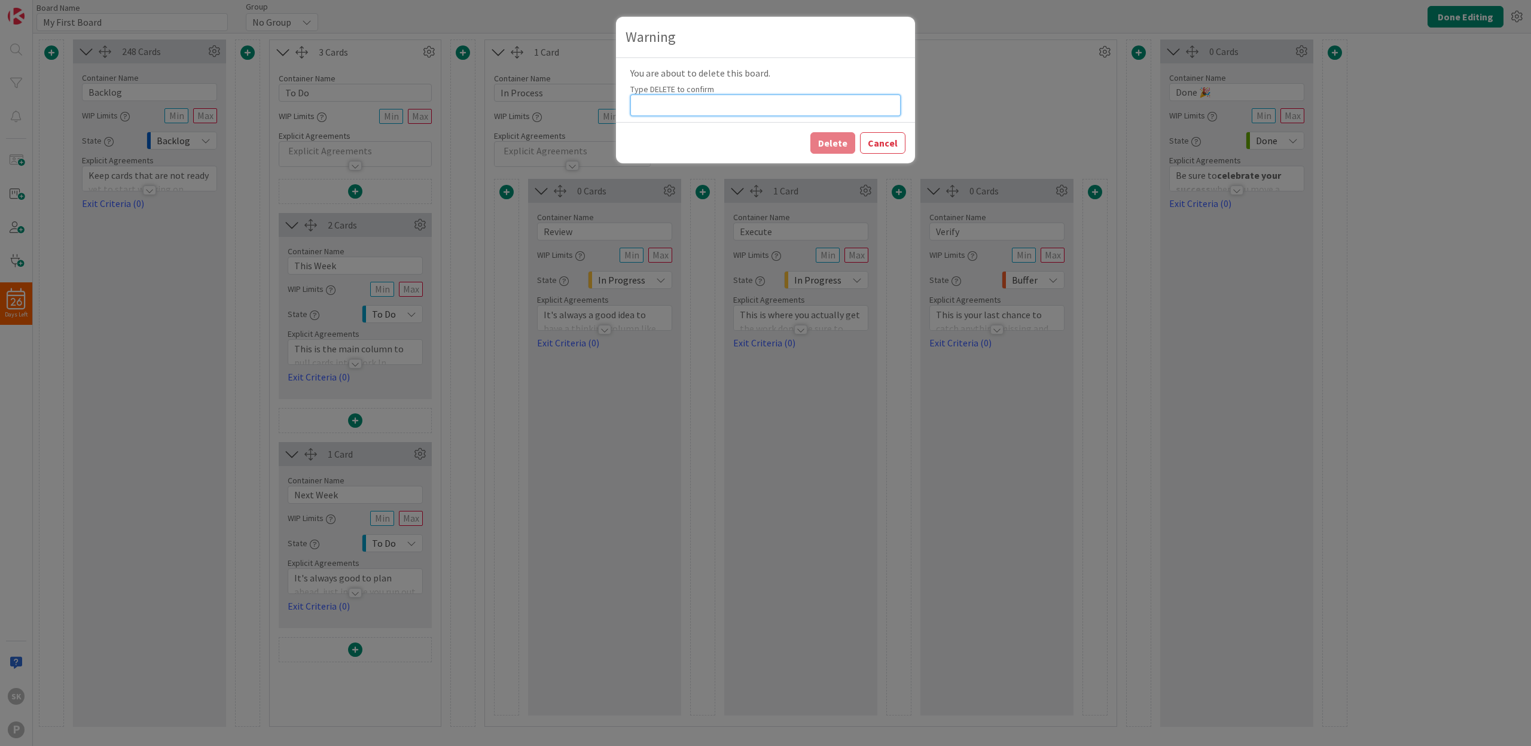
click at [736, 108] on input at bounding box center [765, 105] width 270 height 22
type input "DELETE"
click at [836, 145] on button "Delete" at bounding box center [832, 143] width 45 height 22
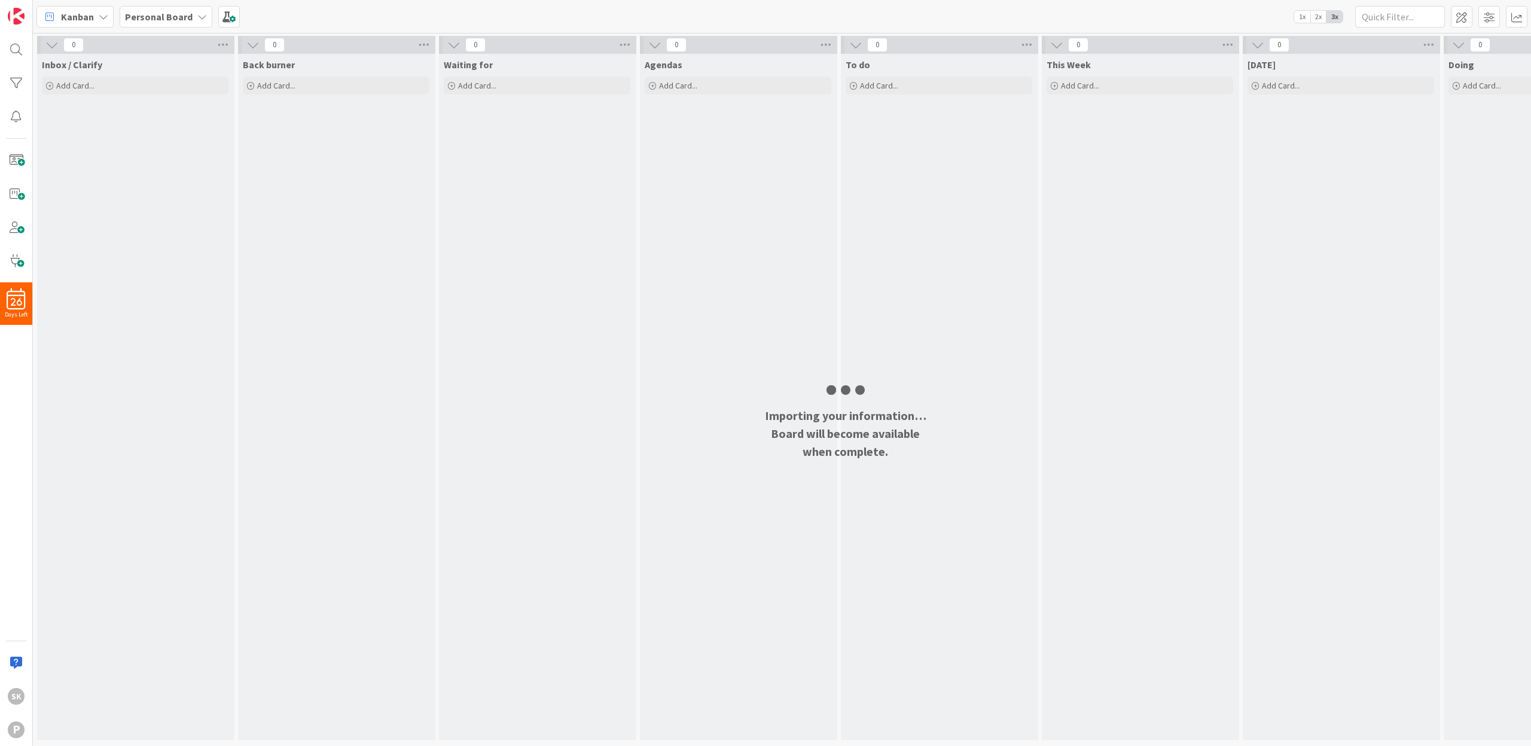
click at [183, 16] on b "Personal Board" at bounding box center [159, 17] width 68 height 12
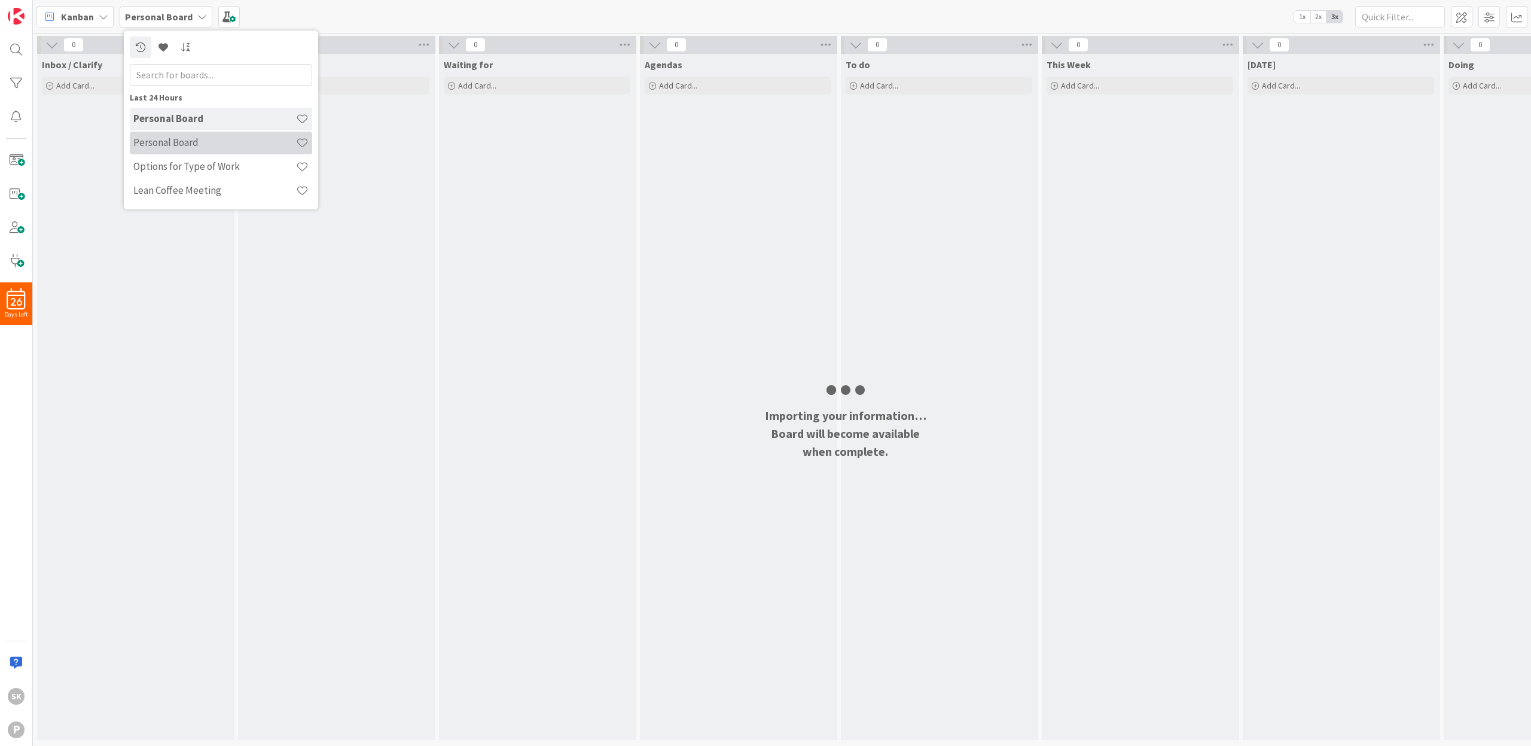
click at [215, 139] on h4 "Personal Board" at bounding box center [214, 142] width 163 height 12
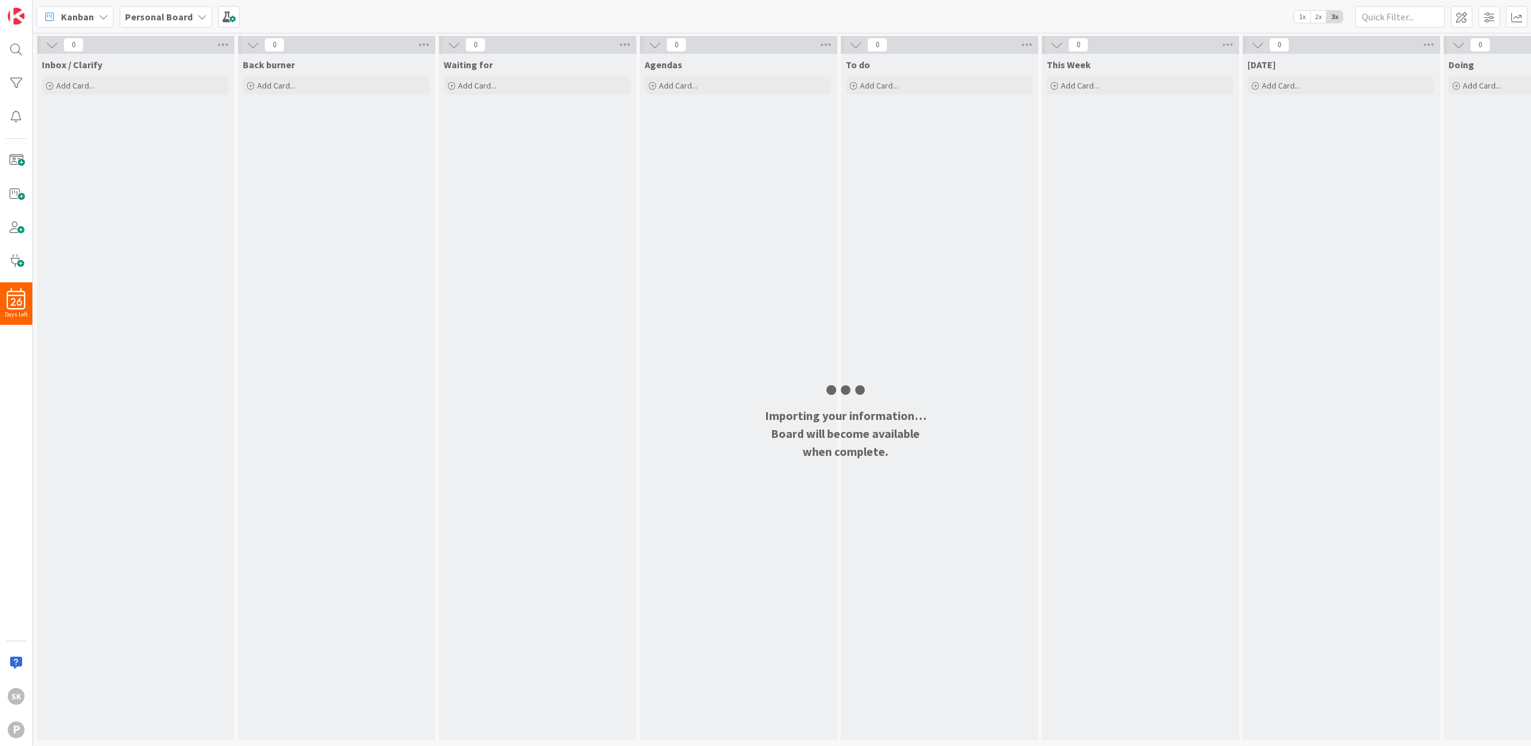
click at [1318, 18] on span "2x" at bounding box center [1318, 17] width 16 height 12
click at [1300, 18] on span "1x" at bounding box center [1302, 17] width 16 height 12
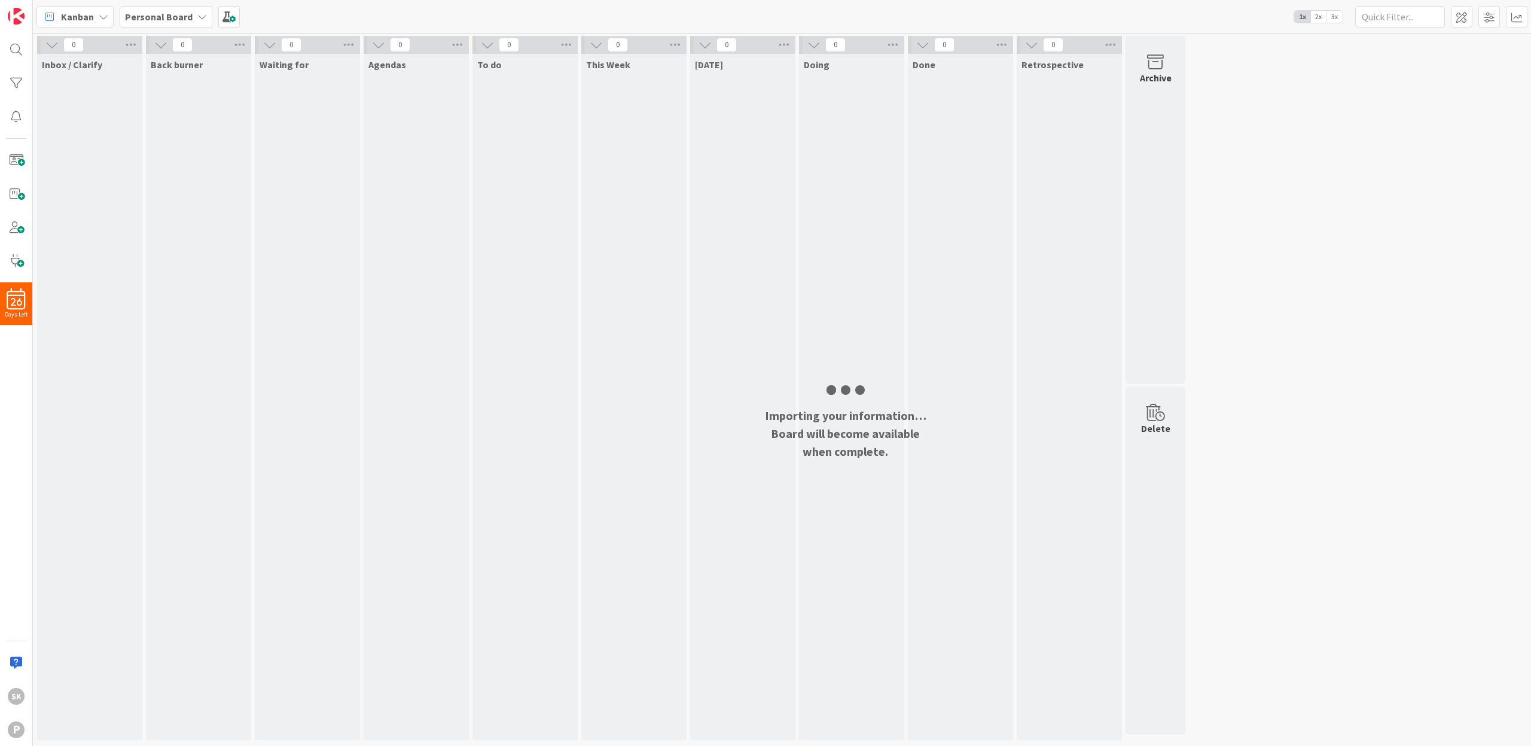
click at [1319, 17] on span "2x" at bounding box center [1318, 17] width 16 height 12
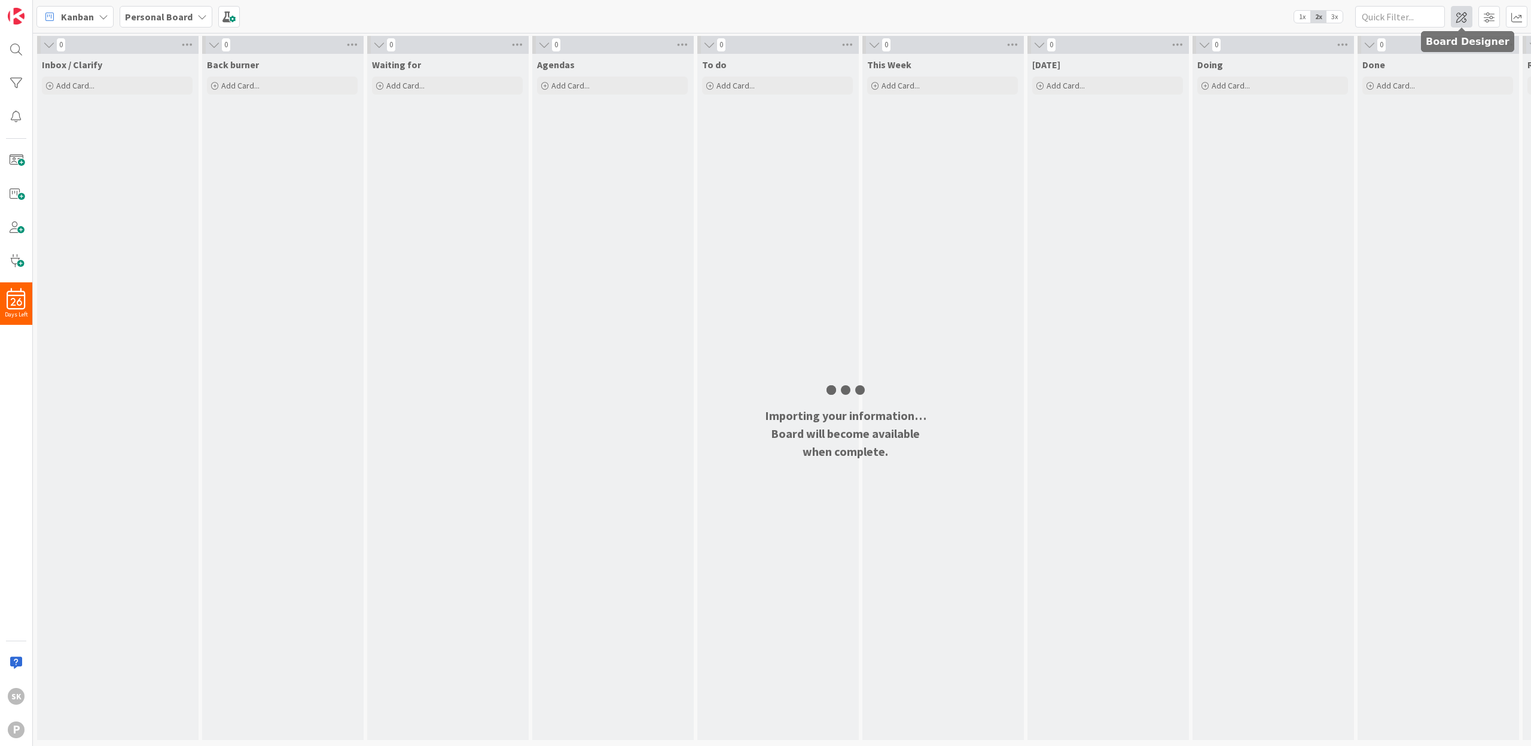
click at [1464, 18] on span at bounding box center [1462, 17] width 22 height 22
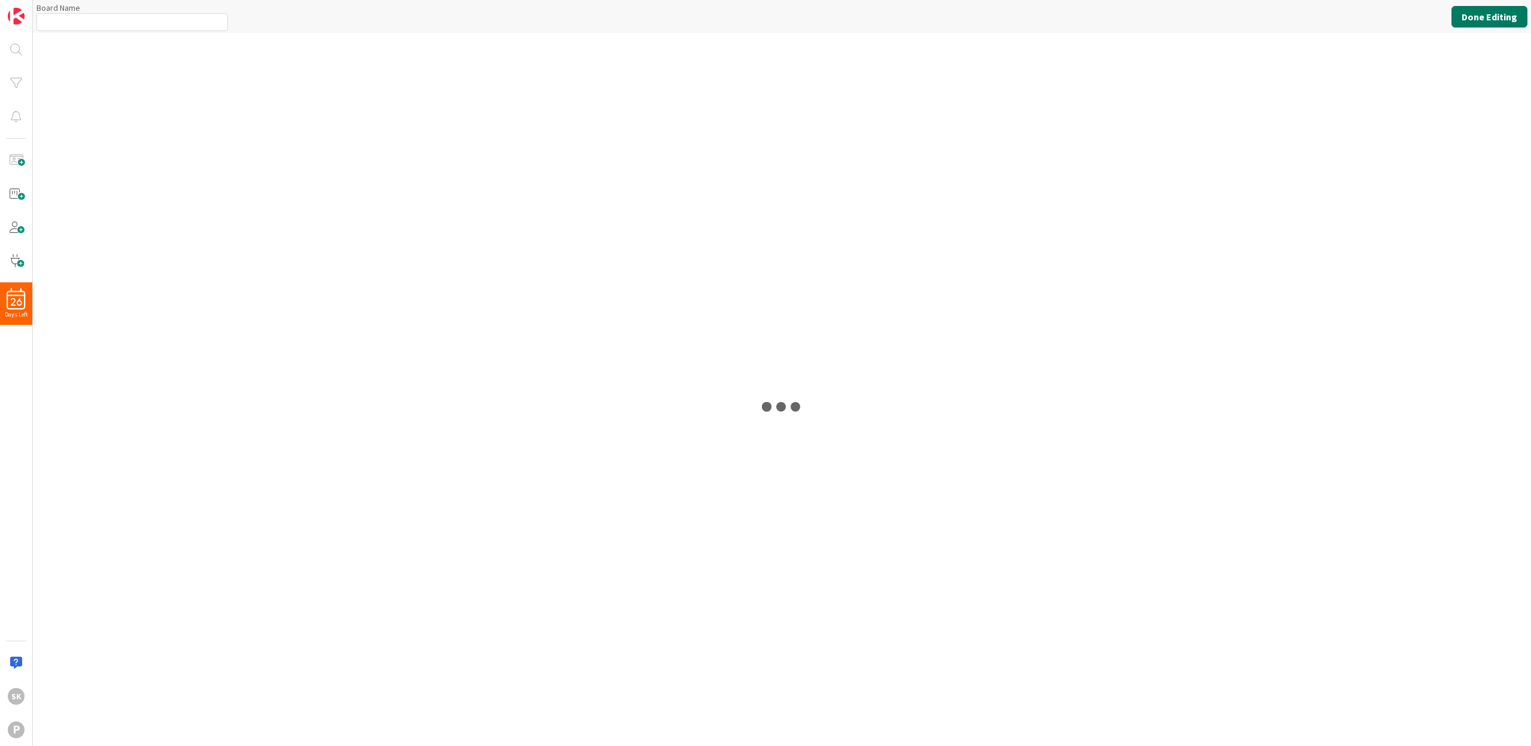
type input "Personal Board"
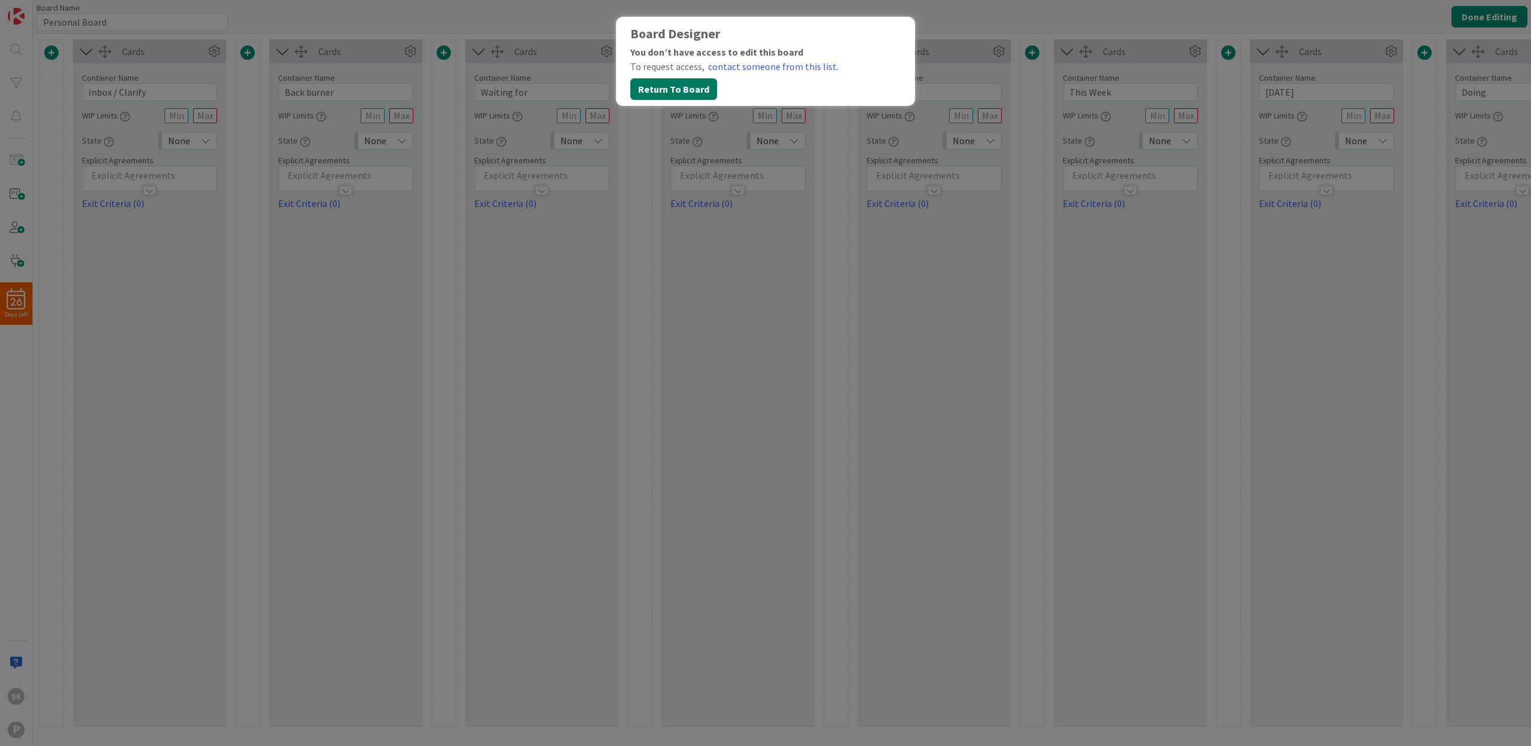
click at [672, 88] on button "Return To Board" at bounding box center [673, 89] width 87 height 22
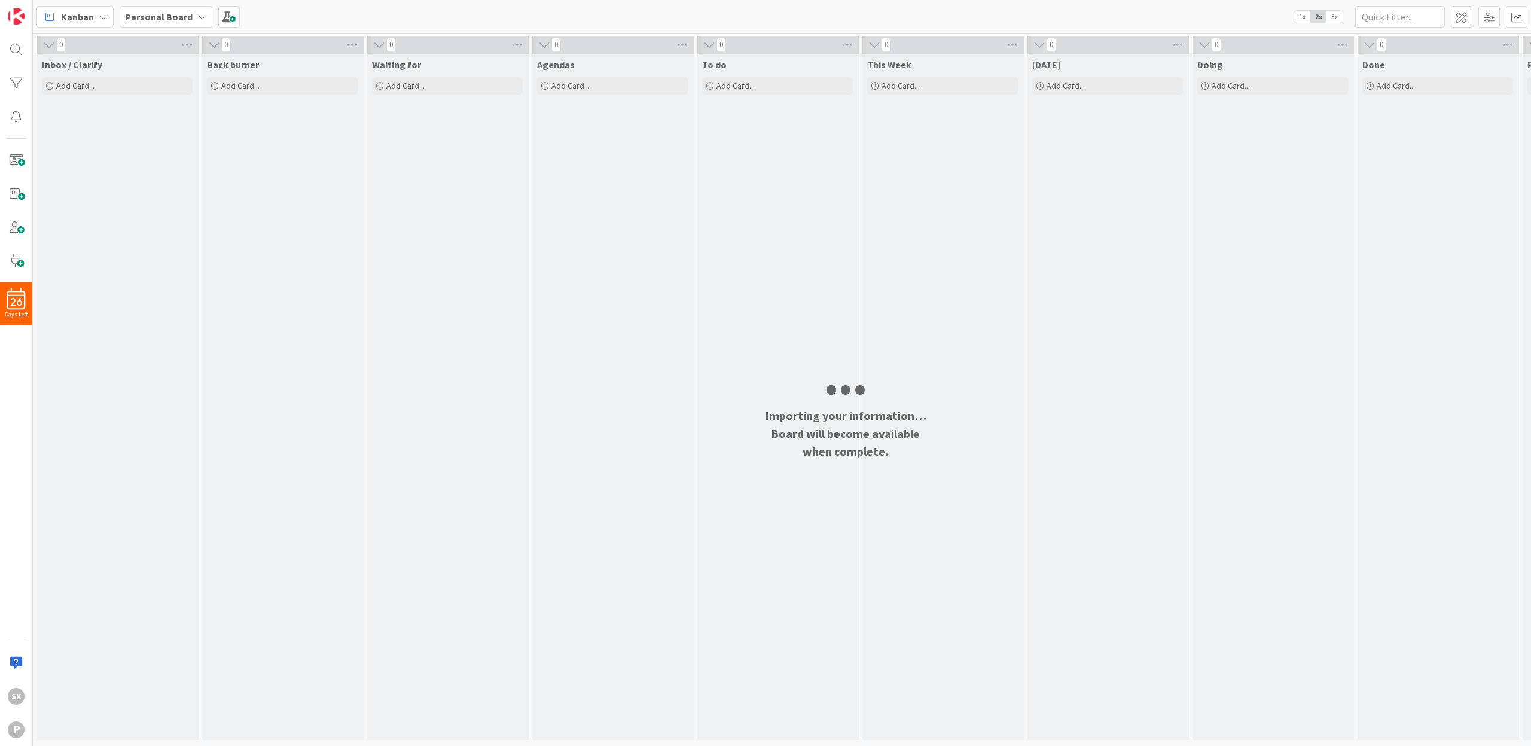
click at [96, 15] on div "Kanban" at bounding box center [74, 17] width 77 height 22
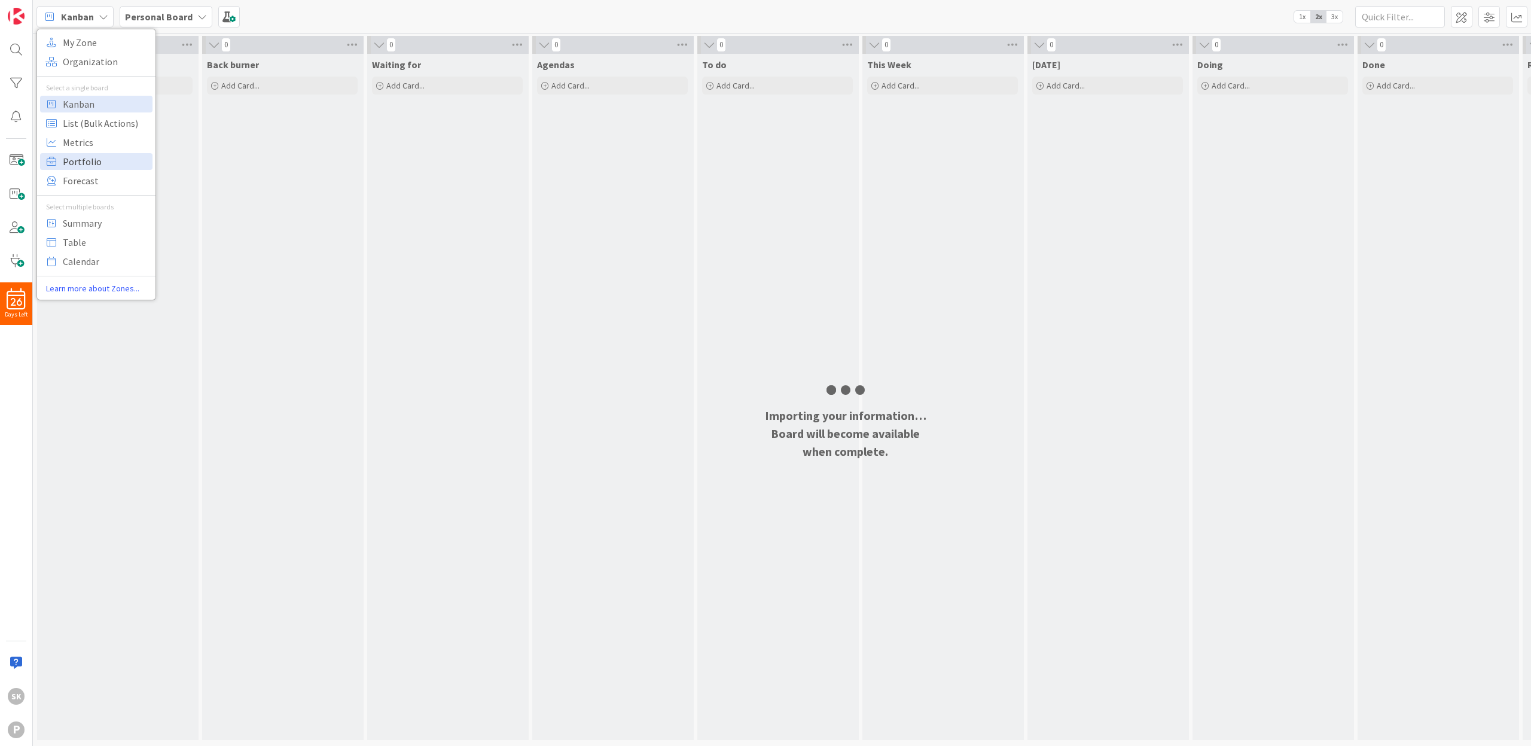
click at [103, 166] on span "Portfolio" at bounding box center [106, 161] width 86 height 18
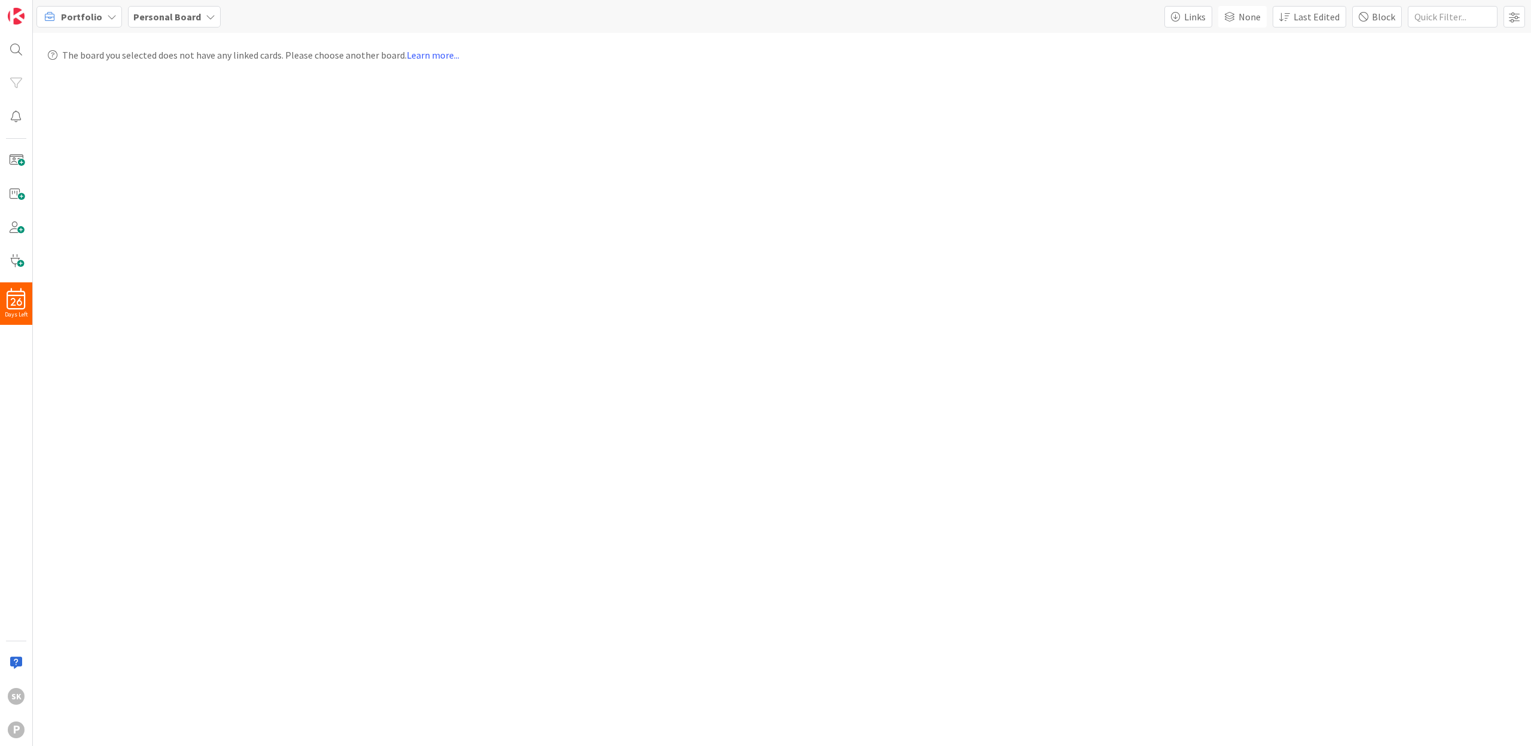
click at [98, 13] on span "Portfolio" at bounding box center [81, 17] width 41 height 14
click at [91, 101] on span "Kanban" at bounding box center [106, 104] width 86 height 18
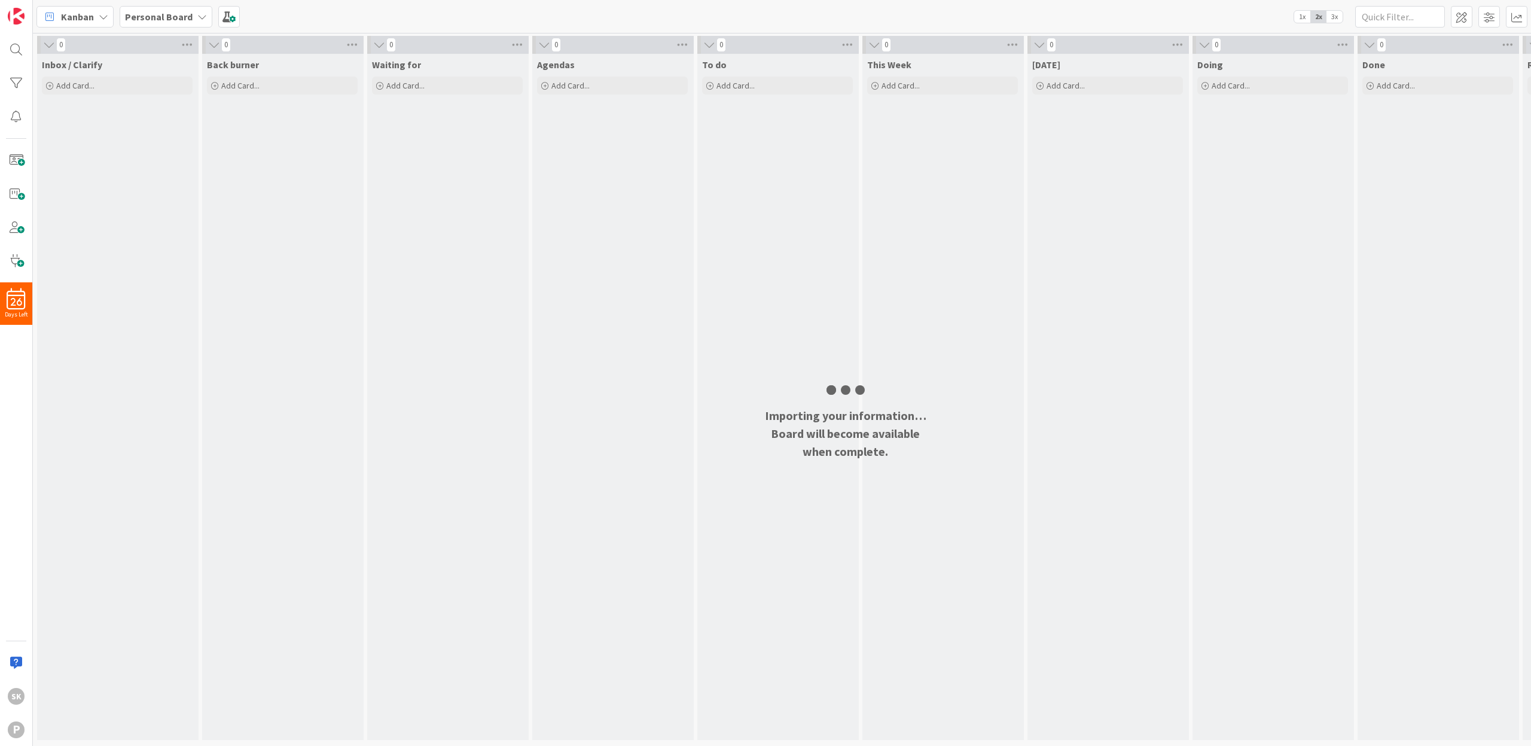
click at [198, 18] on icon at bounding box center [202, 17] width 10 height 10
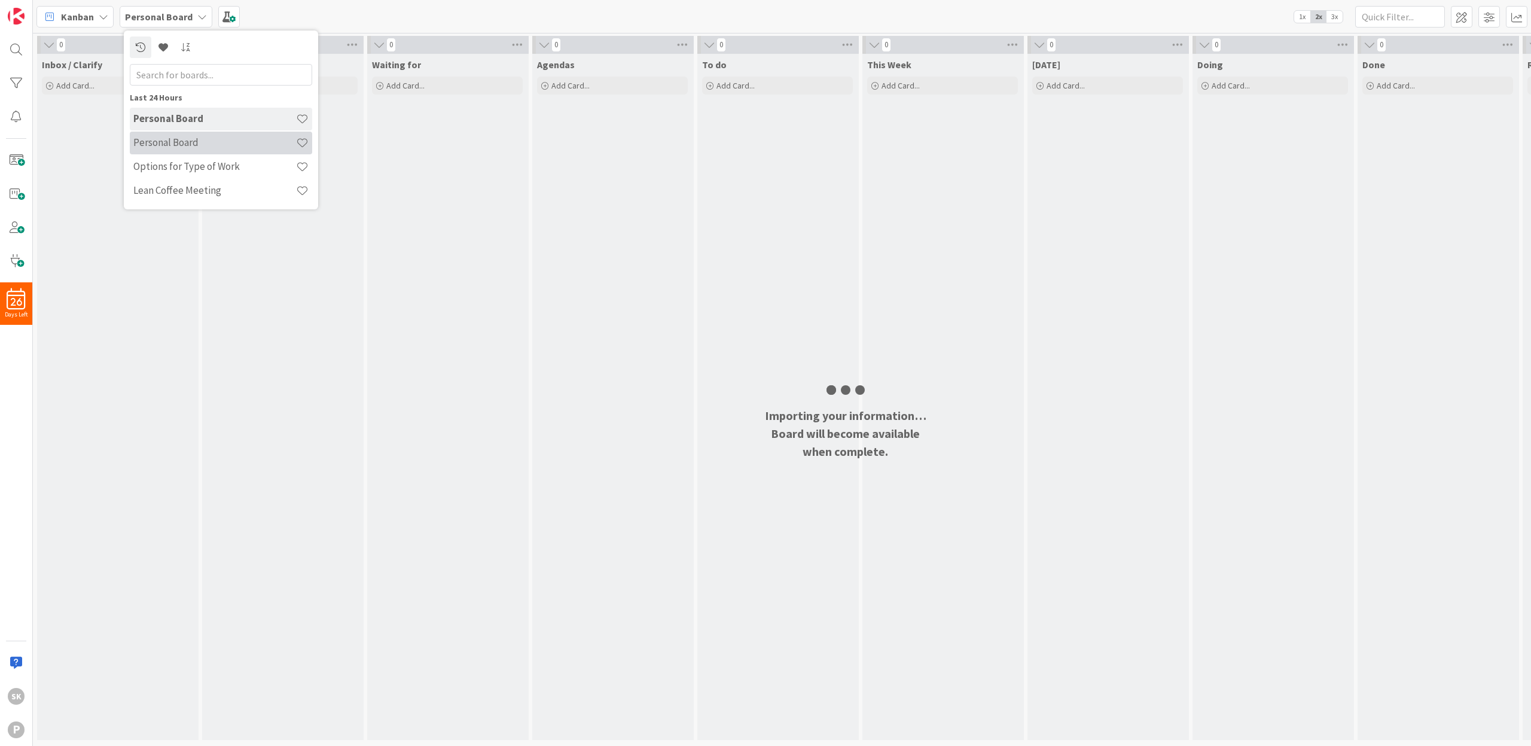
click at [207, 144] on h4 "Personal Board" at bounding box center [214, 142] width 163 height 12
